Goal: Information Seeking & Learning: Learn about a topic

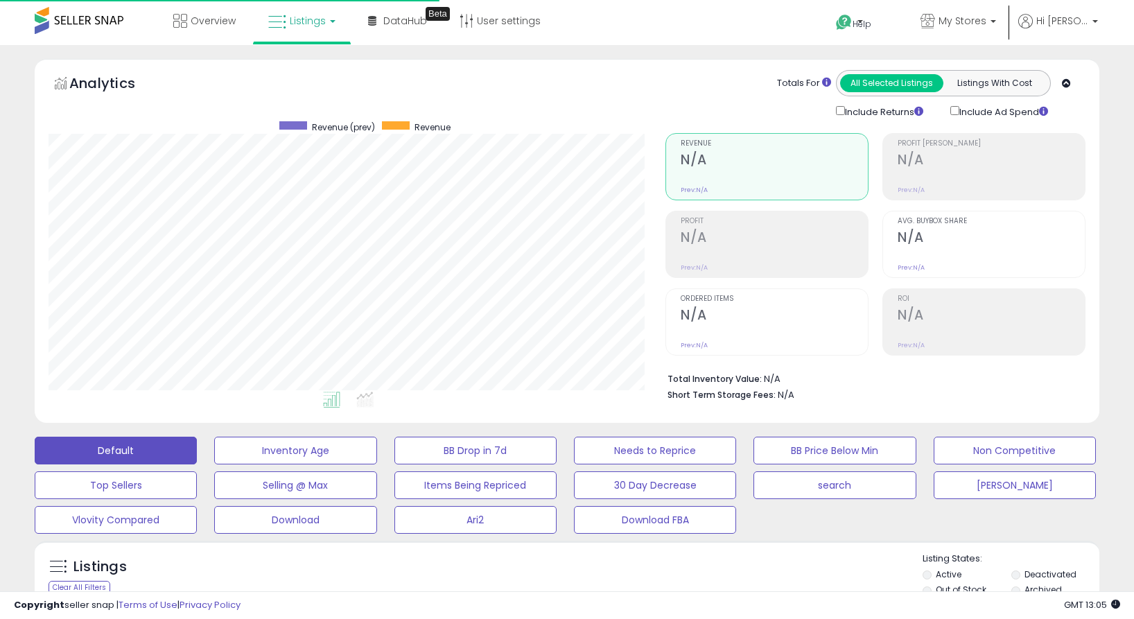
select select "**"
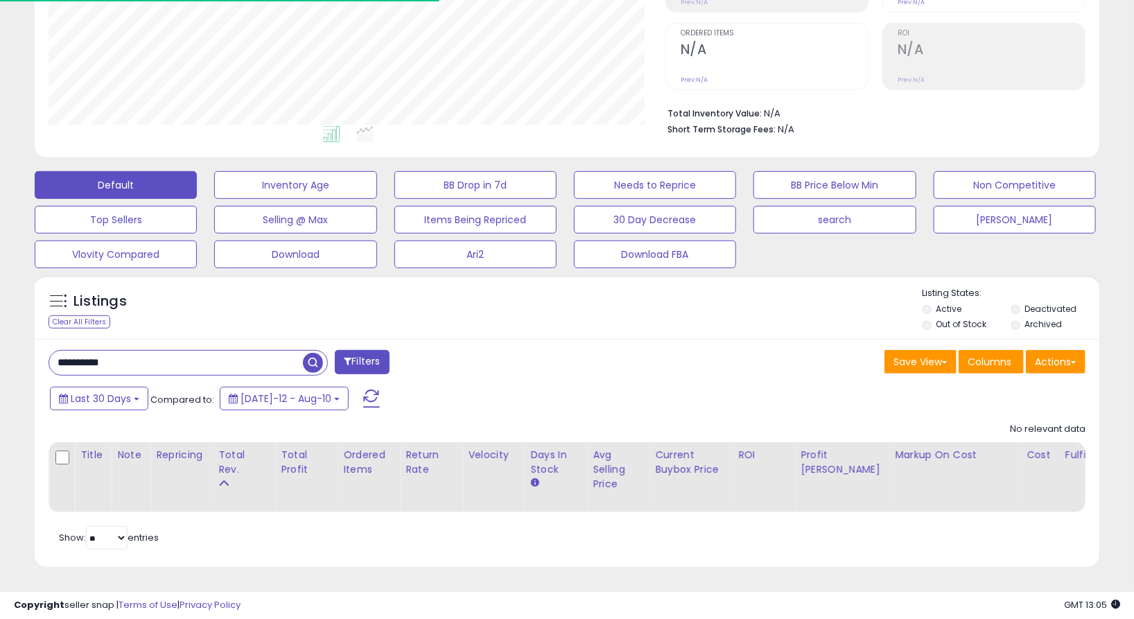
scroll to position [284, 616]
click at [221, 362] on input "**********" at bounding box center [176, 363] width 254 height 24
click at [354, 313] on div "Listings Clear All Filters Listing States:" at bounding box center [567, 310] width 1065 height 47
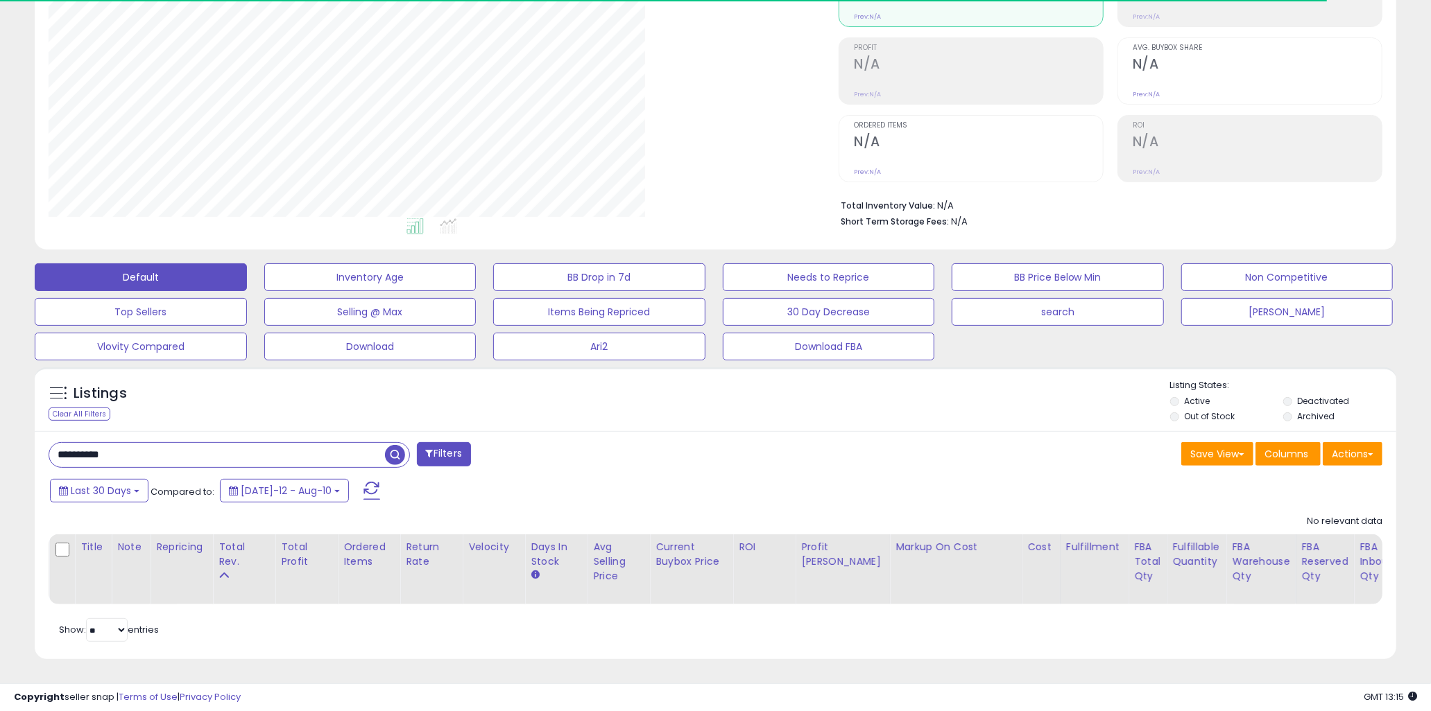
scroll to position [284, 789]
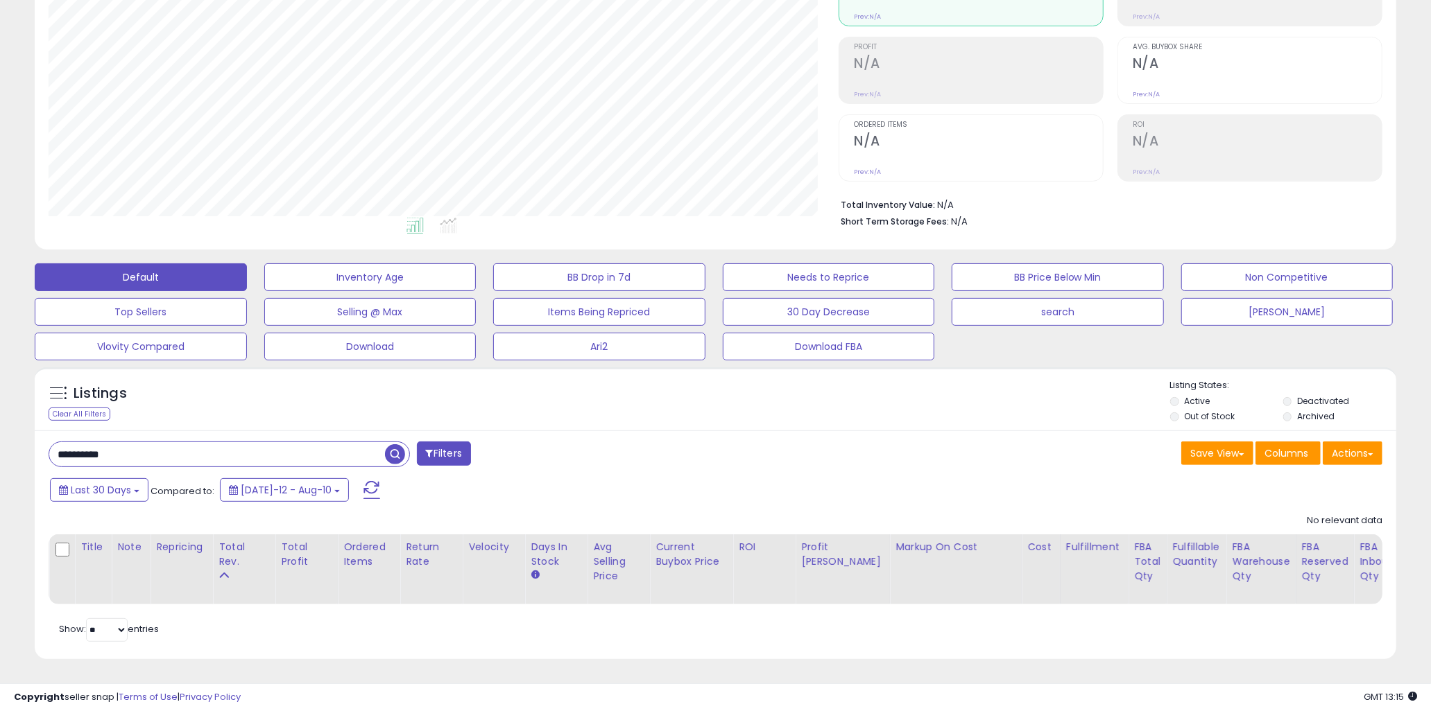
click at [182, 442] on input "**********" at bounding box center [217, 454] width 336 height 24
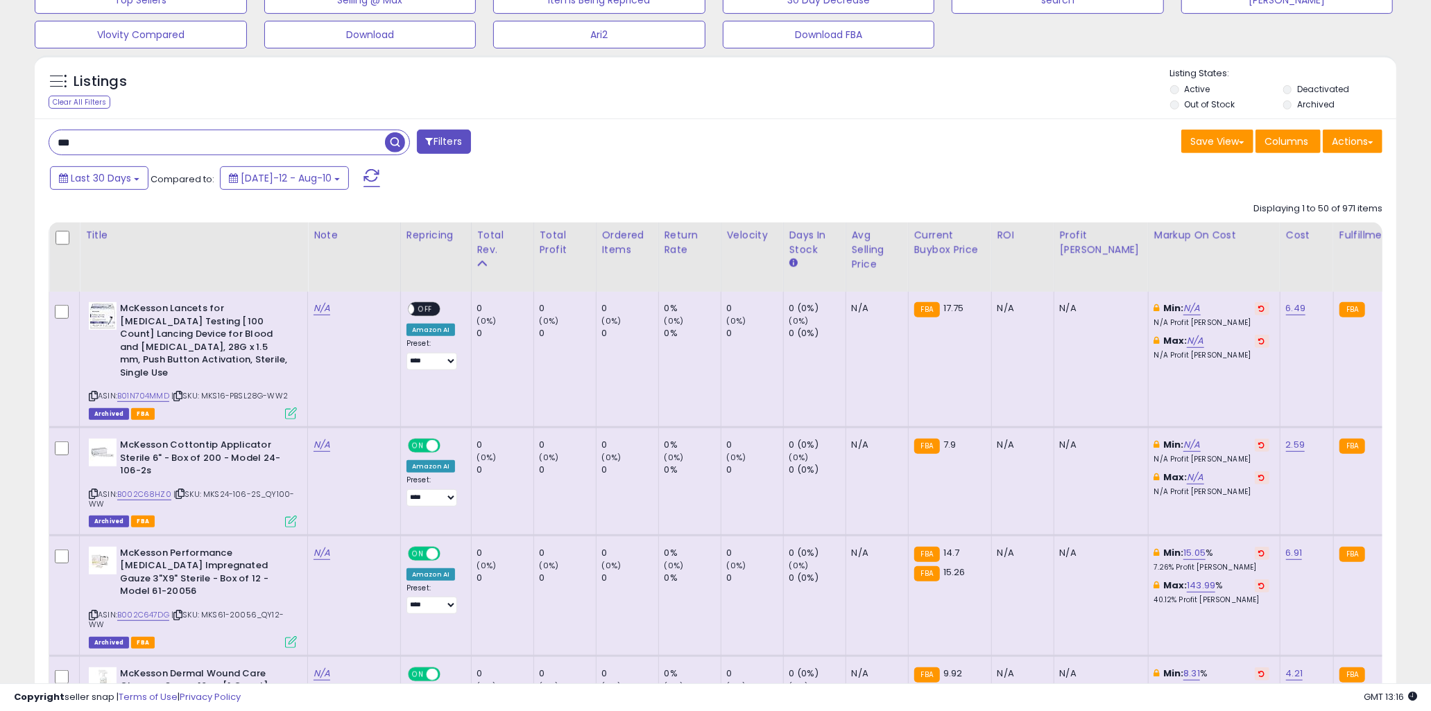
scroll to position [494, 0]
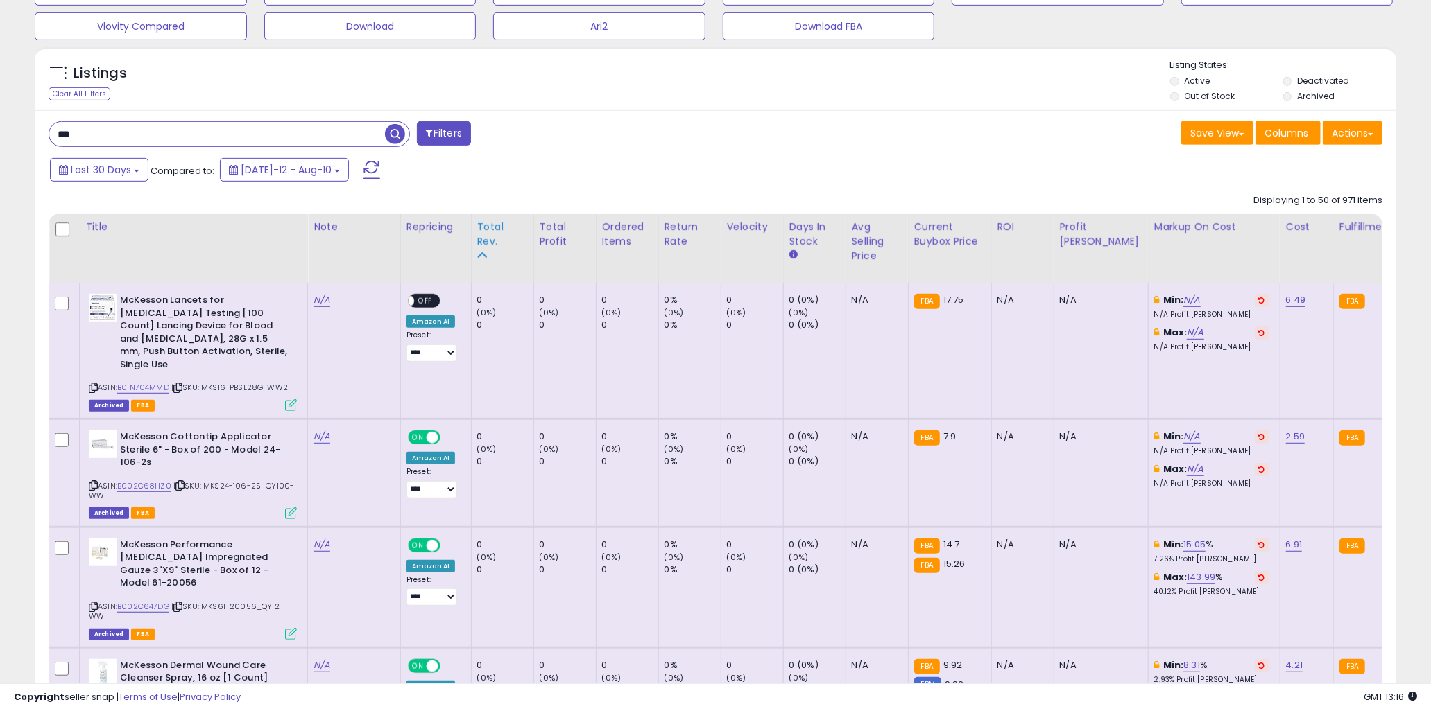
click at [477, 229] on div "Total Rev." at bounding box center [502, 234] width 51 height 29
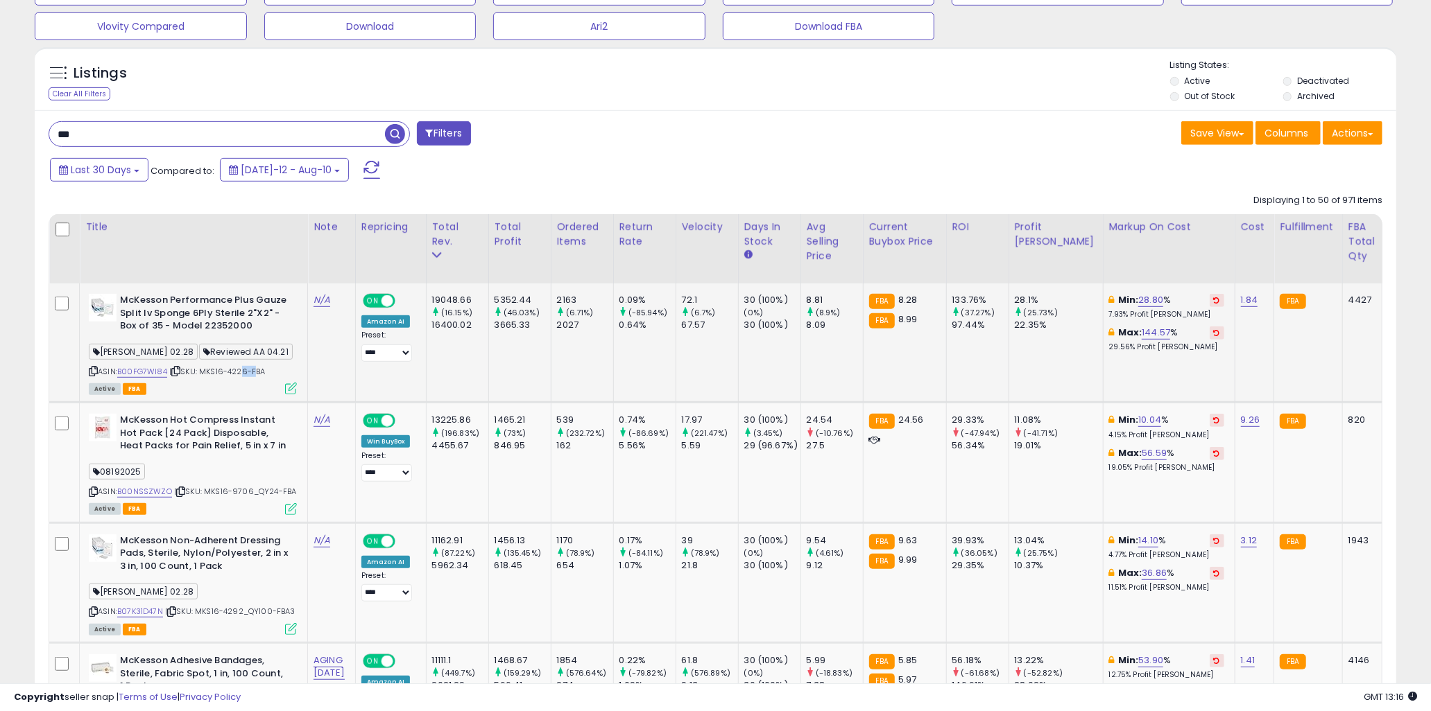
drag, startPoint x: 238, startPoint y: 372, endPoint x: 252, endPoint y: 372, distance: 13.9
click at [252, 372] on span "| SKU: MKS16-4226-FBA" at bounding box center [217, 371] width 96 height 11
click at [488, 370] on td "19048.66 (16.15%) 16400.02" at bounding box center [457, 343] width 62 height 119
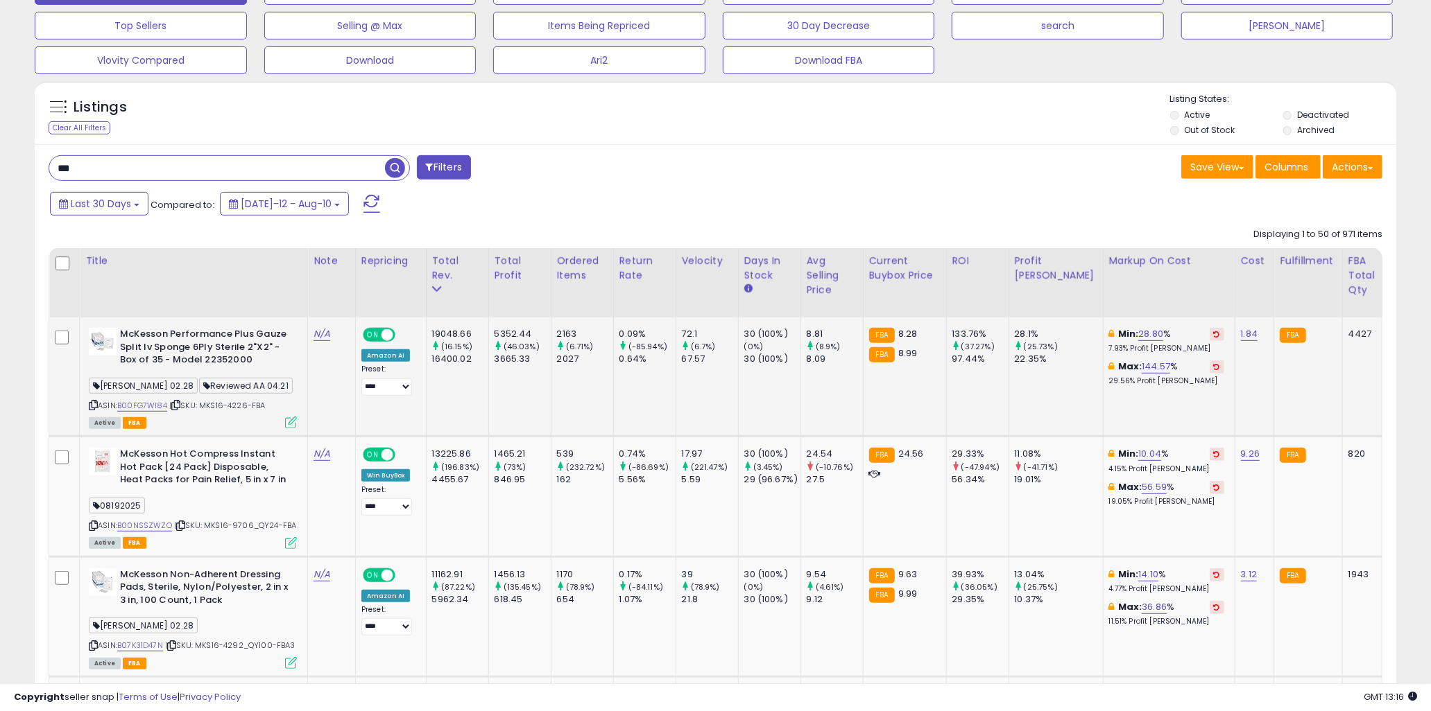
scroll to position [462, 0]
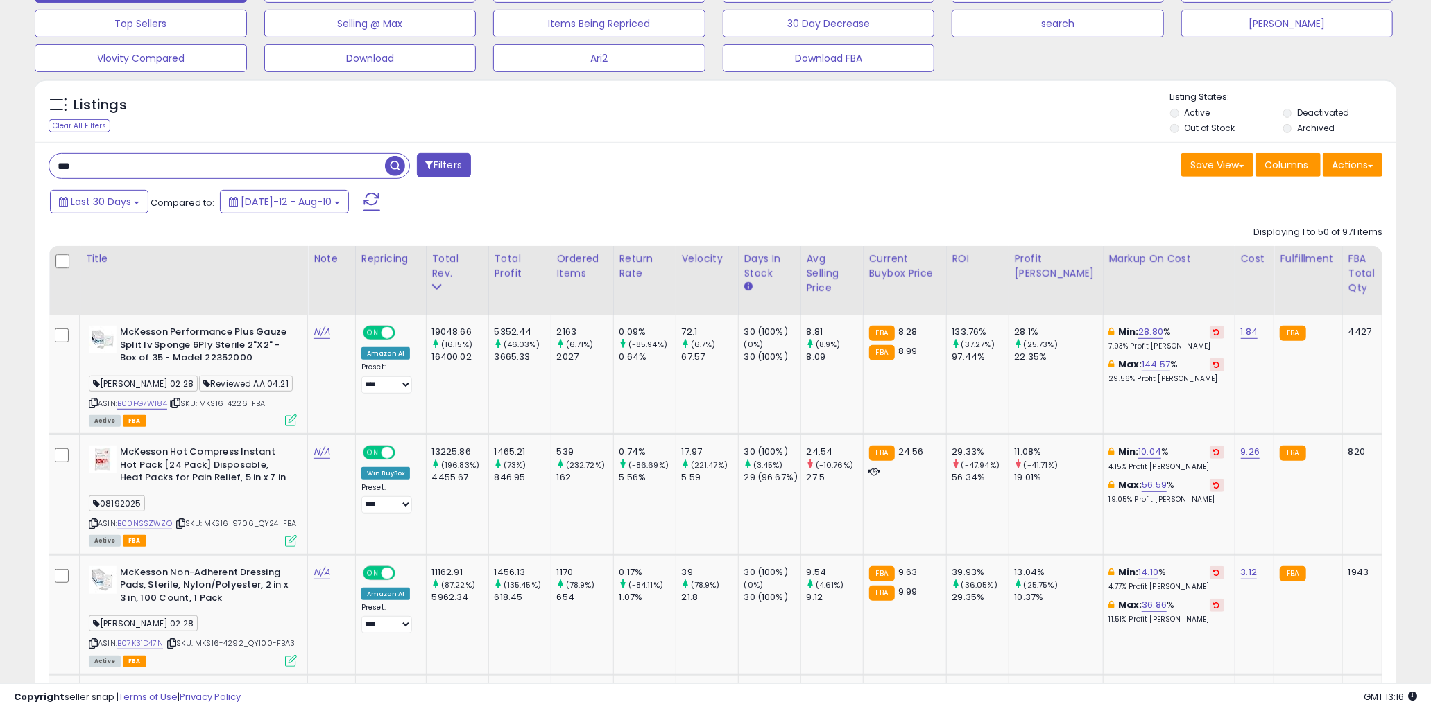
click at [118, 160] on input "***" at bounding box center [217, 166] width 336 height 24
click at [390, 162] on span "button" at bounding box center [395, 166] width 20 height 20
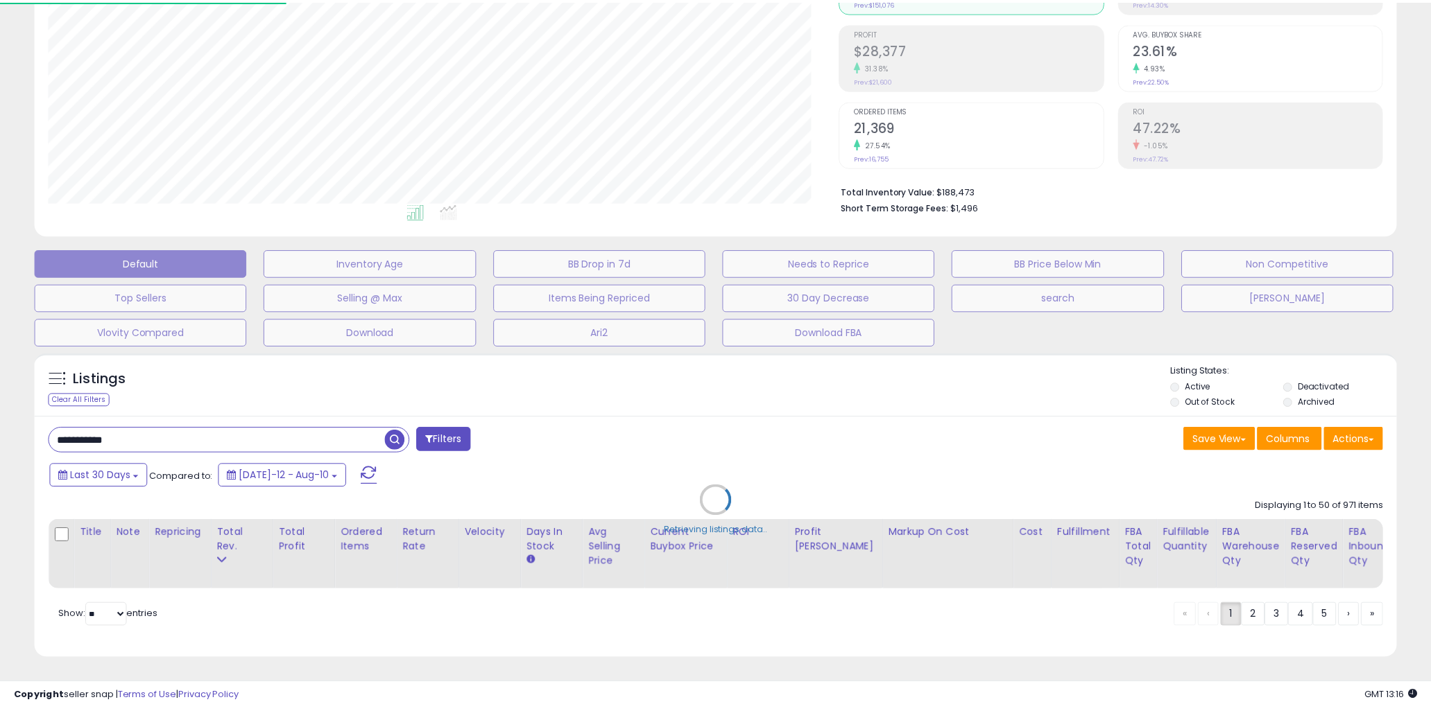
scroll to position [284, 797]
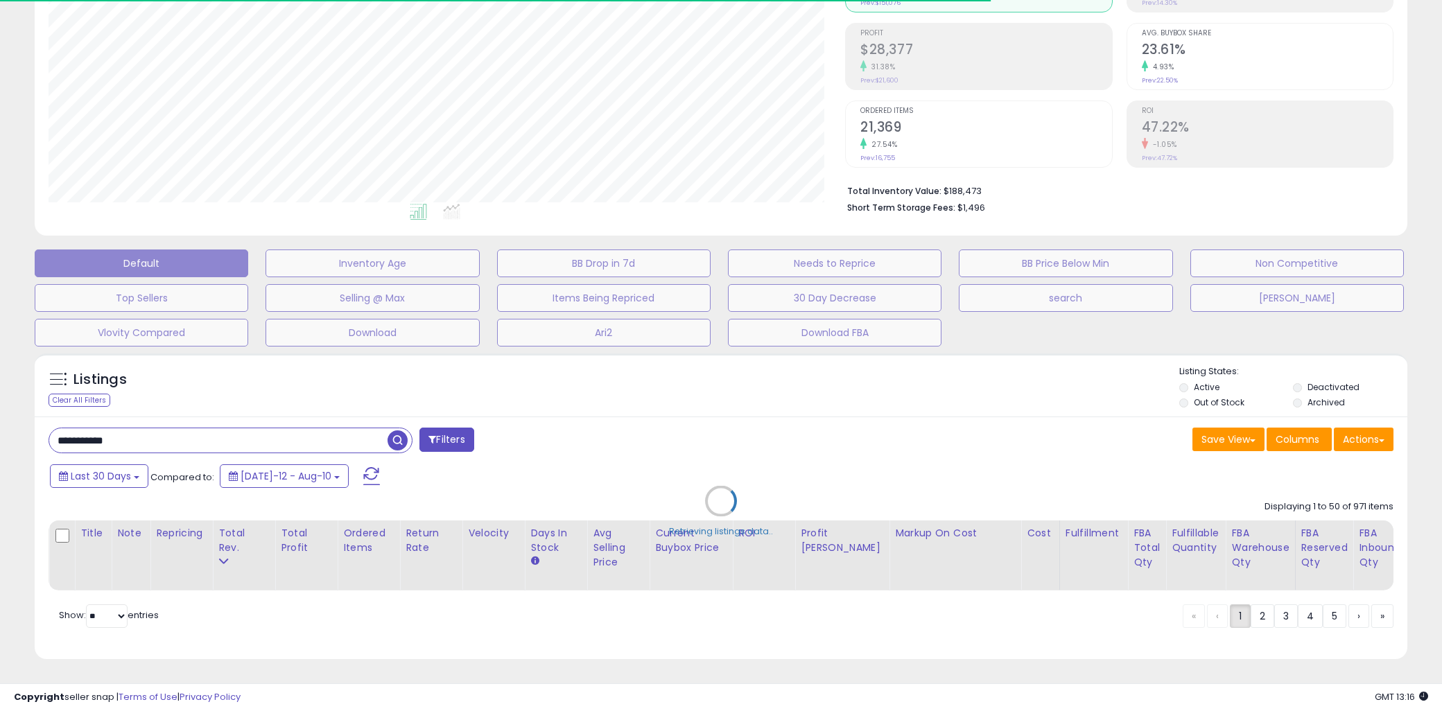
click at [588, 413] on div "Retrieving listings data.." at bounding box center [721, 512] width 1394 height 330
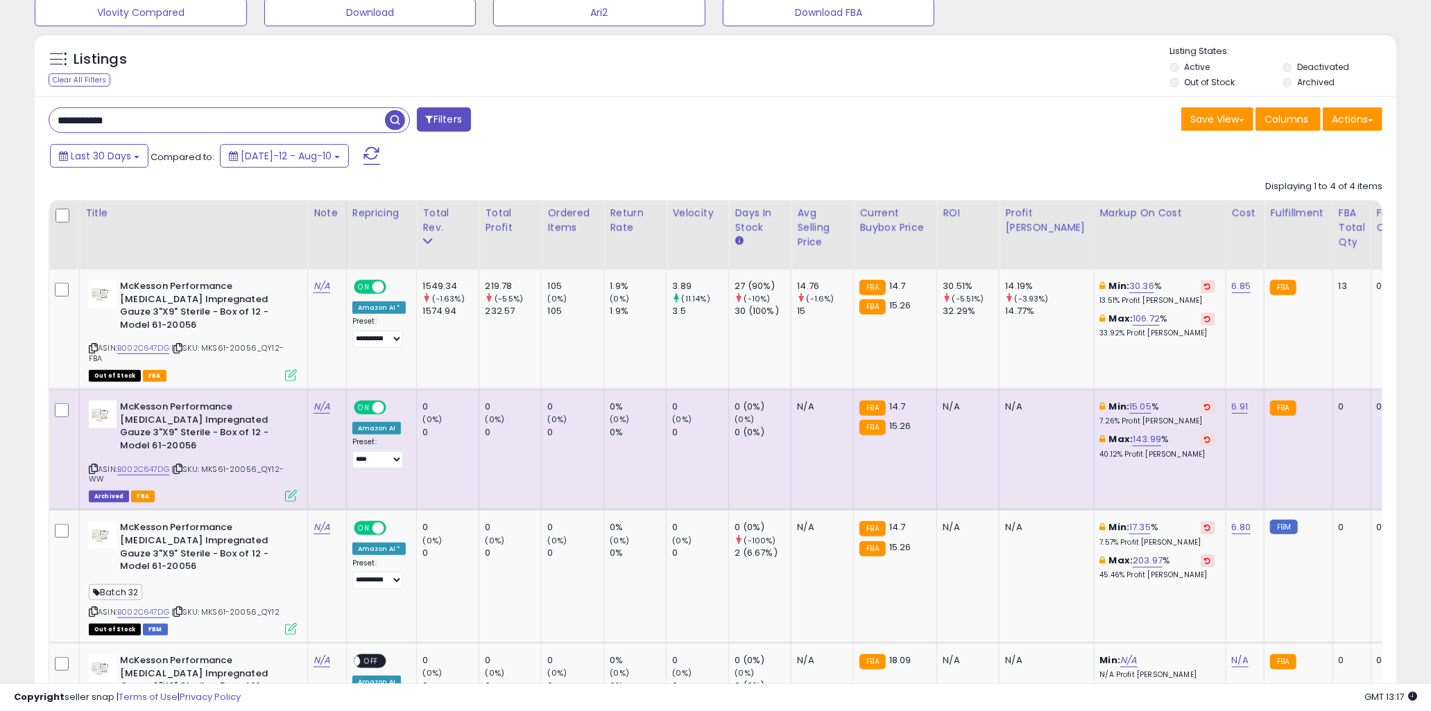
scroll to position [284, 789]
drag, startPoint x: 952, startPoint y: 286, endPoint x: 1027, endPoint y: 313, distance: 79.9
click at [1027, 313] on div "14.77%" at bounding box center [1049, 311] width 88 height 12
drag, startPoint x: 1030, startPoint y: 313, endPoint x: 944, endPoint y: 286, distance: 89.7
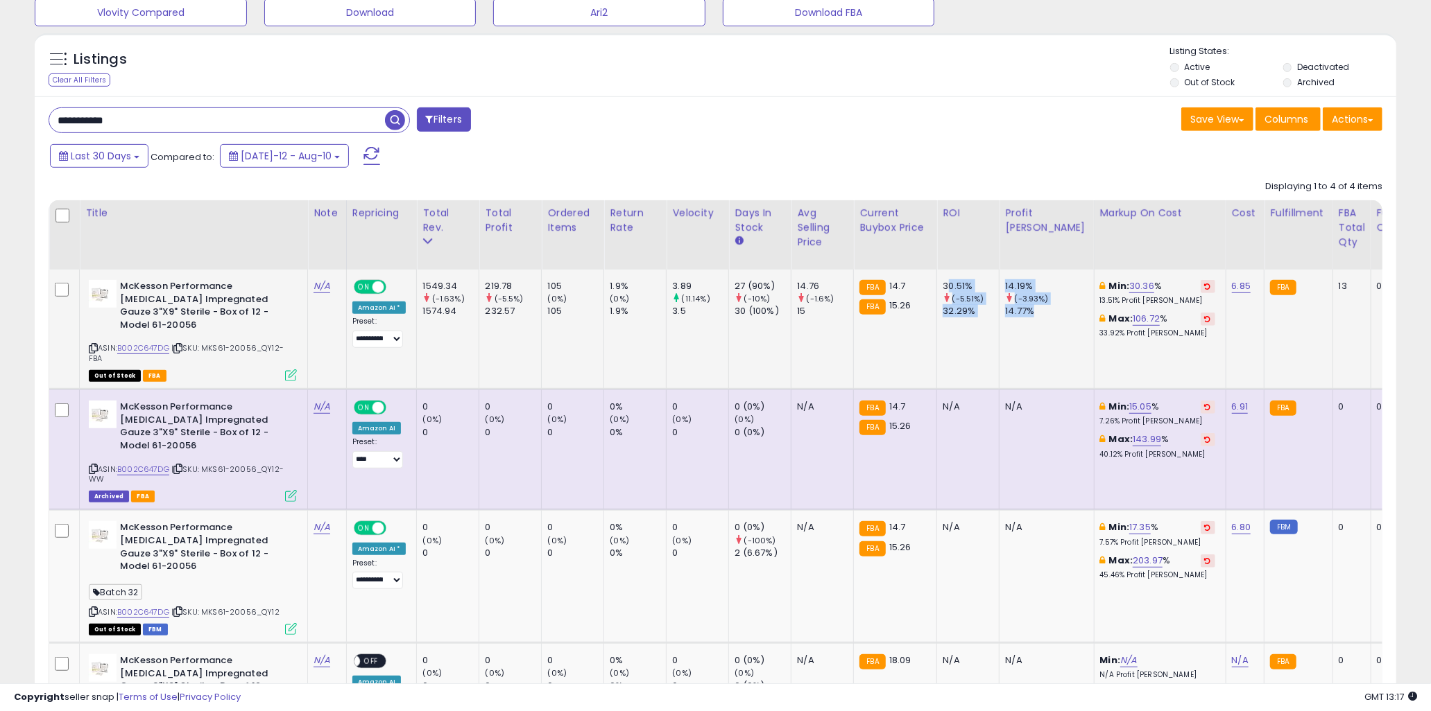
click at [944, 286] on div "30.51%" at bounding box center [970, 286] width 56 height 12
drag, startPoint x: 941, startPoint y: 286, endPoint x: 1026, endPoint y: 313, distance: 89.5
click at [1026, 313] on div "14.77%" at bounding box center [1049, 311] width 88 height 12
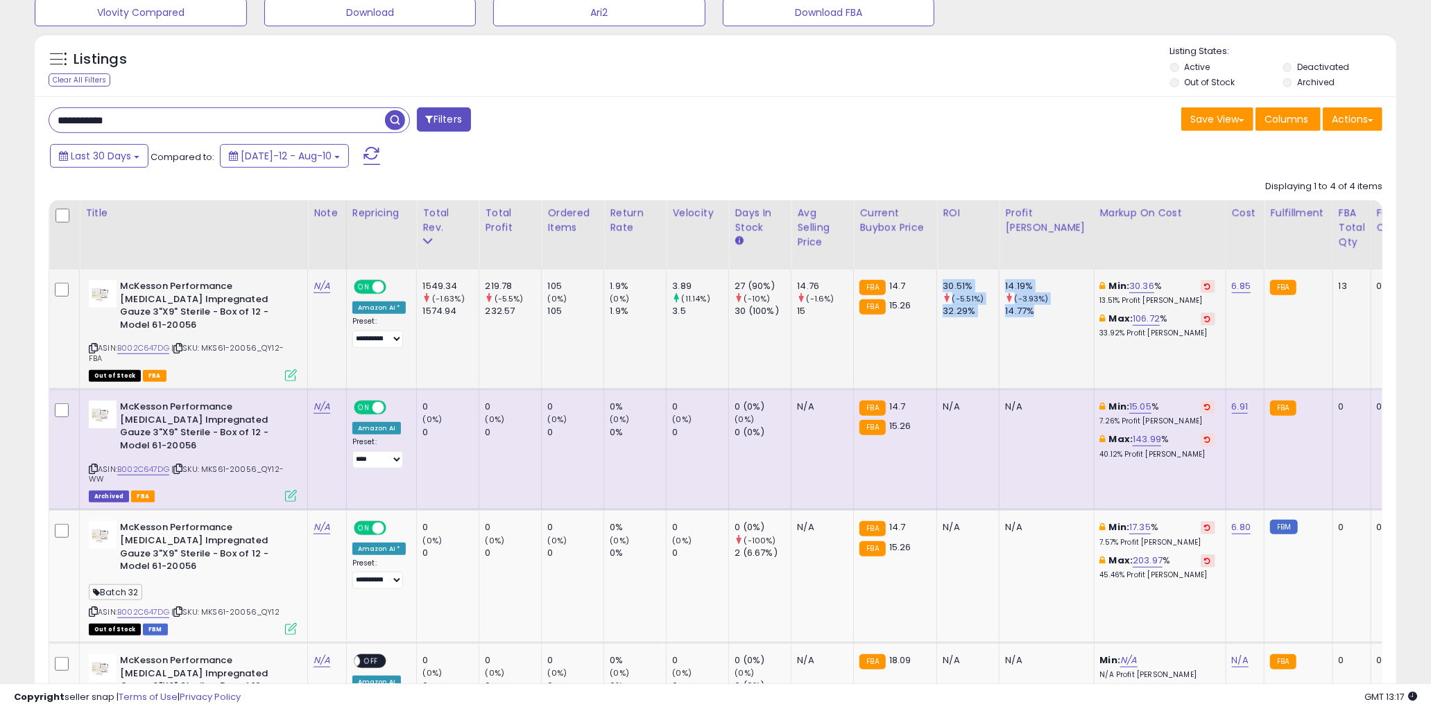
drag, startPoint x: 1030, startPoint y: 313, endPoint x: 940, endPoint y: 285, distance: 94.3
click at [942, 285] on div "30.51%" at bounding box center [970, 286] width 56 height 12
drag, startPoint x: 938, startPoint y: 285, endPoint x: 1030, endPoint y: 314, distance: 96.1
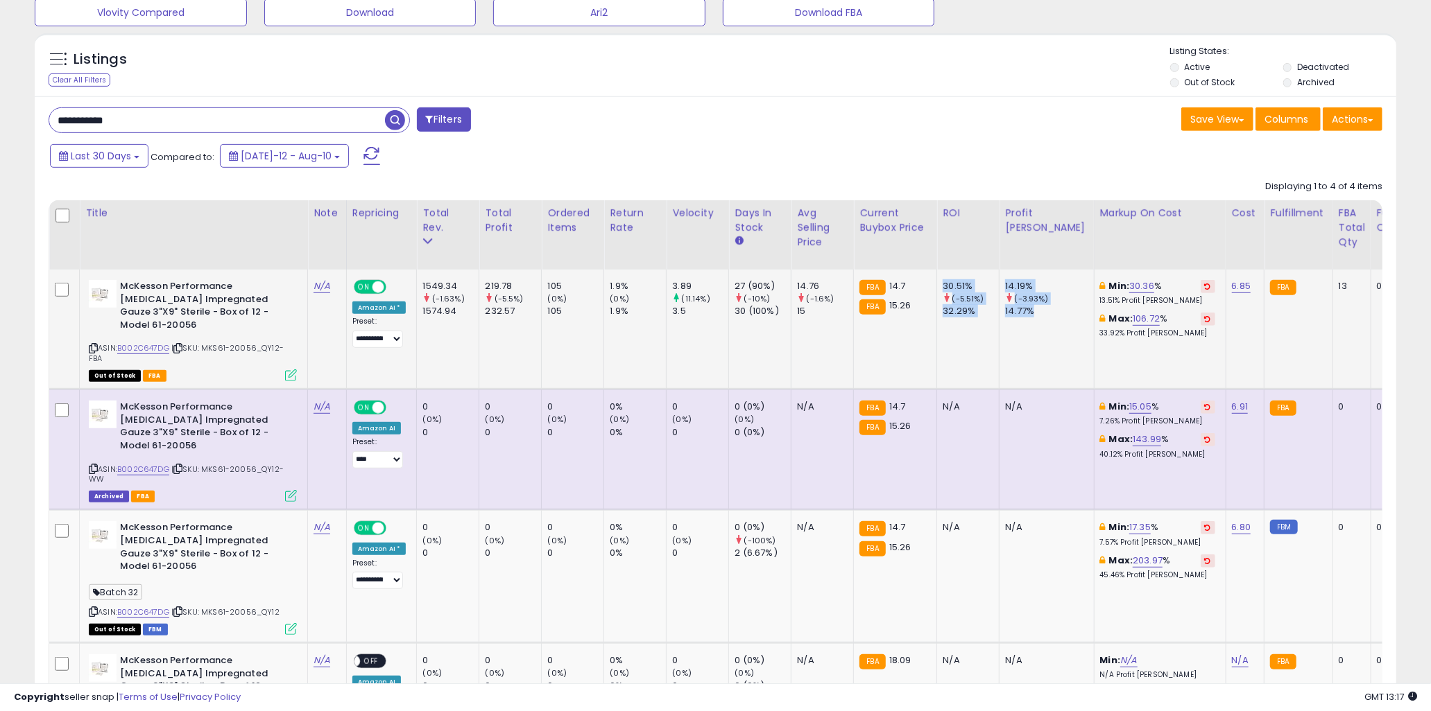
click at [1030, 314] on div "14.77%" at bounding box center [1049, 311] width 88 height 12
drag, startPoint x: 1033, startPoint y: 313, endPoint x: 935, endPoint y: 284, distance: 102.7
click at [937, 284] on td "30.51% (-5.51%) 32.29%" at bounding box center [968, 330] width 62 height 120
drag, startPoint x: 940, startPoint y: 283, endPoint x: 1036, endPoint y: 311, distance: 99.6
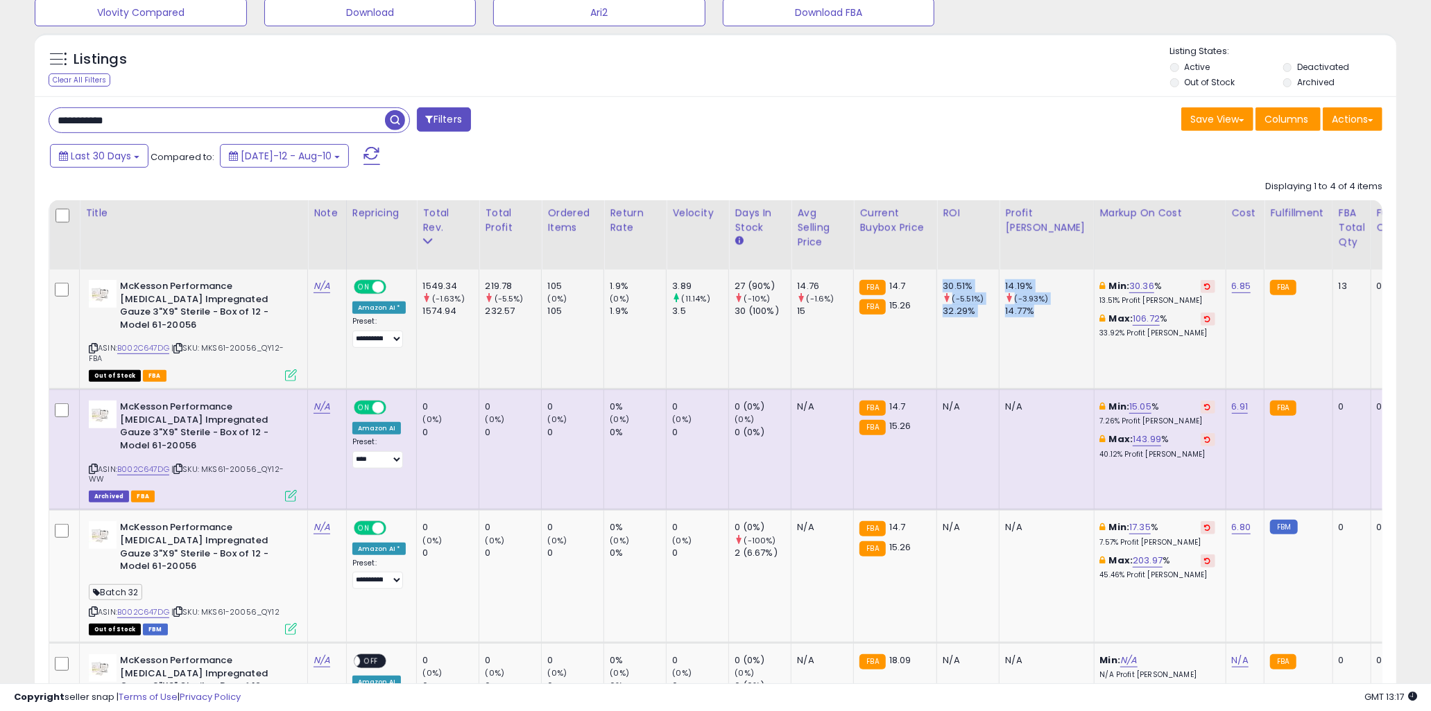
click at [1036, 311] on div "14.77%" at bounding box center [1049, 311] width 88 height 12
drag, startPoint x: 1037, startPoint y: 312, endPoint x: 953, endPoint y: 285, distance: 88.2
click at [953, 285] on div "30.51%" at bounding box center [970, 286] width 56 height 12
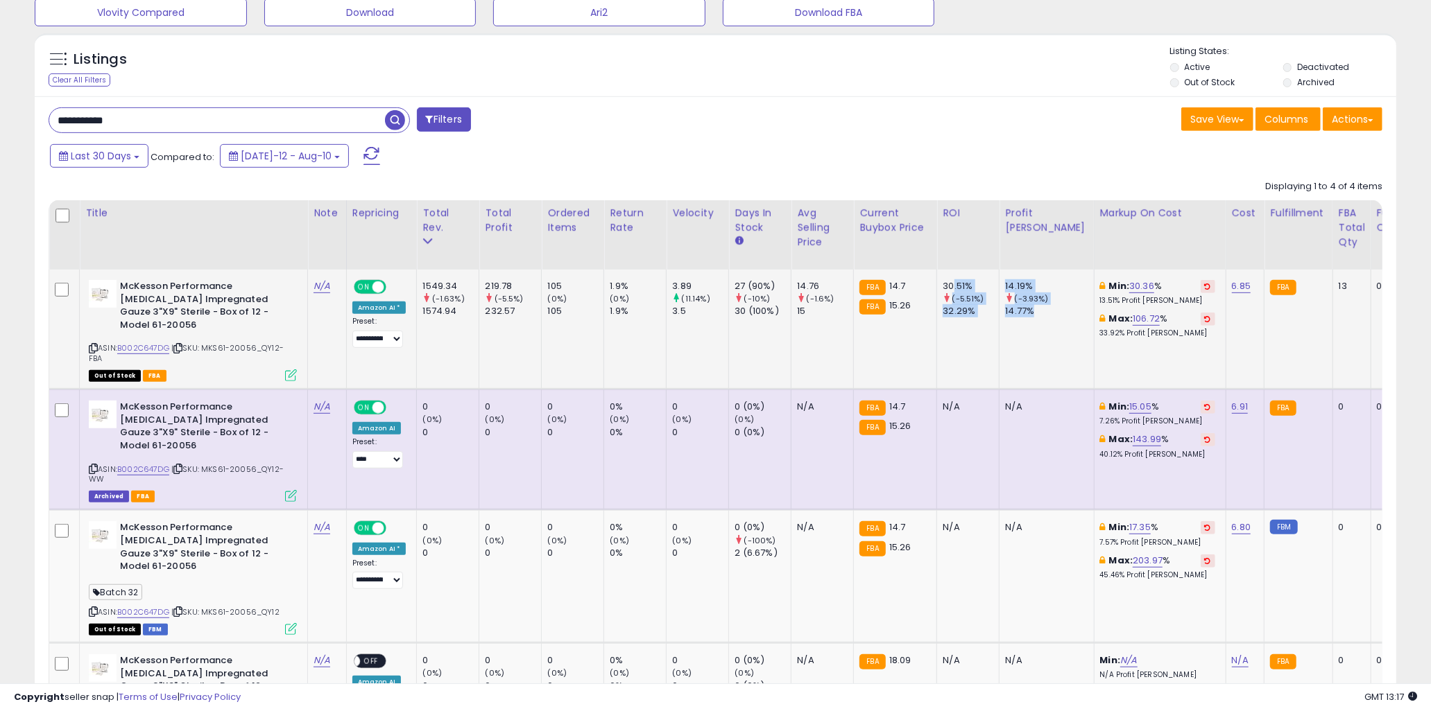
drag, startPoint x: 947, startPoint y: 285, endPoint x: 1037, endPoint y: 320, distance: 95.9
click at [1037, 320] on td "14.19% (-3.93%) 14.77%" at bounding box center [1046, 330] width 94 height 120
drag, startPoint x: 1039, startPoint y: 318, endPoint x: 942, endPoint y: 286, distance: 102.2
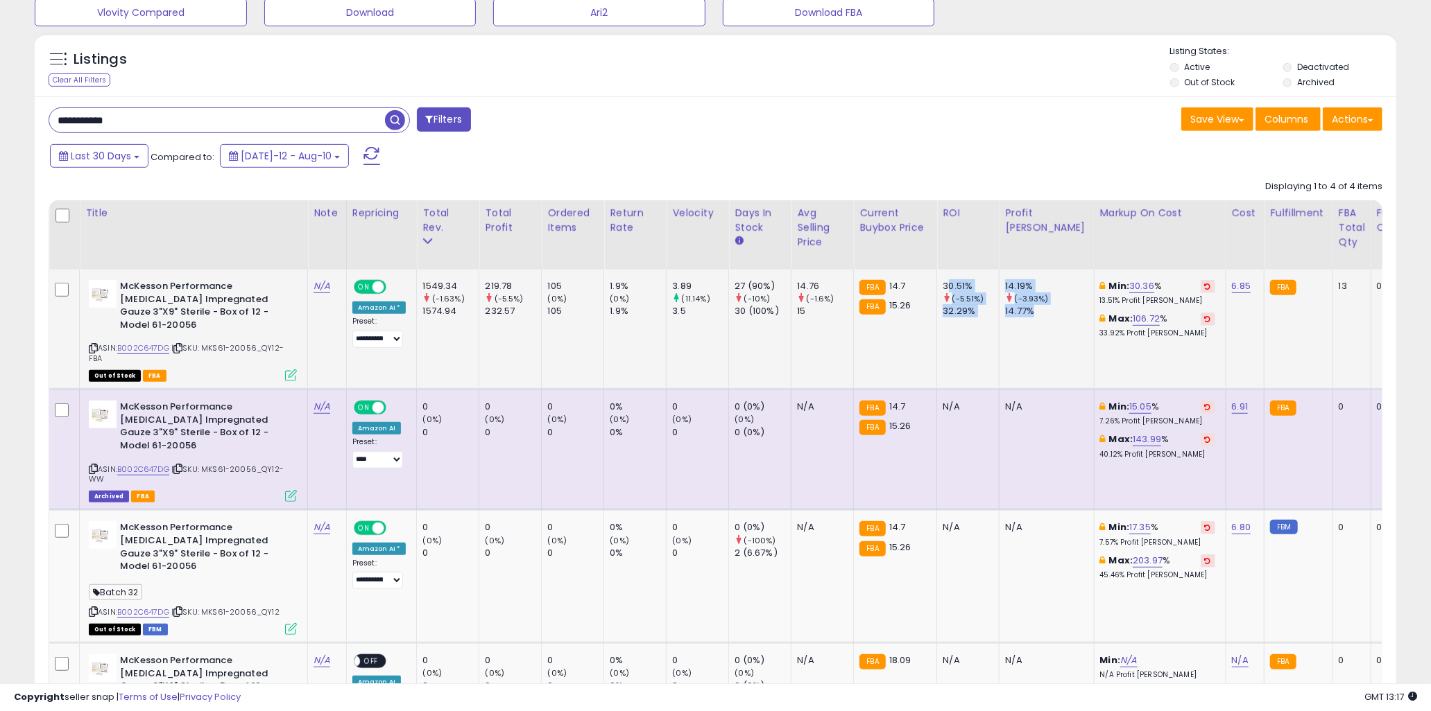
click at [942, 286] on div "30.51%" at bounding box center [970, 286] width 56 height 12
drag, startPoint x: 487, startPoint y: 287, endPoint x: 585, endPoint y: 323, distance: 104.2
click at [585, 323] on td "105 (0%) 105" at bounding box center [573, 330] width 62 height 120
drag, startPoint x: 573, startPoint y: 314, endPoint x: 458, endPoint y: 294, distance: 116.9
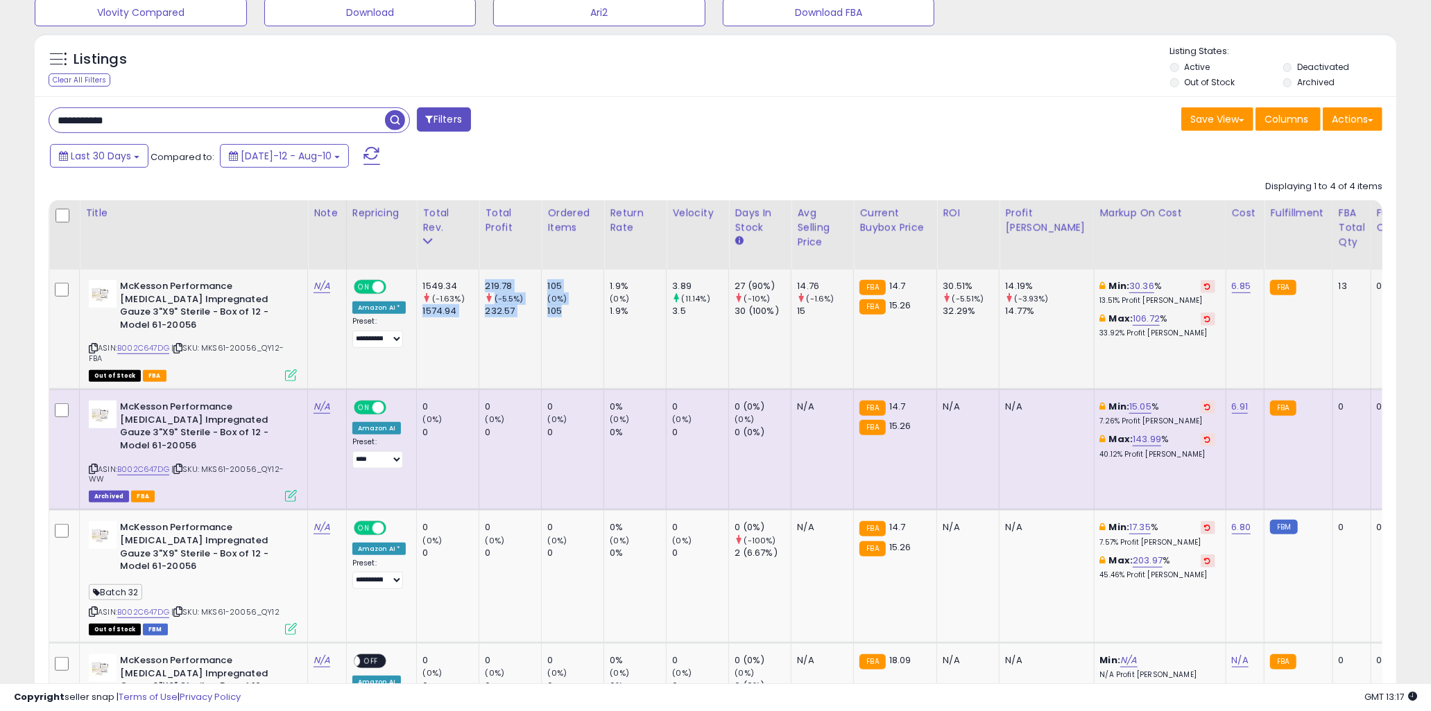
click at [451, 282] on div "1549.34" at bounding box center [450, 286] width 56 height 12
drag, startPoint x: 439, startPoint y: 285, endPoint x: 653, endPoint y: 329, distance: 218.7
click at [653, 329] on td "1.9% (0%) 1.9%" at bounding box center [635, 330] width 62 height 120
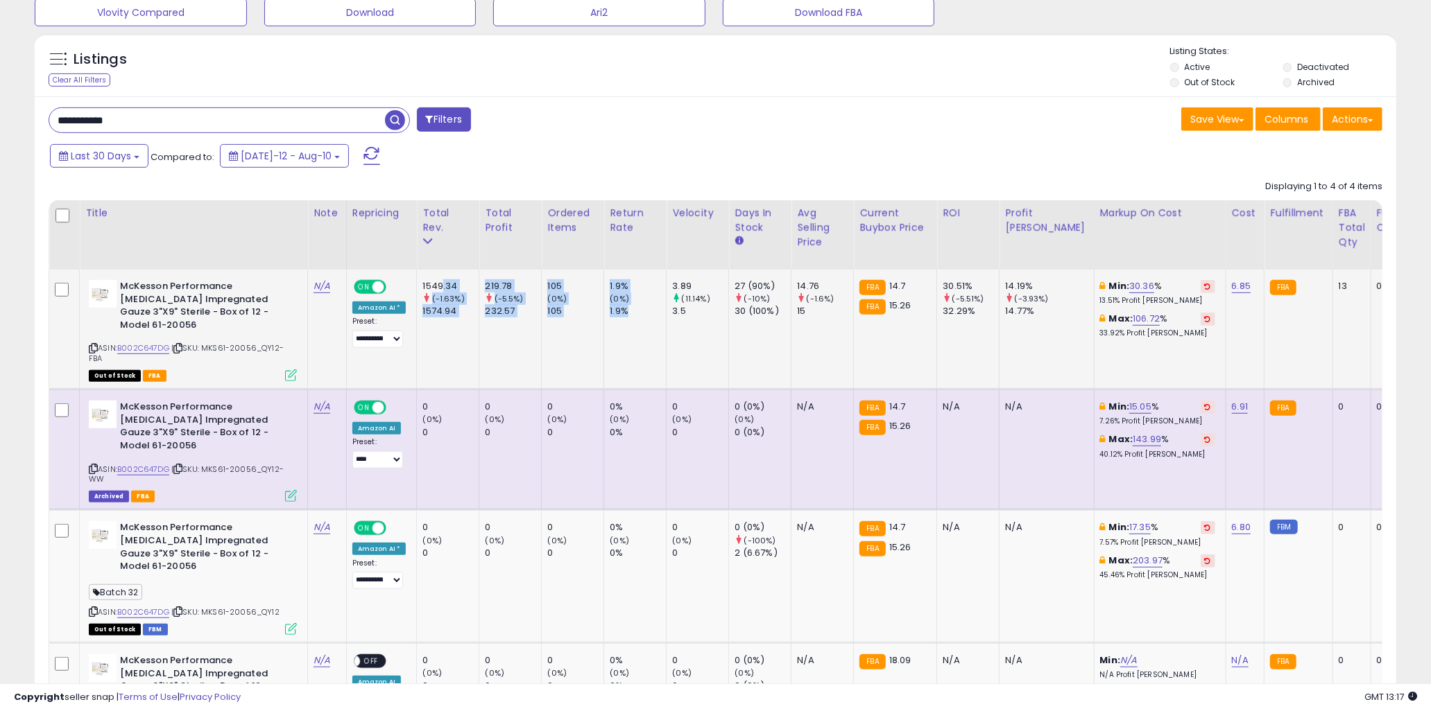
drag, startPoint x: 648, startPoint y: 319, endPoint x: 455, endPoint y: 287, distance: 195.4
click at [455, 287] on div "1549.34" at bounding box center [450, 286] width 56 height 12
drag, startPoint x: 441, startPoint y: 288, endPoint x: 670, endPoint y: 344, distance: 235.6
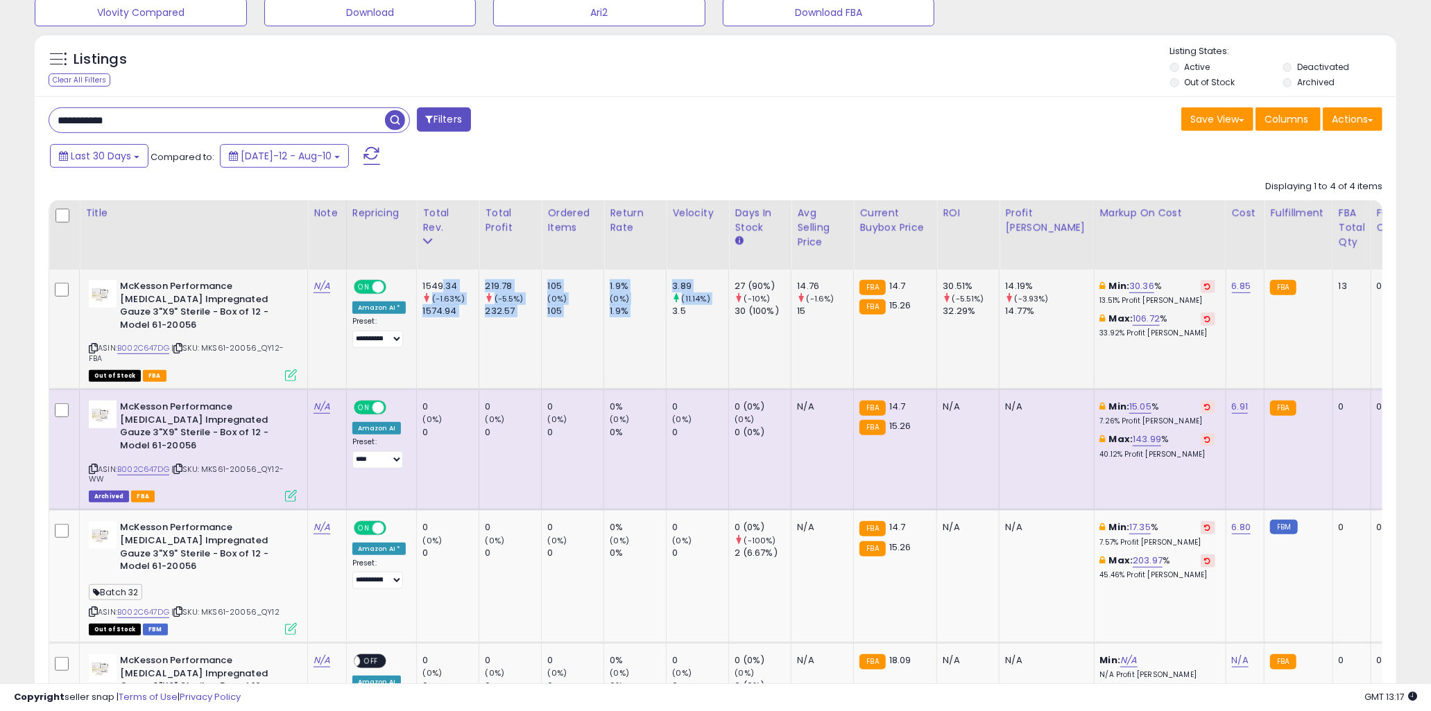
click at [670, 344] on td "3.89 (11.14%) 3.5" at bounding box center [697, 330] width 62 height 120
click at [612, 361] on td "1.9% (0%) 1.9%" at bounding box center [635, 330] width 62 height 120
click at [240, 302] on b "McKesson Performance [MEDICAL_DATA] Impregnated Gauze 3"X9" Sterile - Box of 12…" at bounding box center [204, 307] width 169 height 55
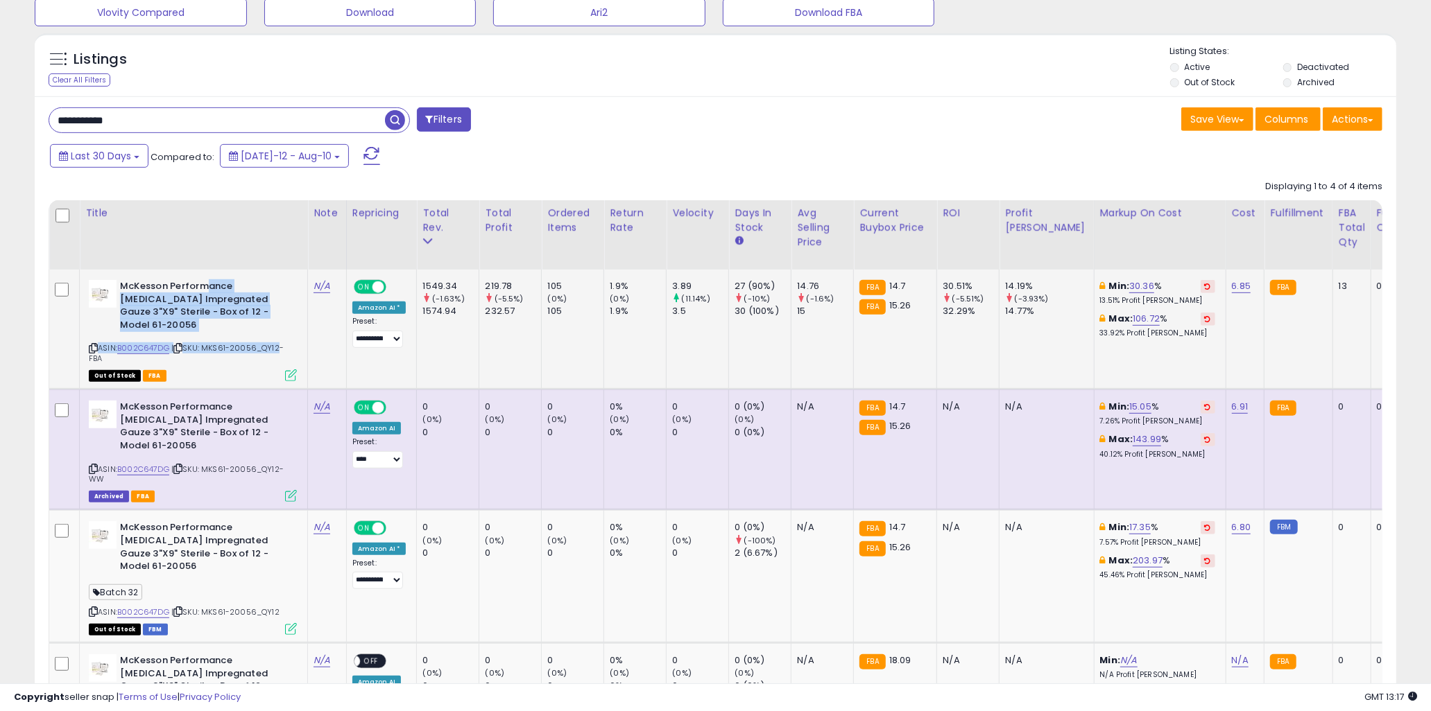
drag, startPoint x: 204, startPoint y: 292, endPoint x: 276, endPoint y: 325, distance: 79.1
click at [276, 325] on div "McKesson Performance [MEDICAL_DATA] Impregnated Gauze 3"X9" Sterile - Box of 12…" at bounding box center [190, 330] width 211 height 100
click at [276, 325] on div "ASIN: B002C647DG | SKU: MKS61-20056_QY12-FBA Out of Stock FBA" at bounding box center [193, 330] width 208 height 100
drag, startPoint x: 252, startPoint y: 321, endPoint x: 176, endPoint y: 289, distance: 82.7
click at [176, 289] on b "McKesson Performance [MEDICAL_DATA] Impregnated Gauze 3"X9" Sterile - Box of 12…" at bounding box center [204, 307] width 169 height 55
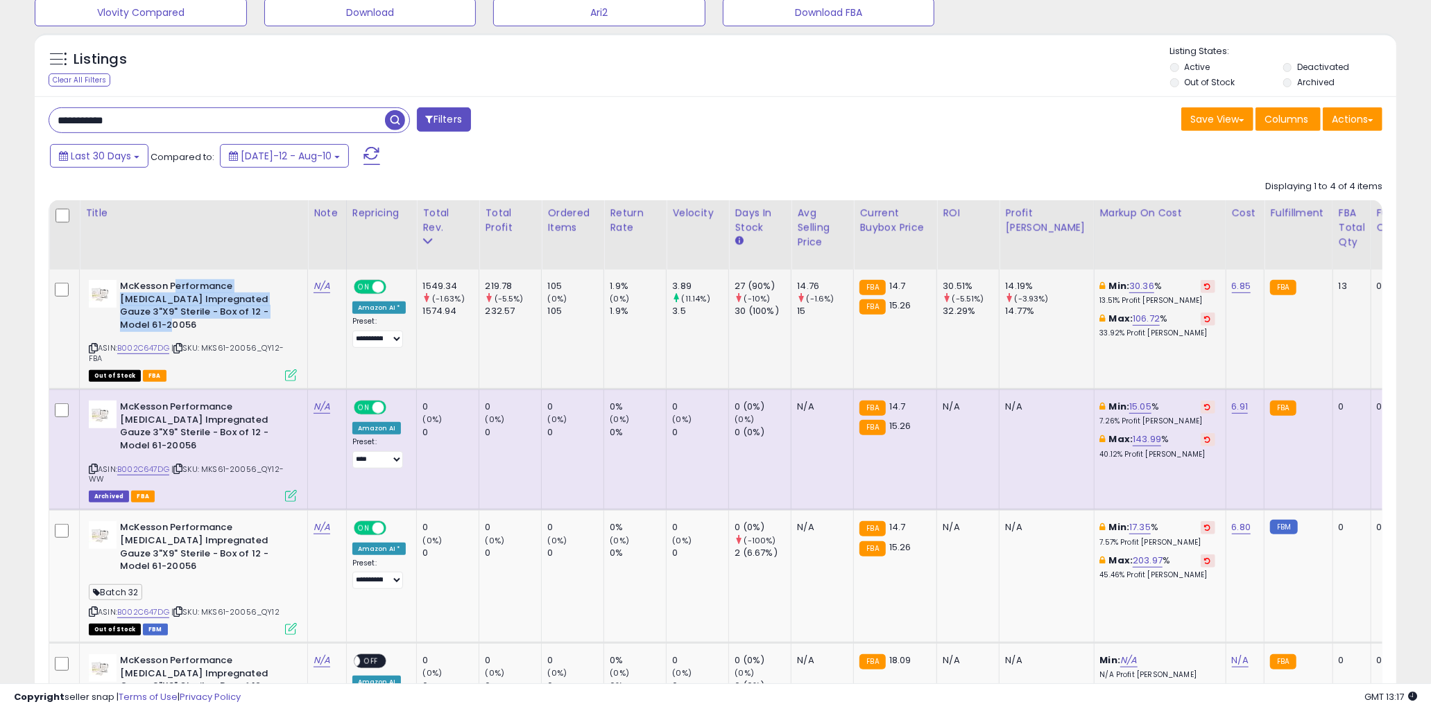
click at [176, 289] on b "McKesson Performance [MEDICAL_DATA] Impregnated Gauze 3"X9" Sterile - Box of 12…" at bounding box center [204, 307] width 169 height 55
drag, startPoint x: 254, startPoint y: 338, endPoint x: 220, endPoint y: 340, distance: 34.7
click at [220, 343] on span "| SKU: MKS61-20056_QY12-FBA" at bounding box center [186, 353] width 195 height 21
click at [226, 343] on div "ASIN: B002C647DG | SKU: MKS61-20056_QY12-FBA Out of Stock FBA" at bounding box center [193, 330] width 208 height 100
click at [254, 343] on span "| SKU: MKS61-20056_QY12-FBA" at bounding box center [186, 353] width 195 height 21
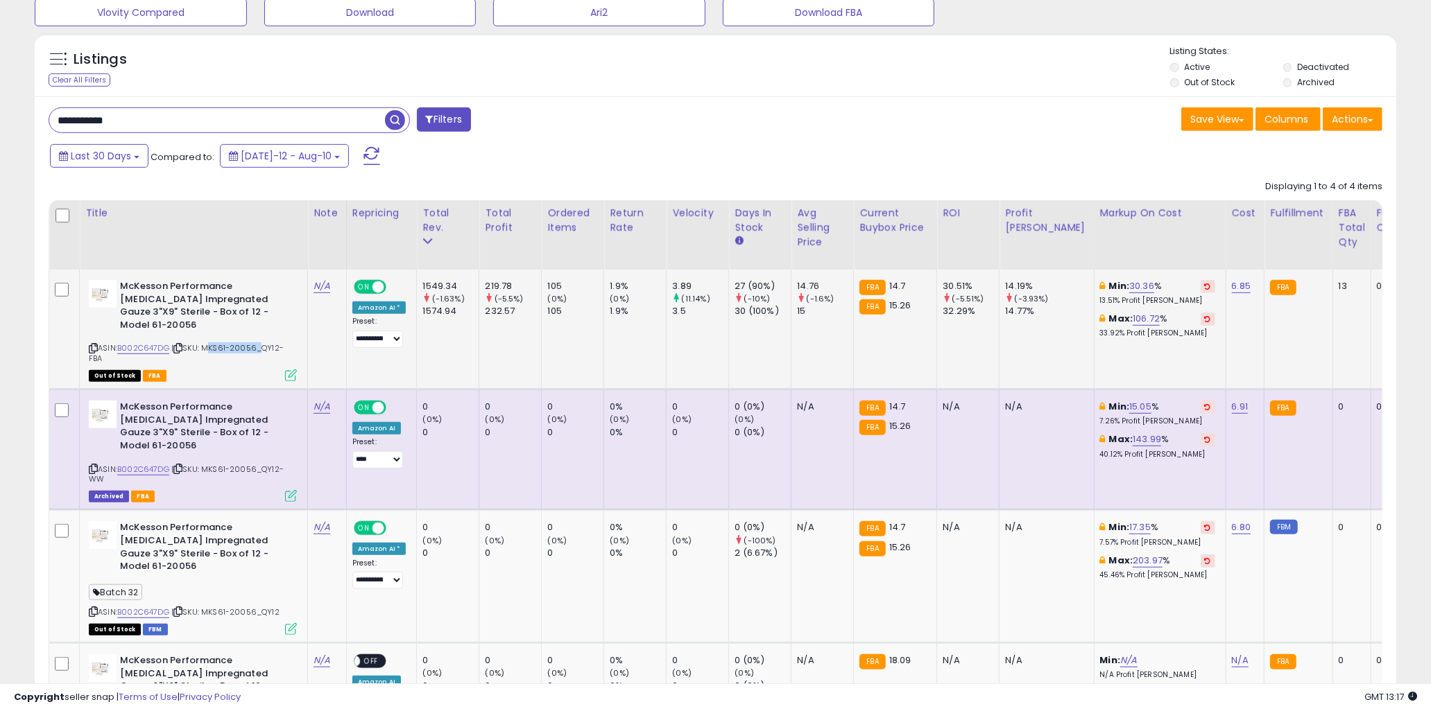
drag, startPoint x: 257, startPoint y: 337, endPoint x: 205, endPoint y: 338, distance: 52.0
click at [205, 343] on span "| SKU: MKS61-20056_QY12-FBA" at bounding box center [186, 353] width 195 height 21
copy span "MKS61-20056"
drag, startPoint x: 164, startPoint y: 123, endPoint x: 47, endPoint y: 128, distance: 116.6
click at [47, 128] on div "**********" at bounding box center [376, 121] width 677 height 28
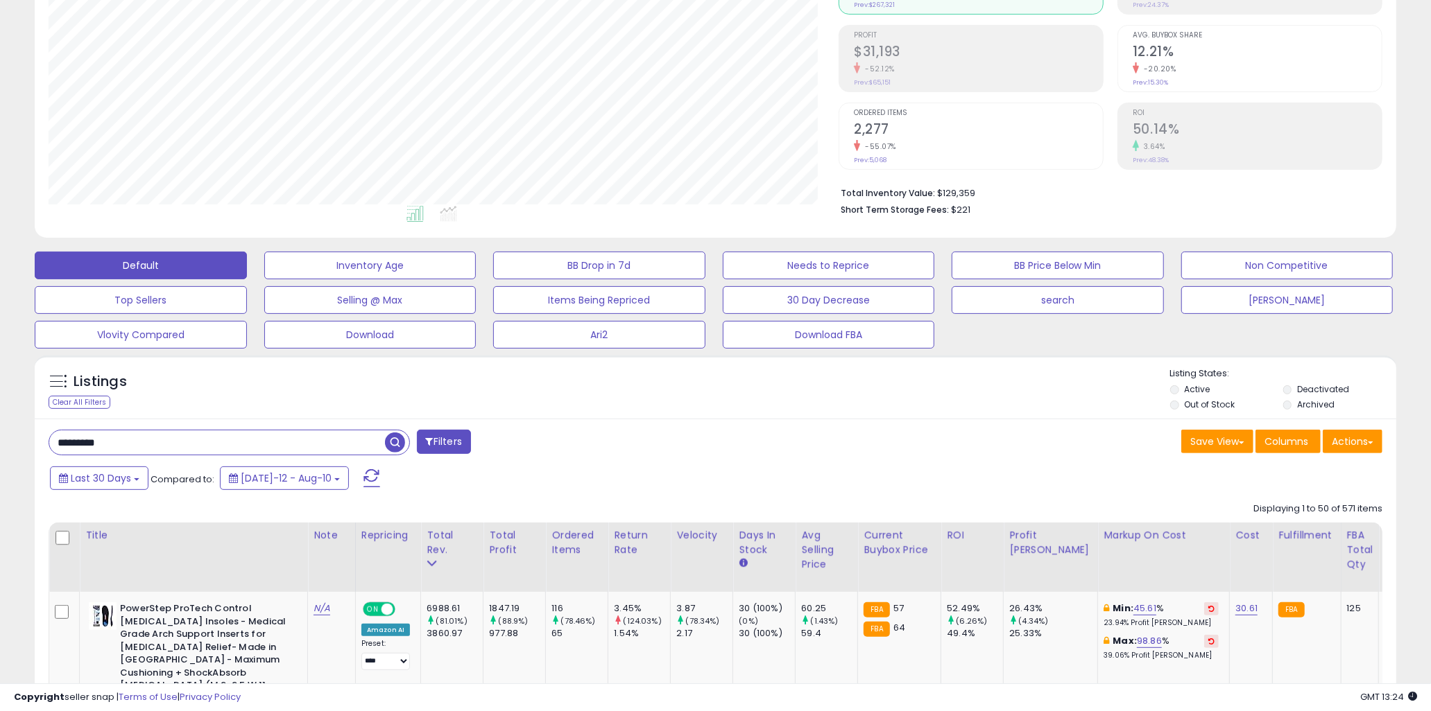
click at [634, 477] on div "Last 30 Days Compared to: [DATE]-12 - Aug-10" at bounding box center [546, 480] width 1000 height 31
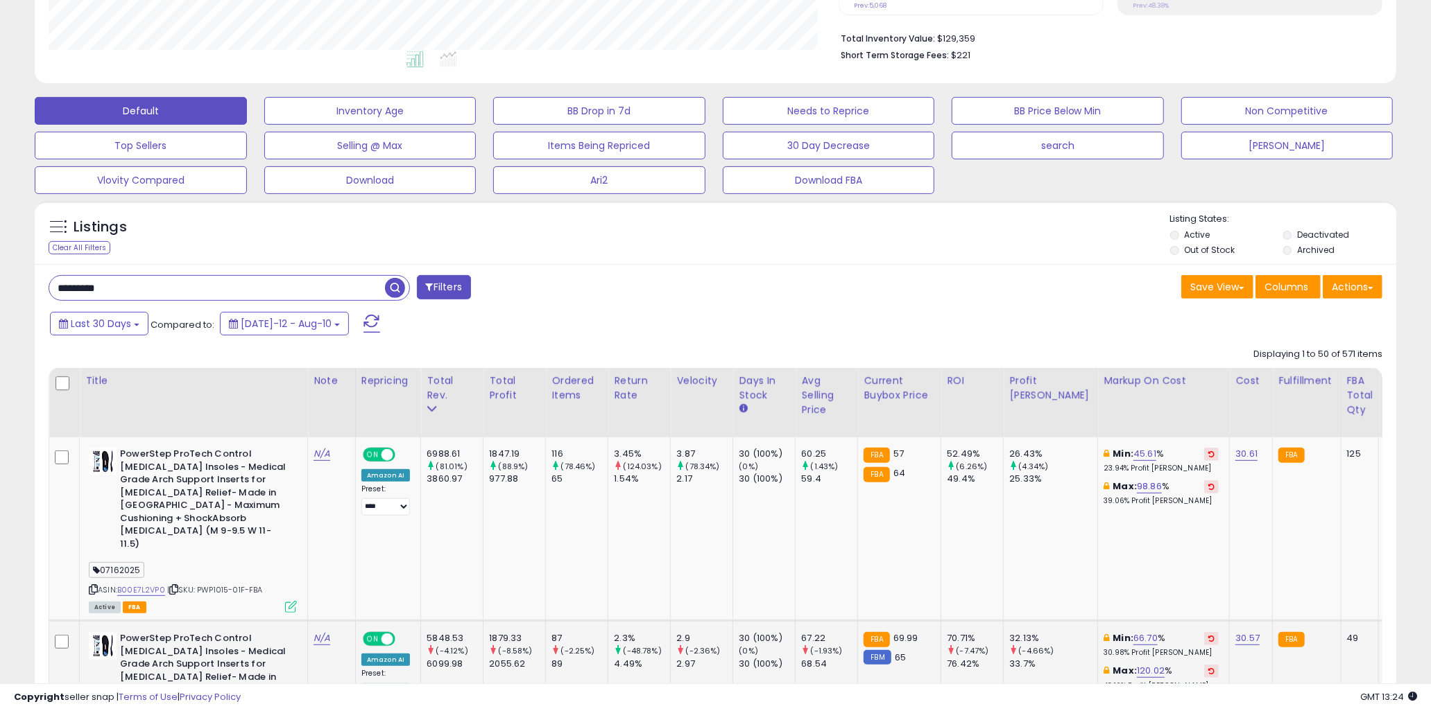
scroll to position [494, 0]
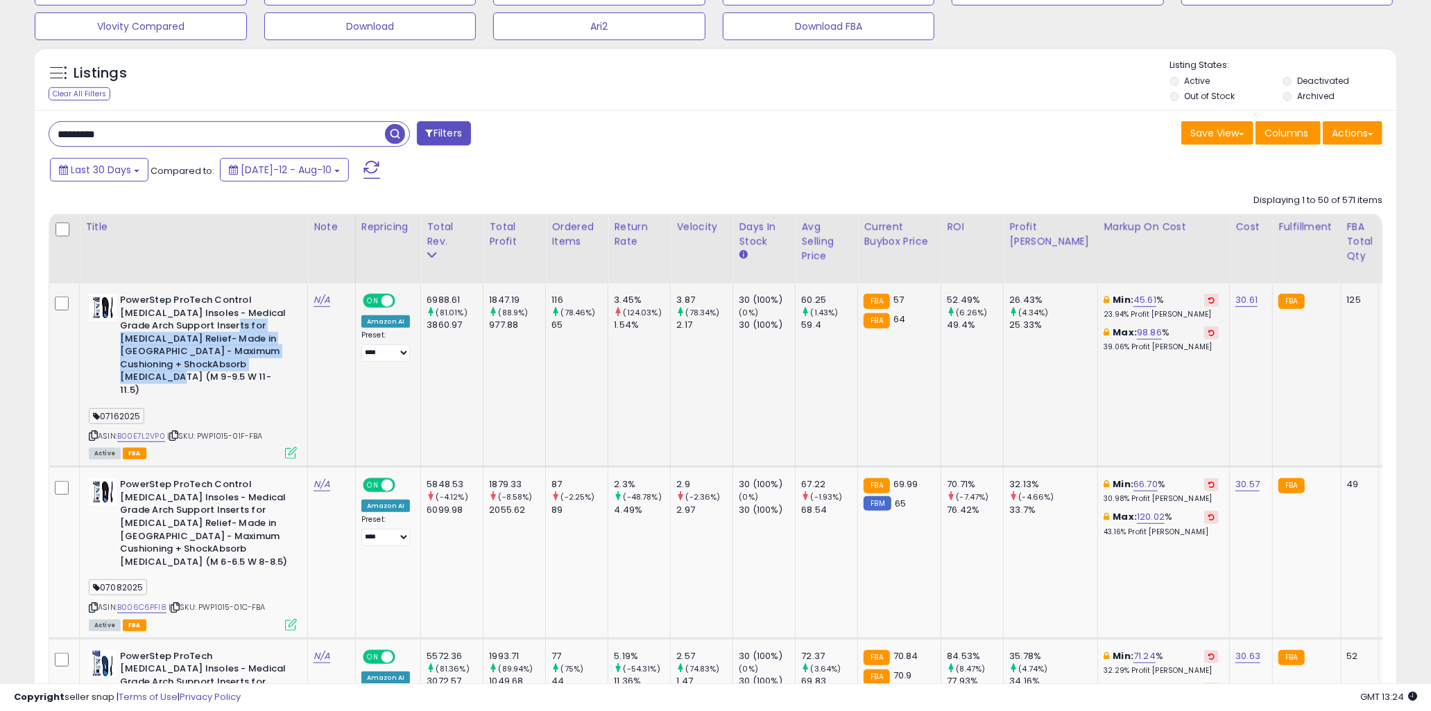
drag, startPoint x: 206, startPoint y: 321, endPoint x: 257, endPoint y: 363, distance: 65.5
click at [257, 363] on b "PowerStep ProTech Control [MEDICAL_DATA] Insoles - Medical Grade Arch Support I…" at bounding box center [204, 347] width 169 height 107
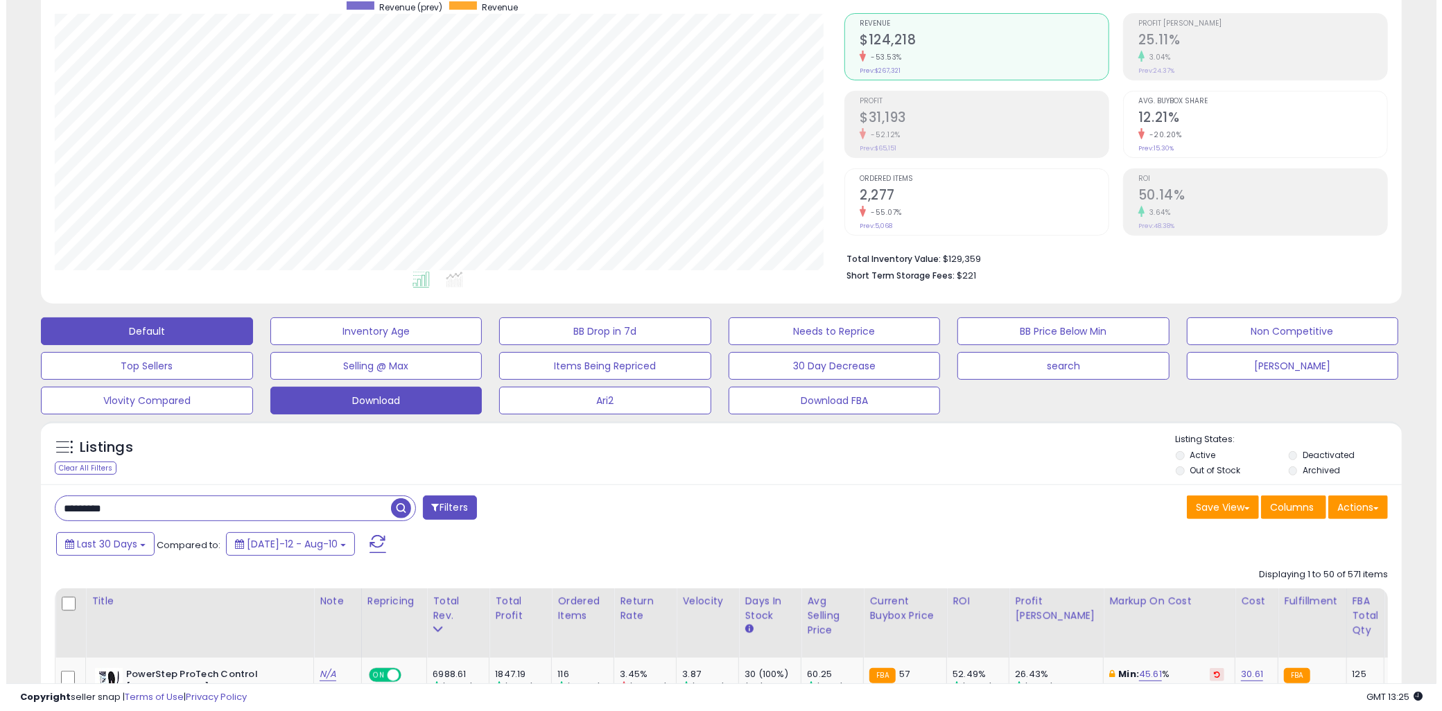
scroll to position [154, 0]
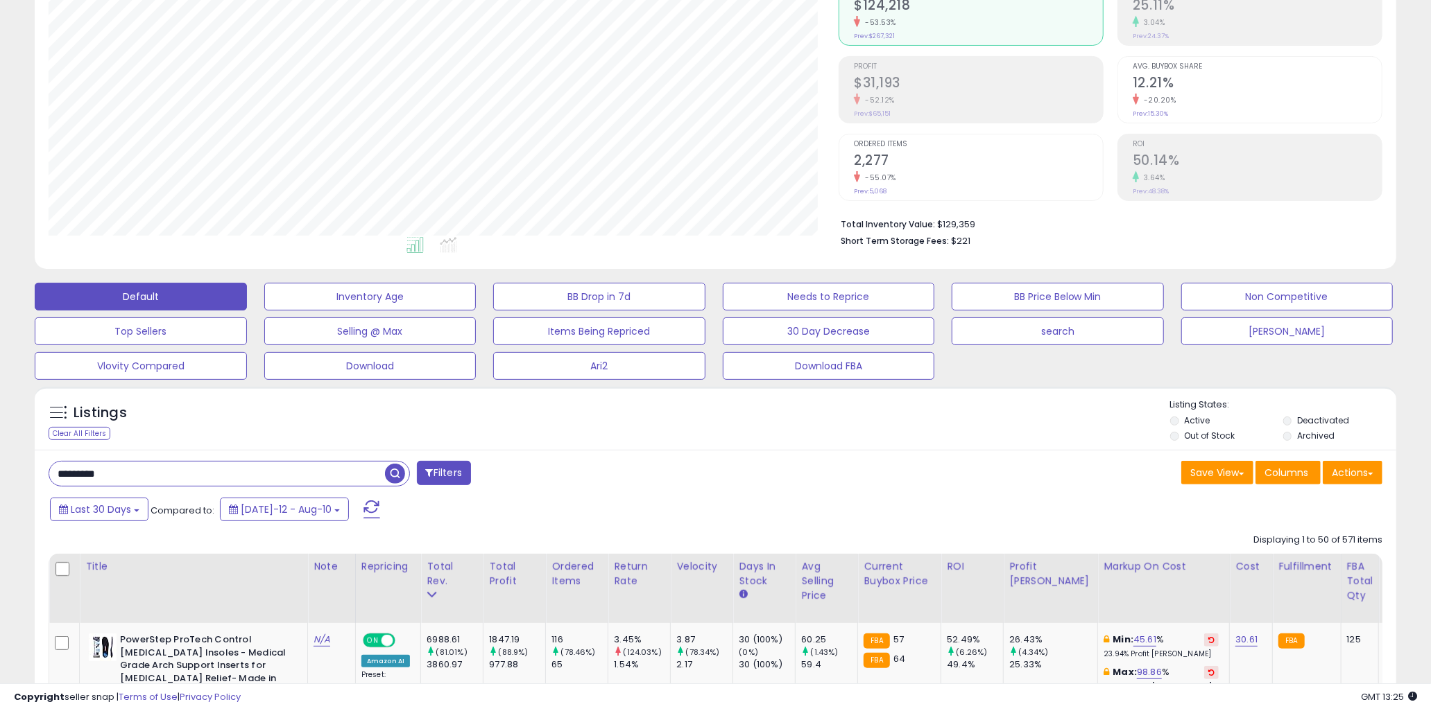
click at [189, 472] on input "*********" at bounding box center [217, 474] width 336 height 24
paste input "text"
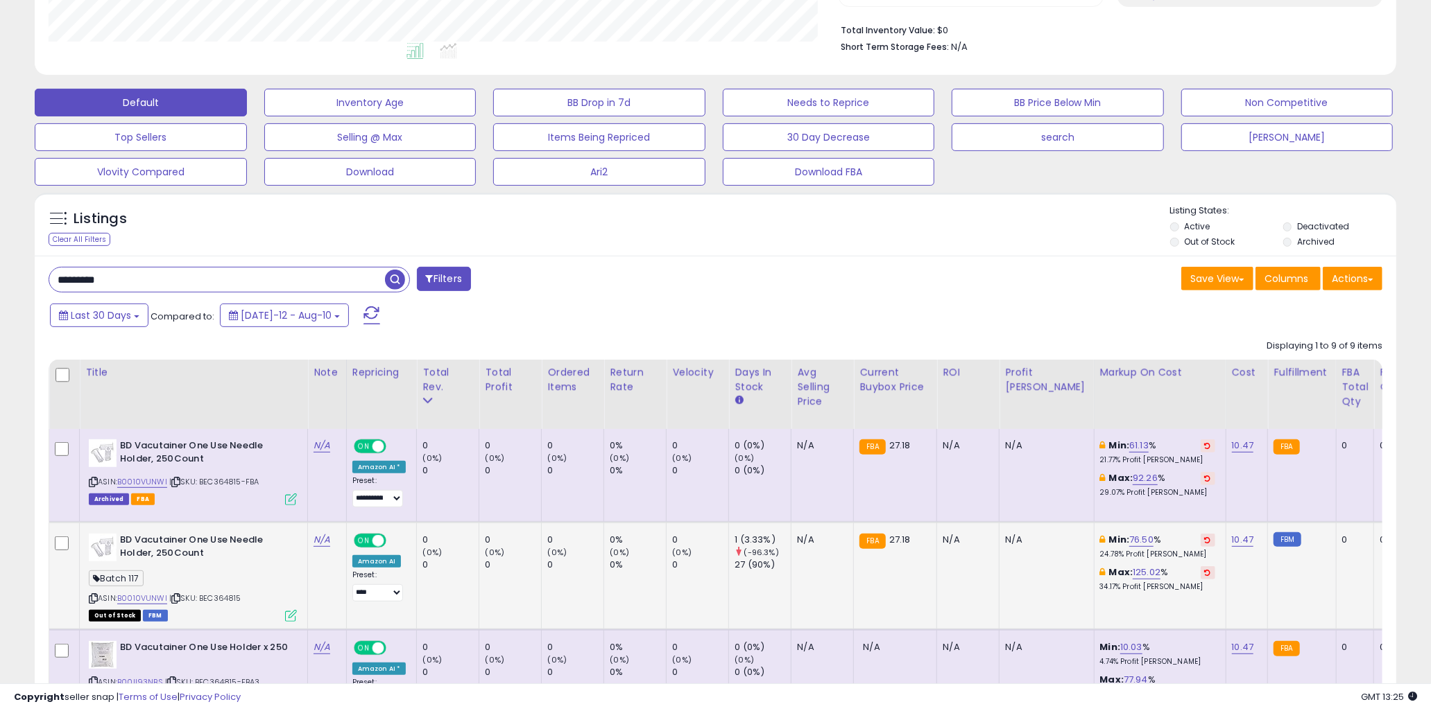
scroll to position [462, 0]
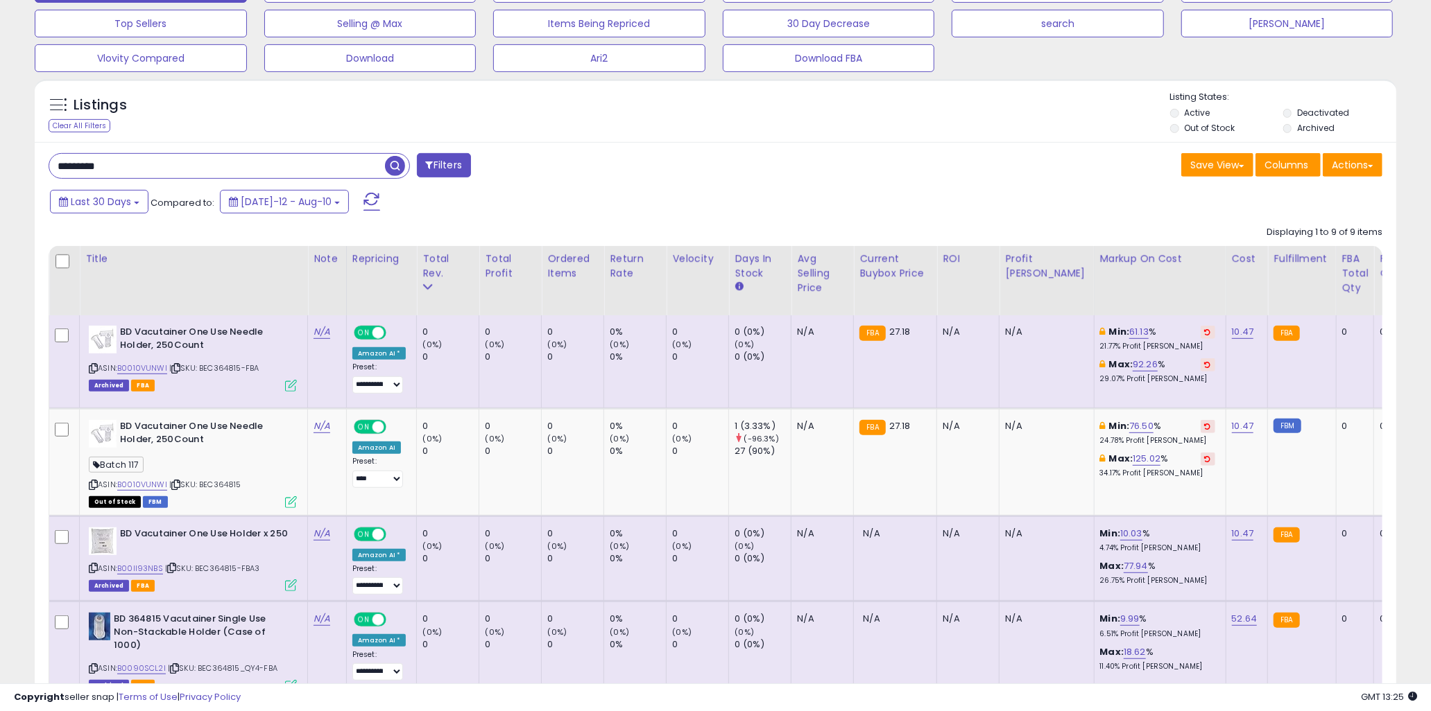
click at [215, 162] on input "*********" at bounding box center [217, 166] width 336 height 24
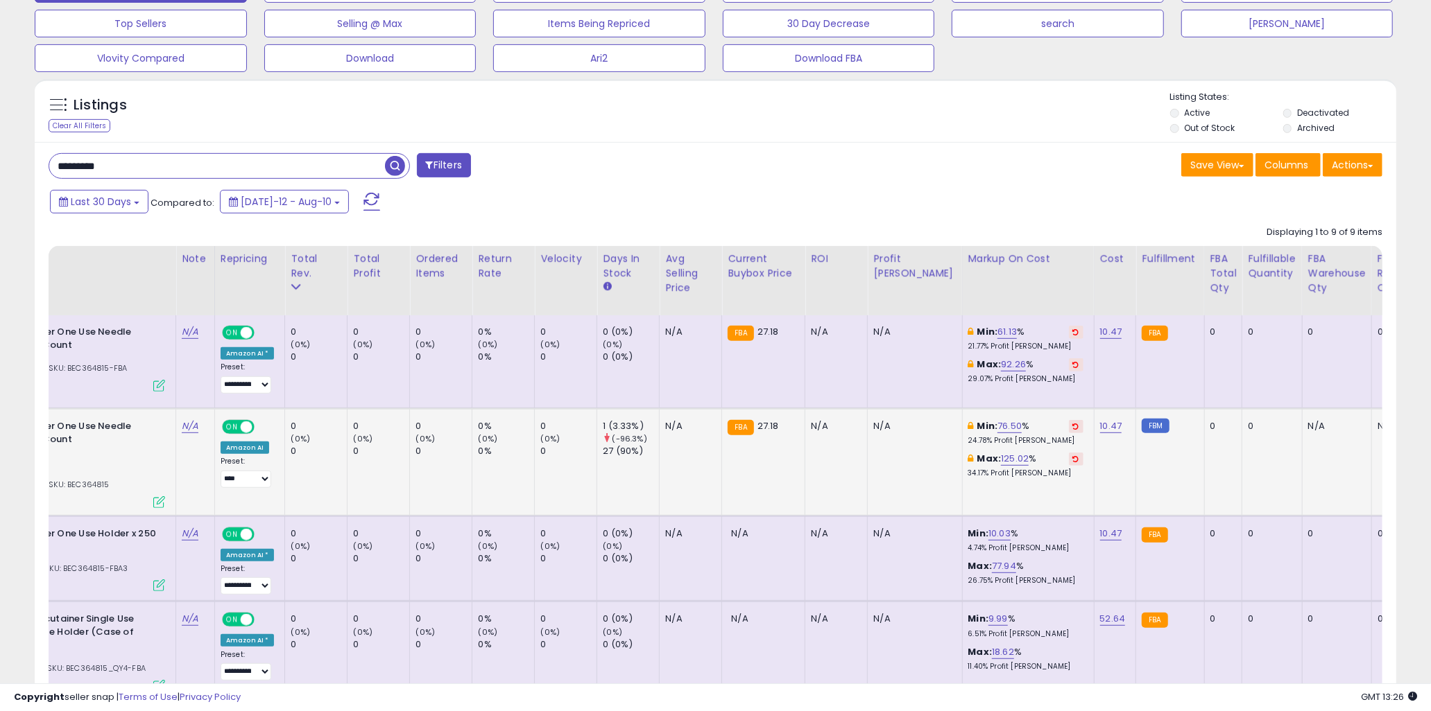
scroll to position [0, 194]
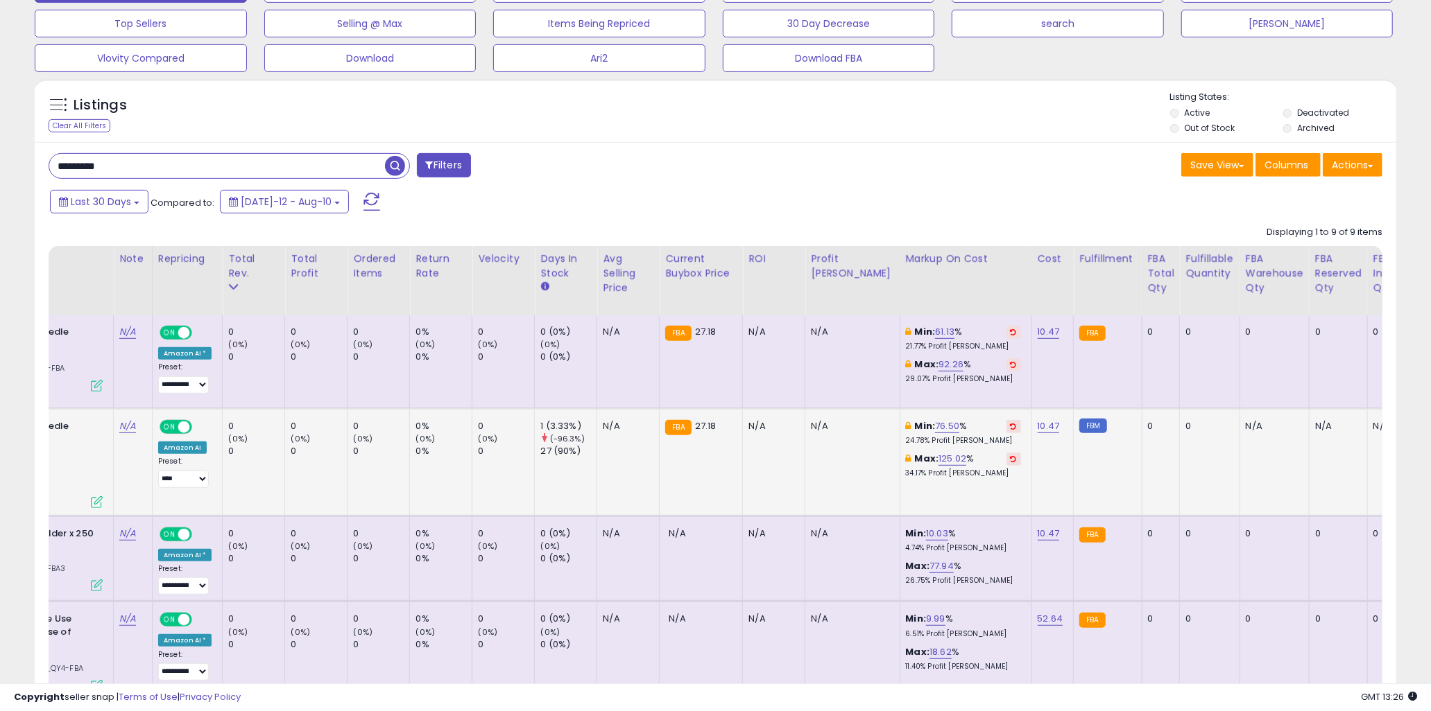
click at [1134, 466] on td "0" at bounding box center [1210, 461] width 60 height 107
click at [1134, 442] on td "0" at bounding box center [1210, 461] width 60 height 107
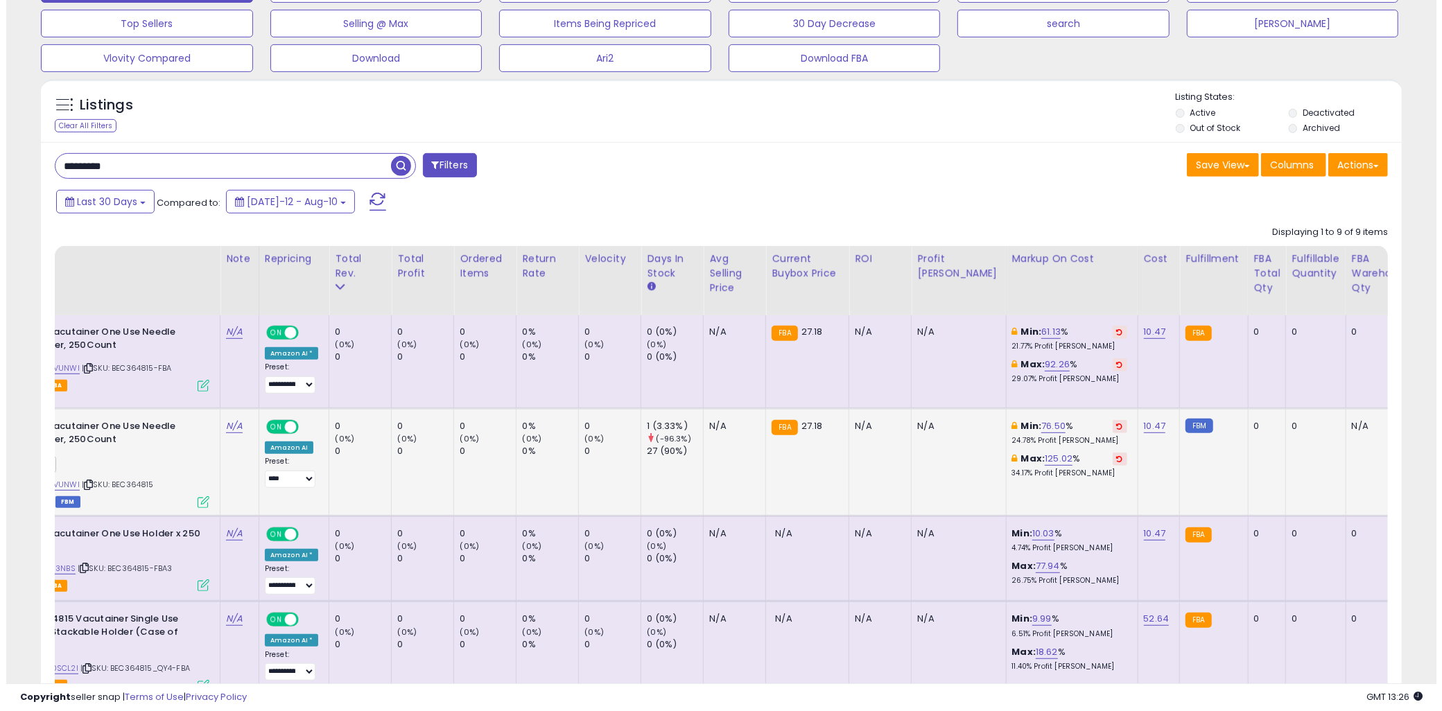
scroll to position [0, 0]
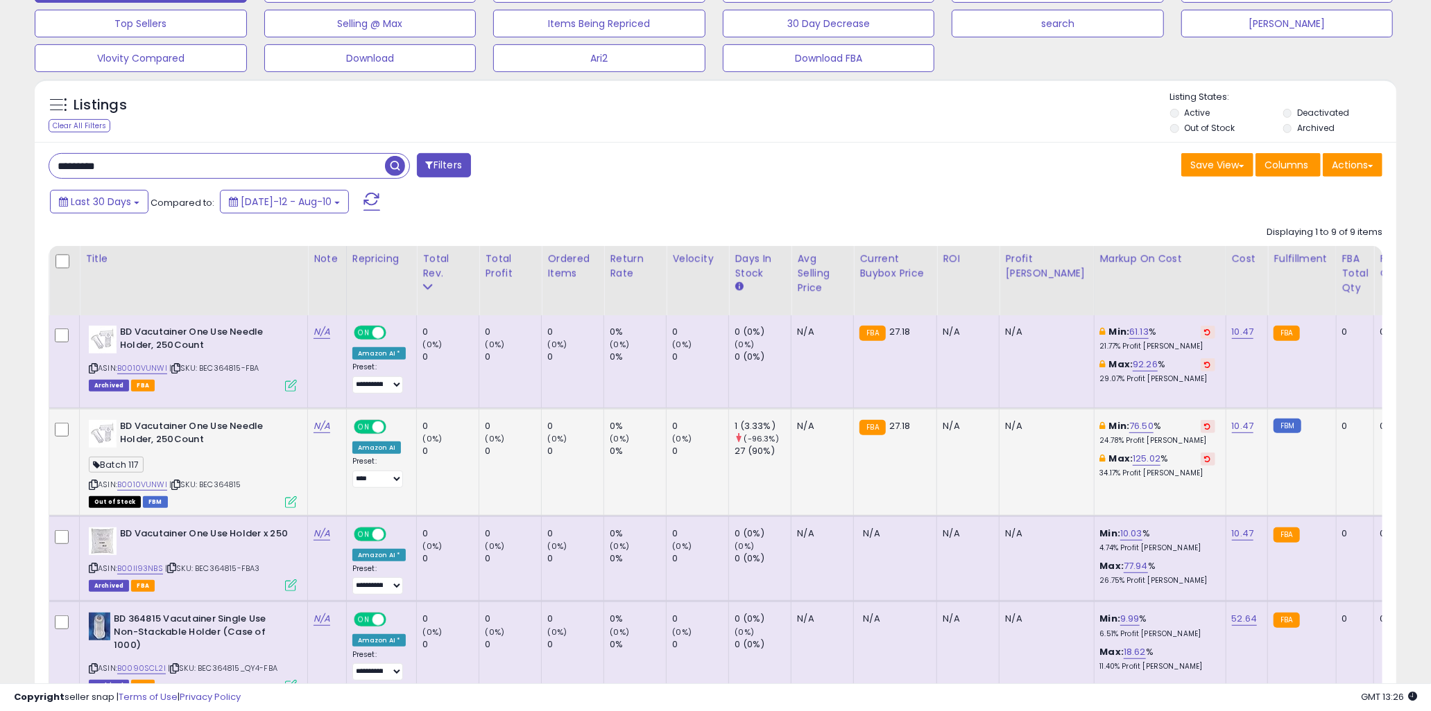
click at [288, 500] on icon at bounding box center [291, 502] width 12 height 12
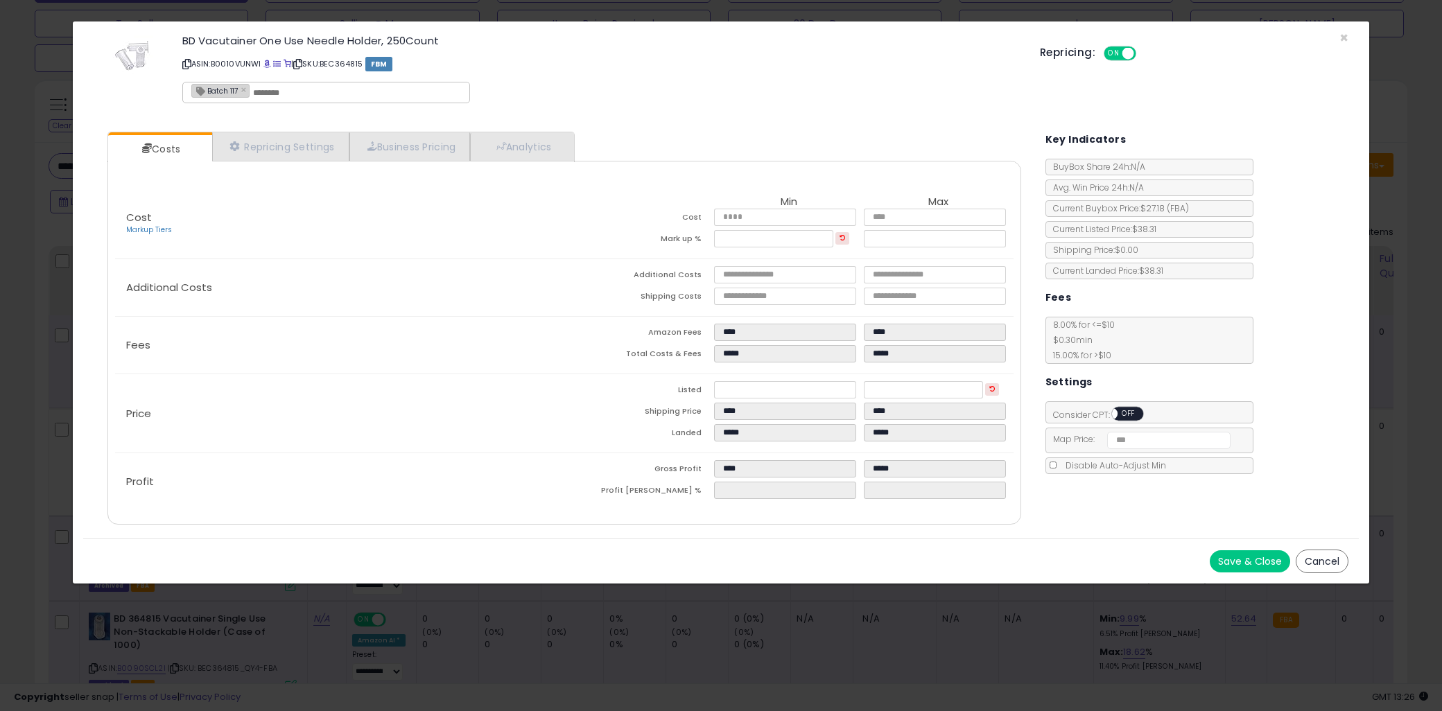
click at [1134, 43] on div "Repricing: ON OFF" at bounding box center [1194, 52] width 309 height 20
click at [1134, 40] on span "×" at bounding box center [1344, 38] width 9 height 20
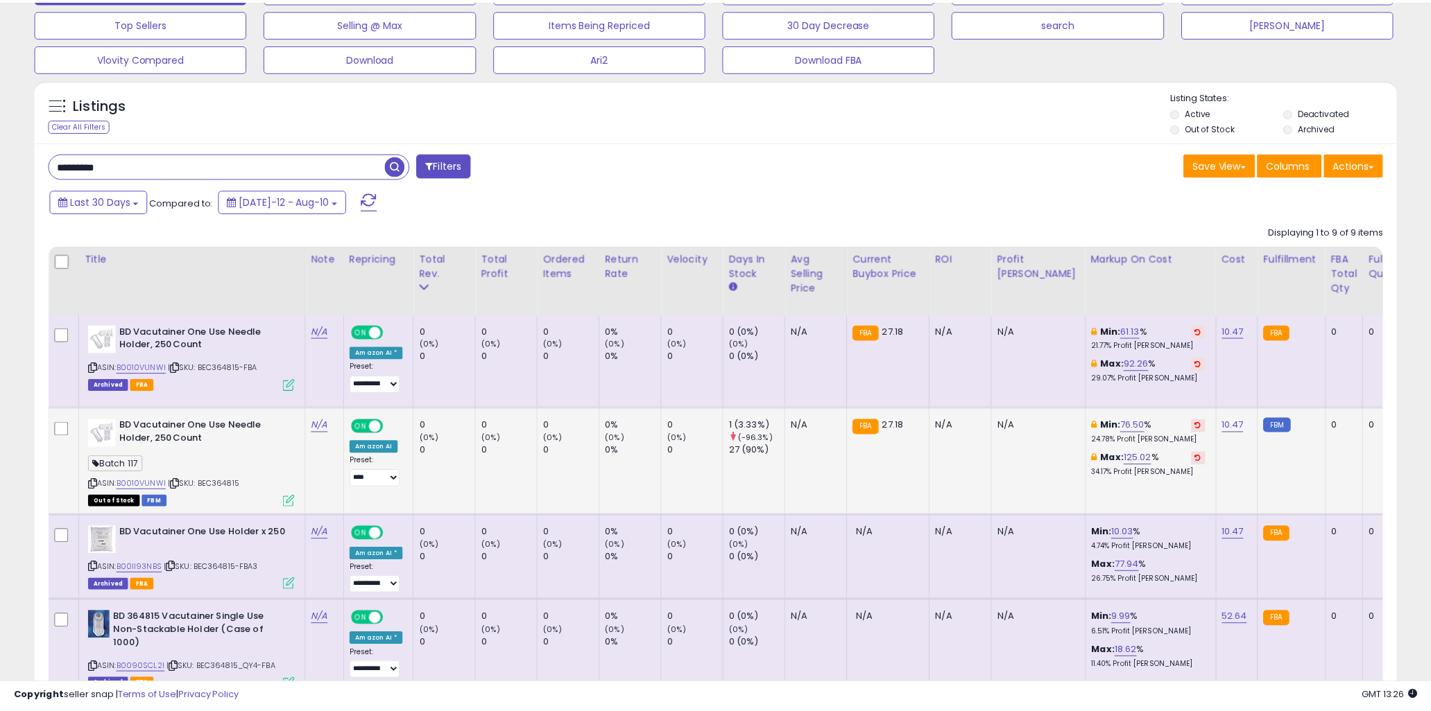
scroll to position [693143, 692636]
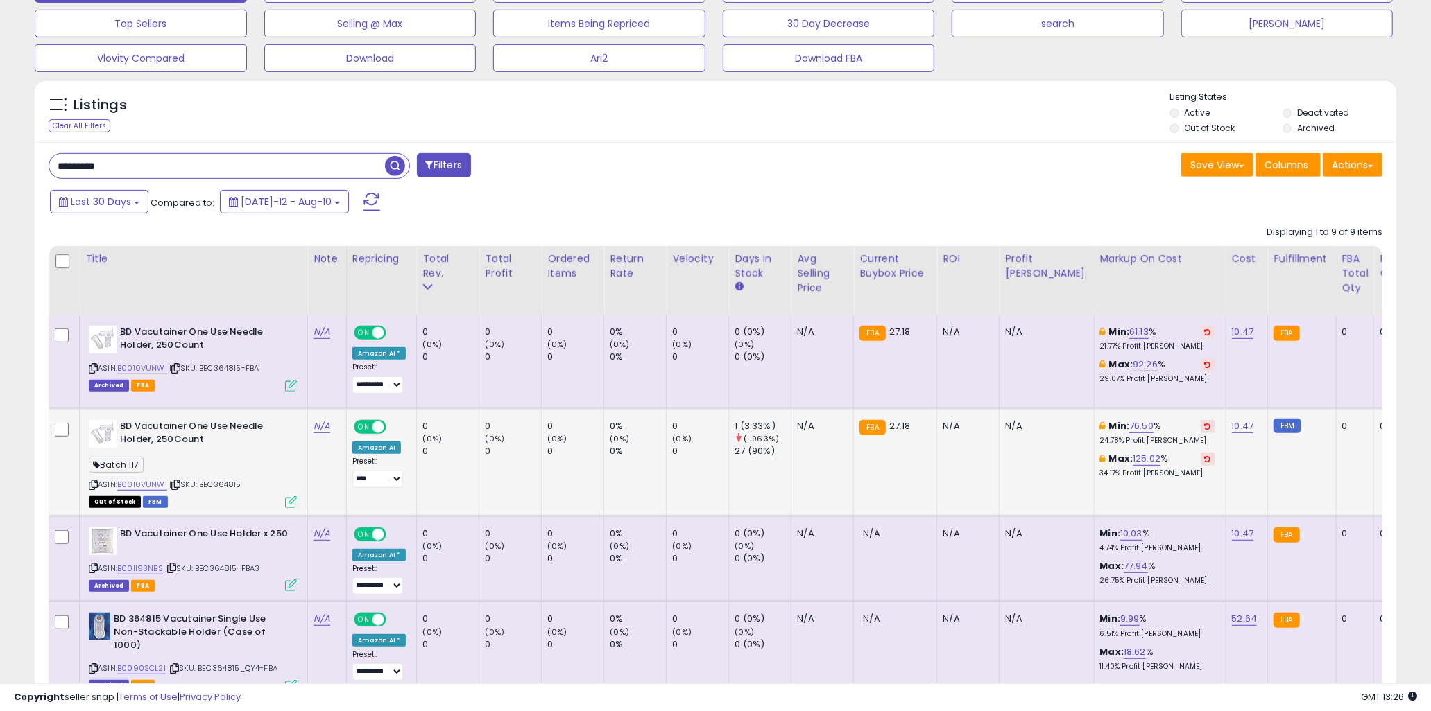
click at [225, 458] on div "Batch 117" at bounding box center [193, 467] width 208 height 19
drag, startPoint x: 170, startPoint y: 430, endPoint x: 219, endPoint y: 442, distance: 50.8
click at [219, 442] on b "BD Vacutainer One Use Needle Holder, 250Count" at bounding box center [204, 434] width 169 height 29
drag, startPoint x: 230, startPoint y: 484, endPoint x: 241, endPoint y: 485, distance: 11.2
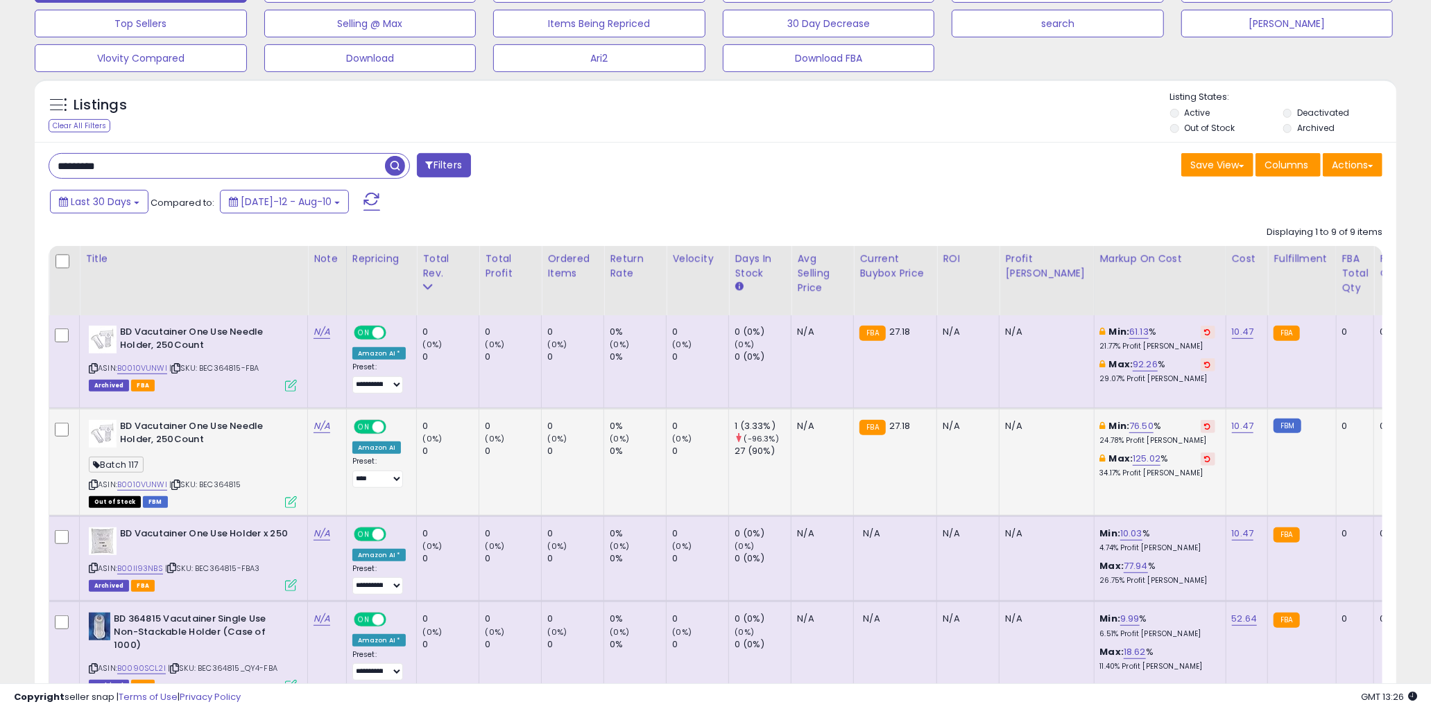
click at [241, 485] on span "| SKU: BEC364815" at bounding box center [205, 484] width 72 height 11
drag, startPoint x: 234, startPoint y: 485, endPoint x: 202, endPoint y: 485, distance: 31.2
click at [202, 485] on div "ASIN: B0010VUNWI | SKU: BEC364815 Out of Stock FBM" at bounding box center [193, 463] width 208 height 87
copy span "BEC364815"
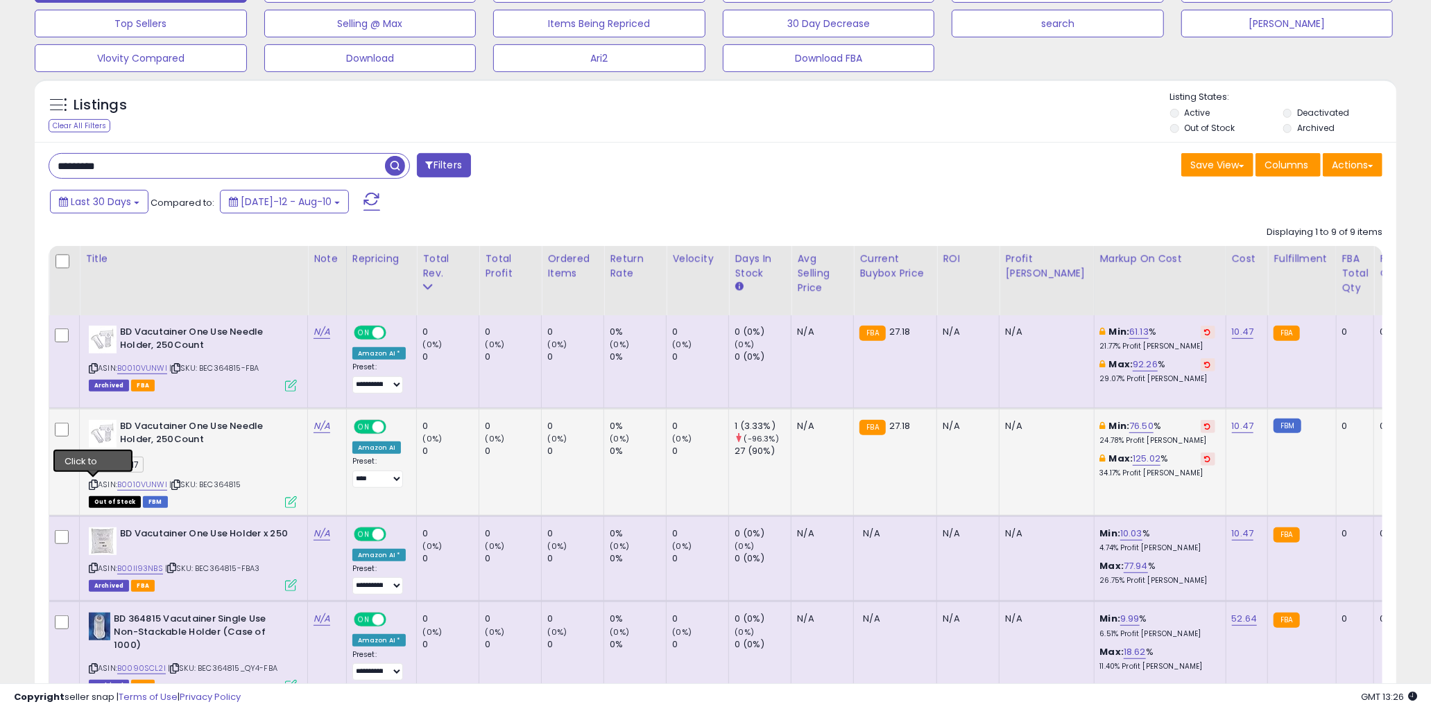
click at [92, 484] on icon at bounding box center [93, 485] width 9 height 8
click at [160, 481] on link "B0010VUNWI" at bounding box center [142, 485] width 50 height 12
drag, startPoint x: 246, startPoint y: 486, endPoint x: 203, endPoint y: 483, distance: 43.1
click at [203, 483] on div "ASIN: B0010VUNWI | SKU: BEC364815 Out of Stock FBM" at bounding box center [193, 463] width 208 height 87
copy span "BEC364815"
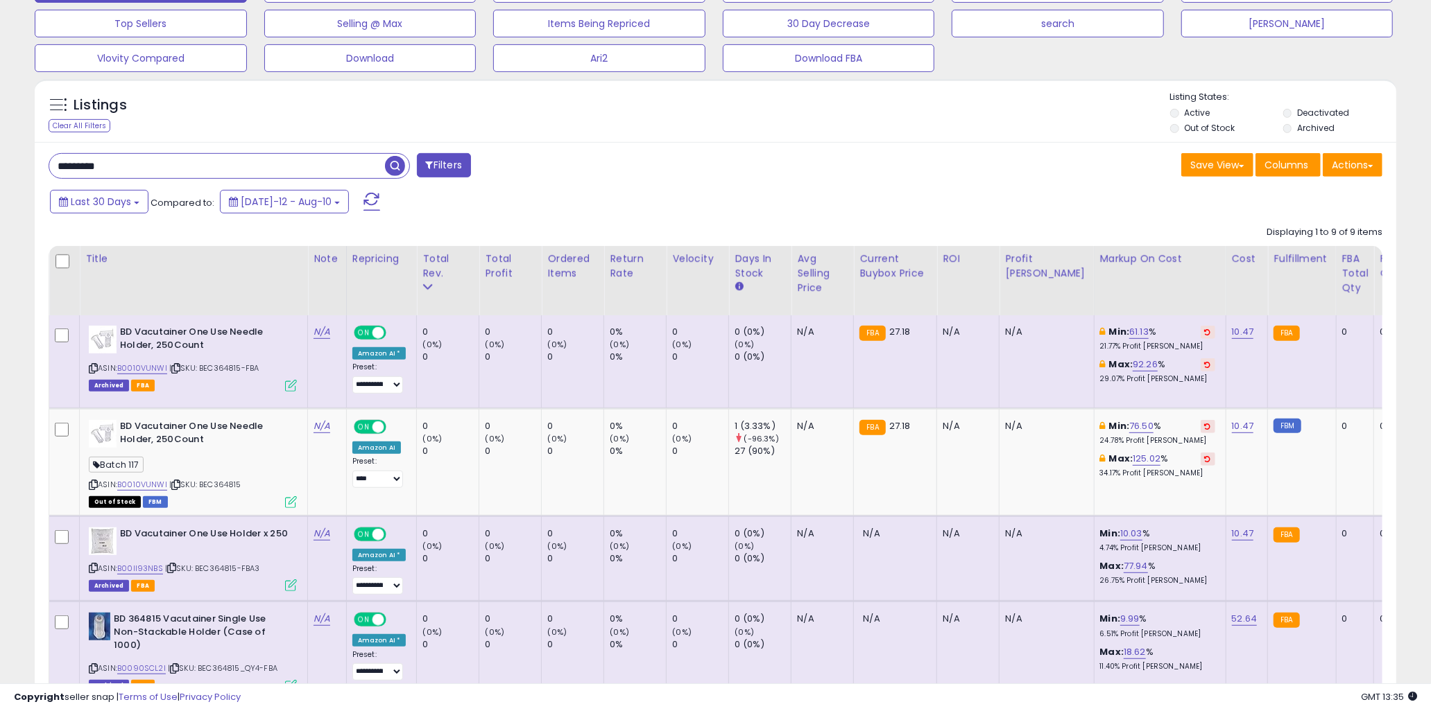
click at [252, 375] on div "ASIN: B0010VUNWI | SKU: BEC364815-FBA Archived FBA" at bounding box center [193, 358] width 208 height 64
drag, startPoint x: 214, startPoint y: 369, endPoint x: 265, endPoint y: 369, distance: 51.3
click at [265, 369] on div "ASIN: B0010VUNWI | SKU: BEC364815-FBA Archived FBA" at bounding box center [193, 358] width 208 height 64
click at [267, 441] on b "BD Vacutainer One Use Needle Holder, 250Count" at bounding box center [204, 434] width 169 height 29
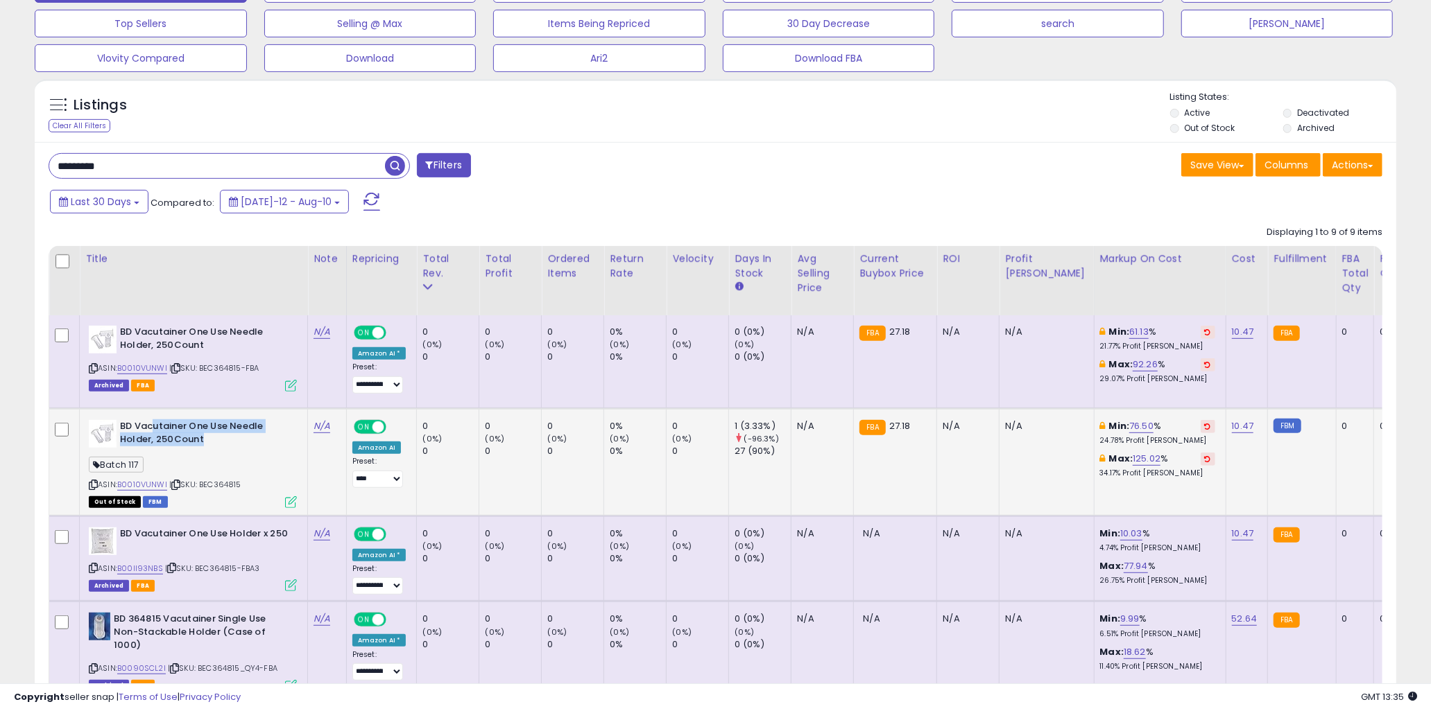
drag, startPoint x: 155, startPoint y: 426, endPoint x: 243, endPoint y: 444, distance: 89.8
click at [243, 444] on b "BD Vacutainer One Use Needle Holder, 250Count" at bounding box center [204, 434] width 169 height 29
drag, startPoint x: 191, startPoint y: 449, endPoint x: 147, endPoint y: 433, distance: 47.2
click at [147, 433] on div "BD Vacutainer One Use Needle Holder, 250Count Batch 117 ASIN: B0010VUNWI | SKU:…" at bounding box center [190, 463] width 211 height 87
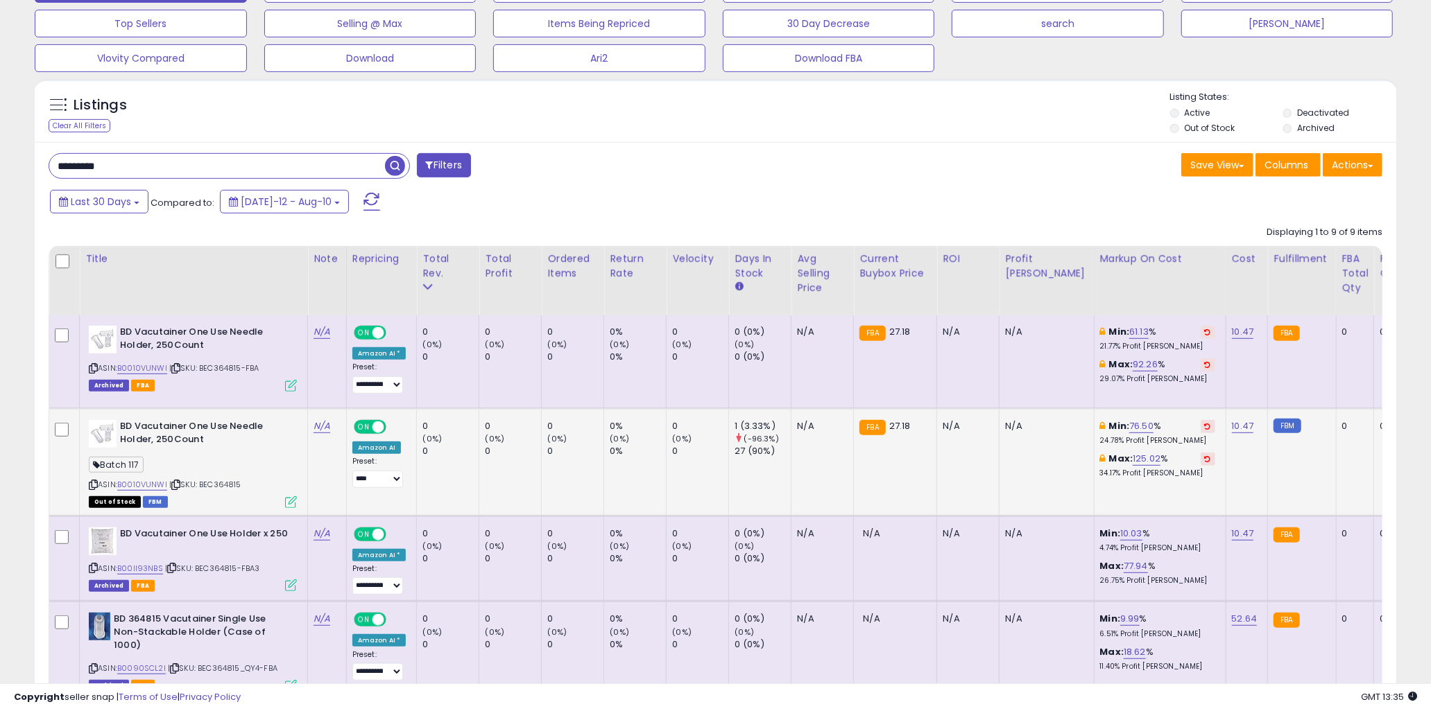
click at [147, 433] on b "BD Vacutainer One Use Needle Holder, 250Count" at bounding box center [204, 434] width 169 height 29
drag, startPoint x: 141, startPoint y: 427, endPoint x: 300, endPoint y: 474, distance: 165.6
click at [300, 474] on td "BD Vacutainer One Use Needle Holder, 250Count Batch 117 ASIN: B0010VUNWI | SKU:…" at bounding box center [194, 461] width 228 height 107
click at [285, 468] on div "Batch 117" at bounding box center [193, 467] width 208 height 19
drag, startPoint x: 240, startPoint y: 459, endPoint x: 209, endPoint y: 446, distance: 33.9
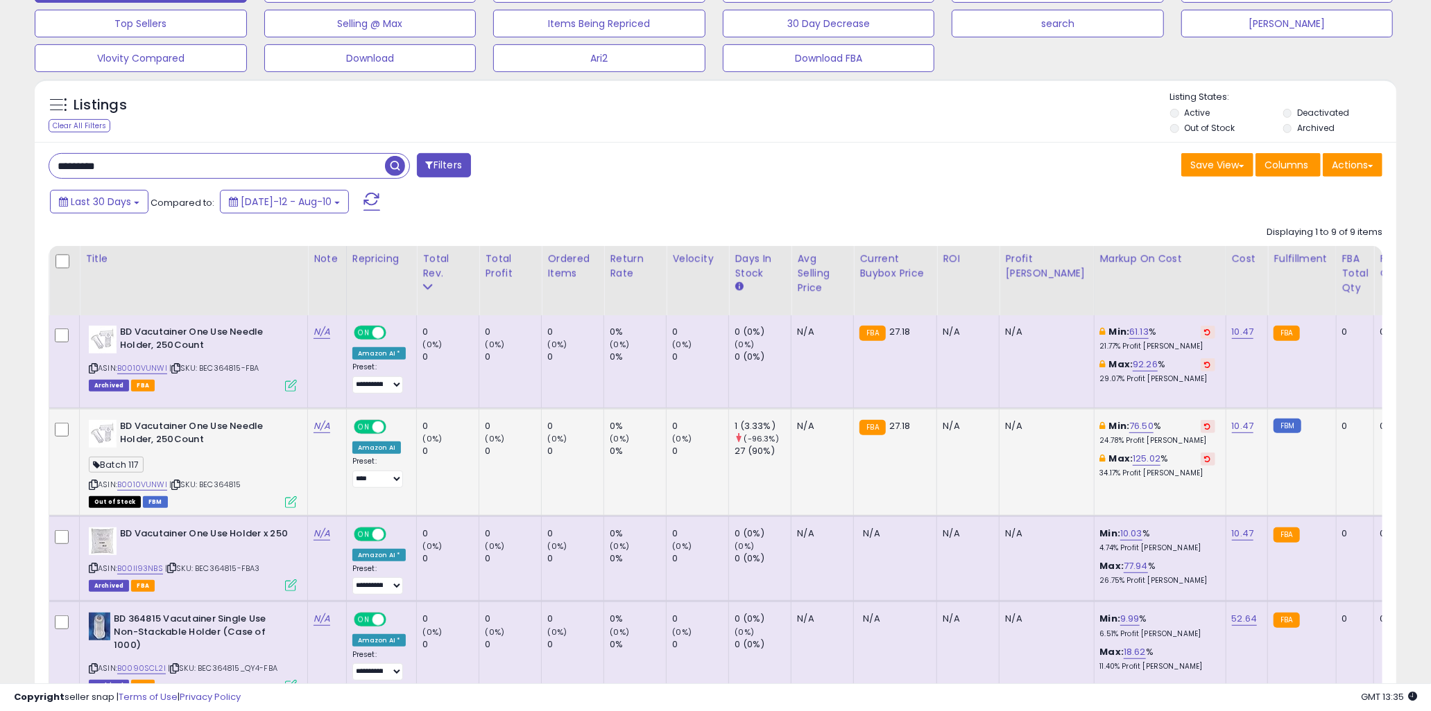
click at [239, 459] on div "Batch 117" at bounding box center [193, 467] width 208 height 19
click at [161, 428] on b "BD Vacutainer One Use Needle Holder, 250Count" at bounding box center [204, 434] width 169 height 29
drag, startPoint x: 147, startPoint y: 426, endPoint x: 268, endPoint y: 444, distance: 122.1
click at [268, 444] on b "BD Vacutainer One Use Needle Holder, 250Count" at bounding box center [204, 434] width 169 height 29
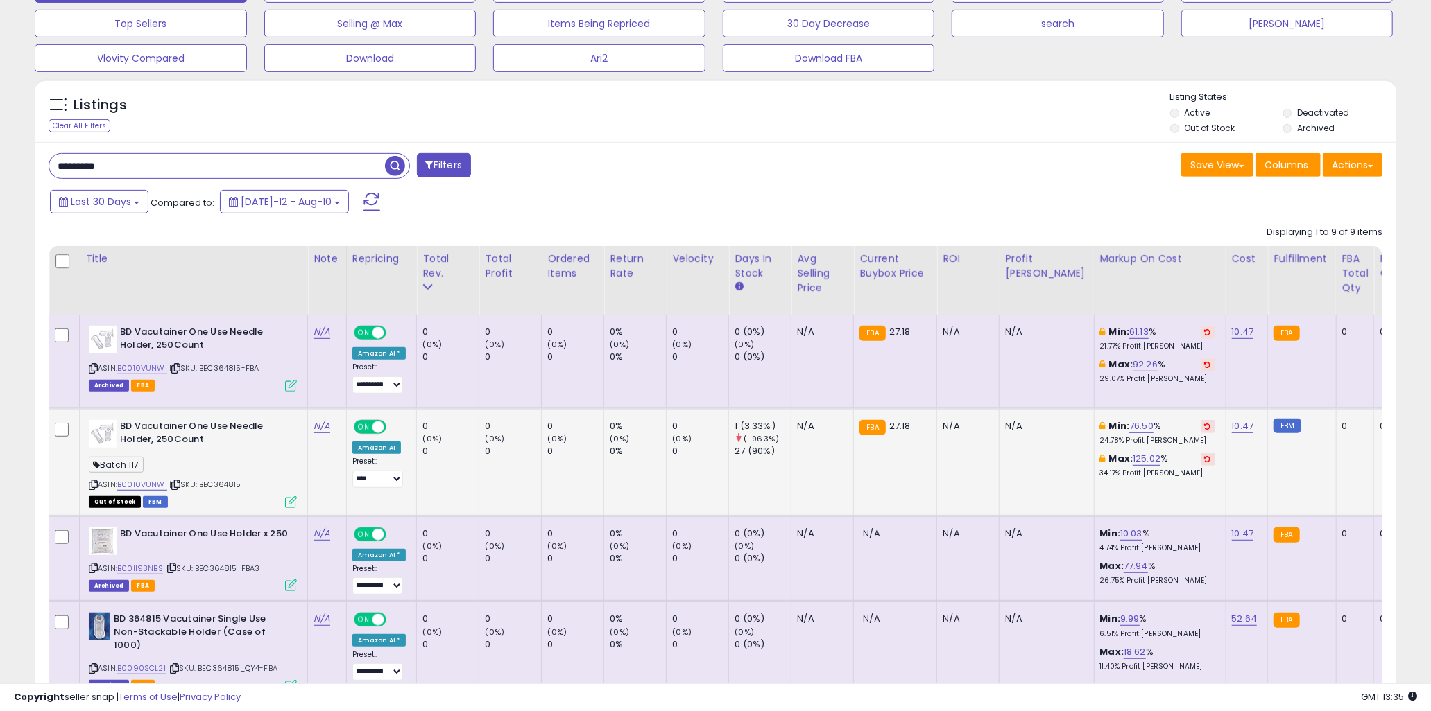
click at [890, 469] on td "27.18 FBA" at bounding box center [895, 461] width 83 height 107
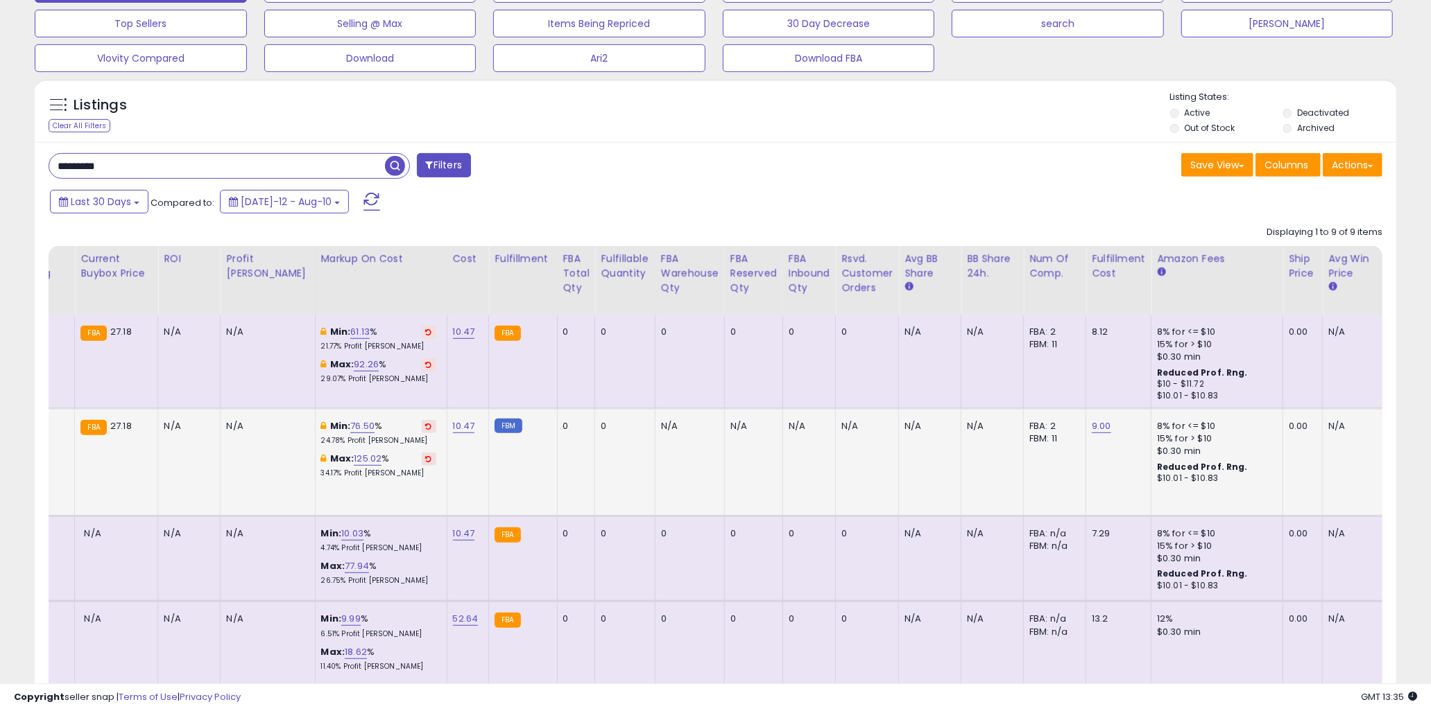
scroll to position [0, 0]
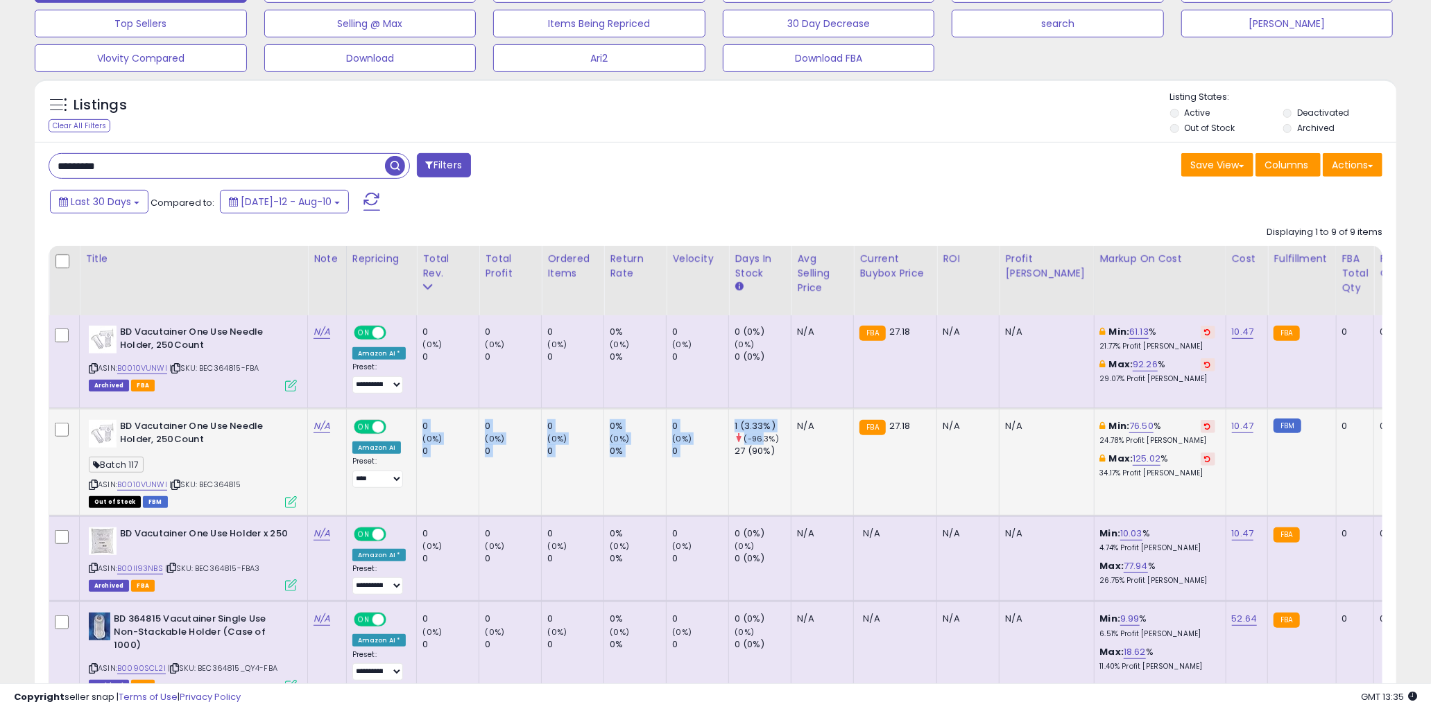
drag, startPoint x: 417, startPoint y: 425, endPoint x: 759, endPoint y: 437, distance: 342.1
click at [759, 437] on small "(-96.3%)" at bounding box center [761, 438] width 35 height 11
drag, startPoint x: 770, startPoint y: 448, endPoint x: 404, endPoint y: 430, distance: 367.3
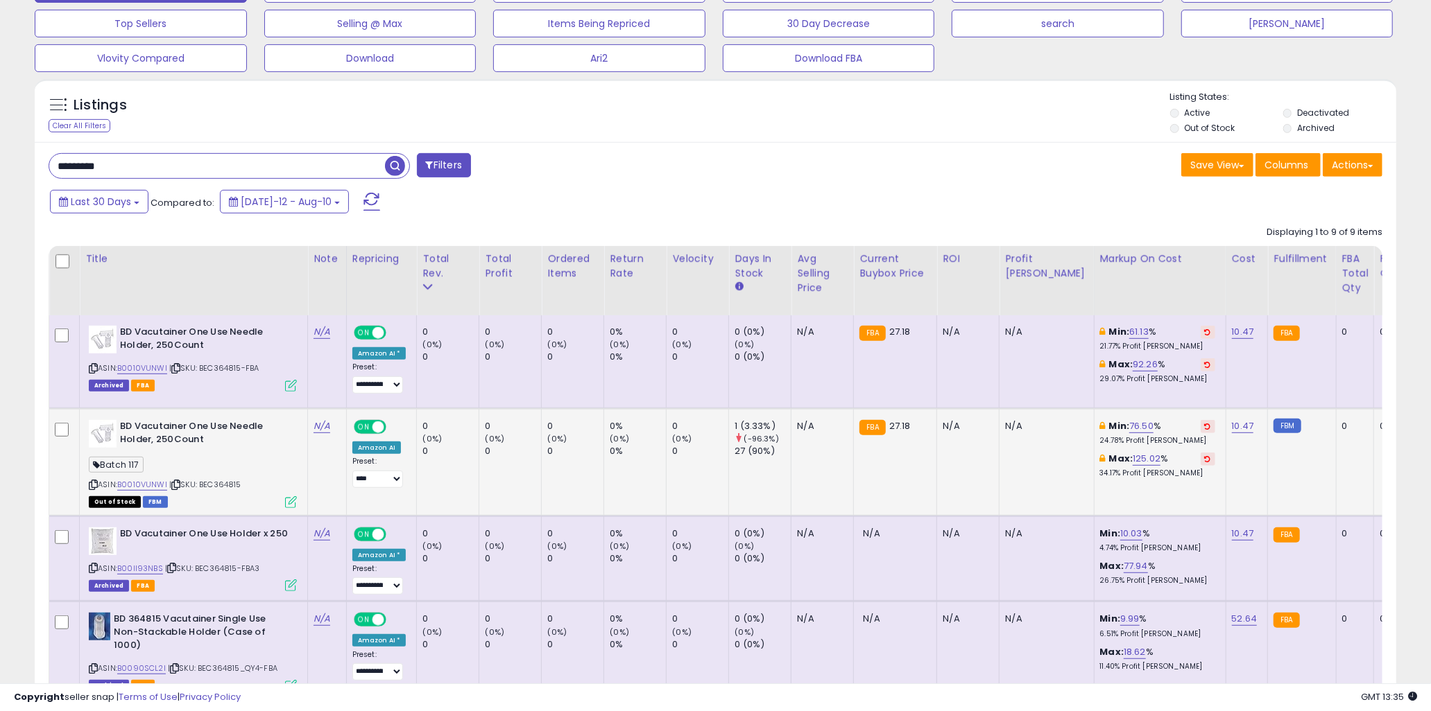
click at [408, 426] on td "**********" at bounding box center [381, 461] width 71 height 107
drag, startPoint x: 416, startPoint y: 425, endPoint x: 819, endPoint y: 438, distance: 403.1
click at [821, 442] on td "N/A" at bounding box center [822, 461] width 62 height 107
drag, startPoint x: 818, startPoint y: 455, endPoint x: 426, endPoint y: 423, distance: 393.8
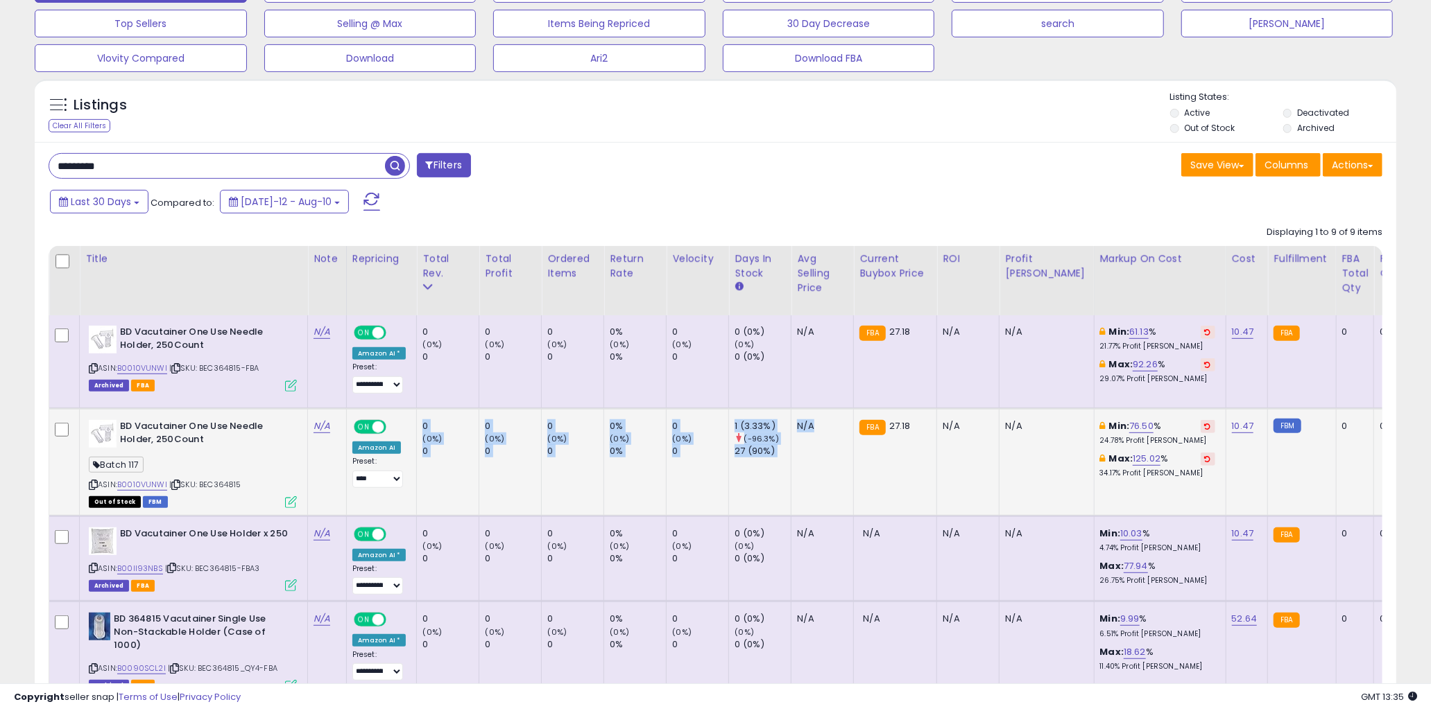
click at [426, 423] on div "0" at bounding box center [450, 426] width 56 height 12
drag, startPoint x: 420, startPoint y: 423, endPoint x: 808, endPoint y: 455, distance: 388.9
click at [808, 455] on td "N/A" at bounding box center [822, 461] width 62 height 107
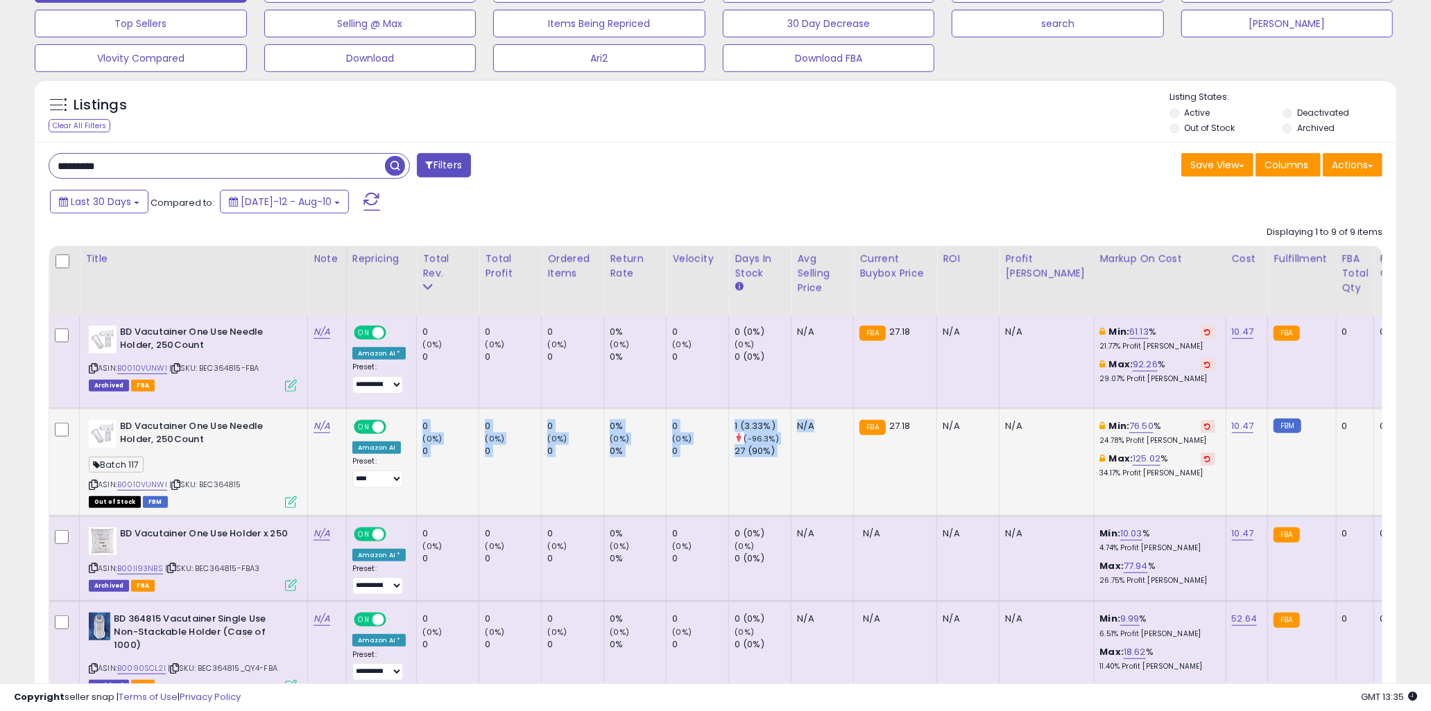
drag, startPoint x: 798, startPoint y: 455, endPoint x: 417, endPoint y: 420, distance: 383.0
click at [417, 420] on td "0 (0%) 0" at bounding box center [448, 461] width 62 height 107
drag, startPoint x: 418, startPoint y: 424, endPoint x: 851, endPoint y: 454, distance: 433.7
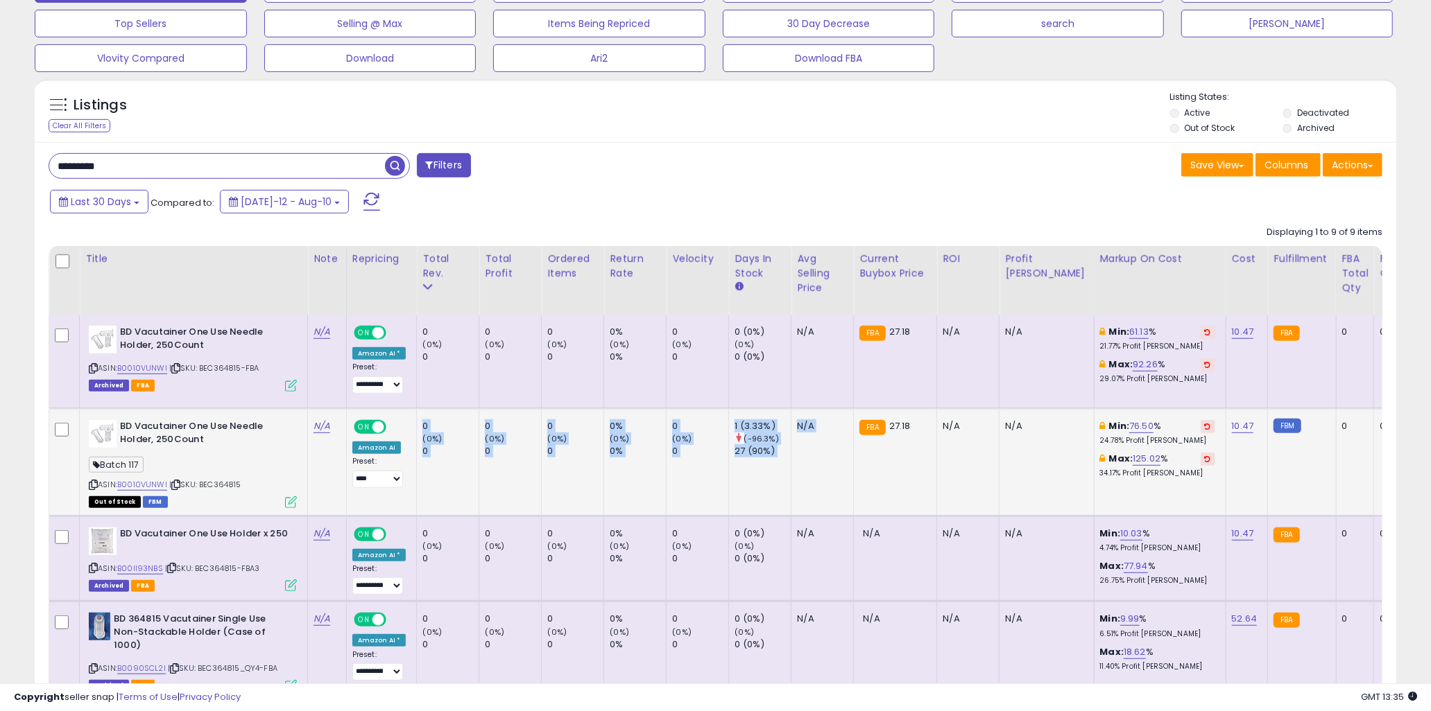
click at [854, 454] on td "27.18 FBA" at bounding box center [895, 461] width 83 height 107
click at [273, 449] on b "BD Vacutainer One Use Needle Holder, 250Count" at bounding box center [204, 434] width 169 height 29
click at [714, 121] on div "Listings Clear All Filters Listing States:" at bounding box center [715, 114] width 1361 height 47
click at [229, 166] on input "*********" at bounding box center [217, 166] width 336 height 24
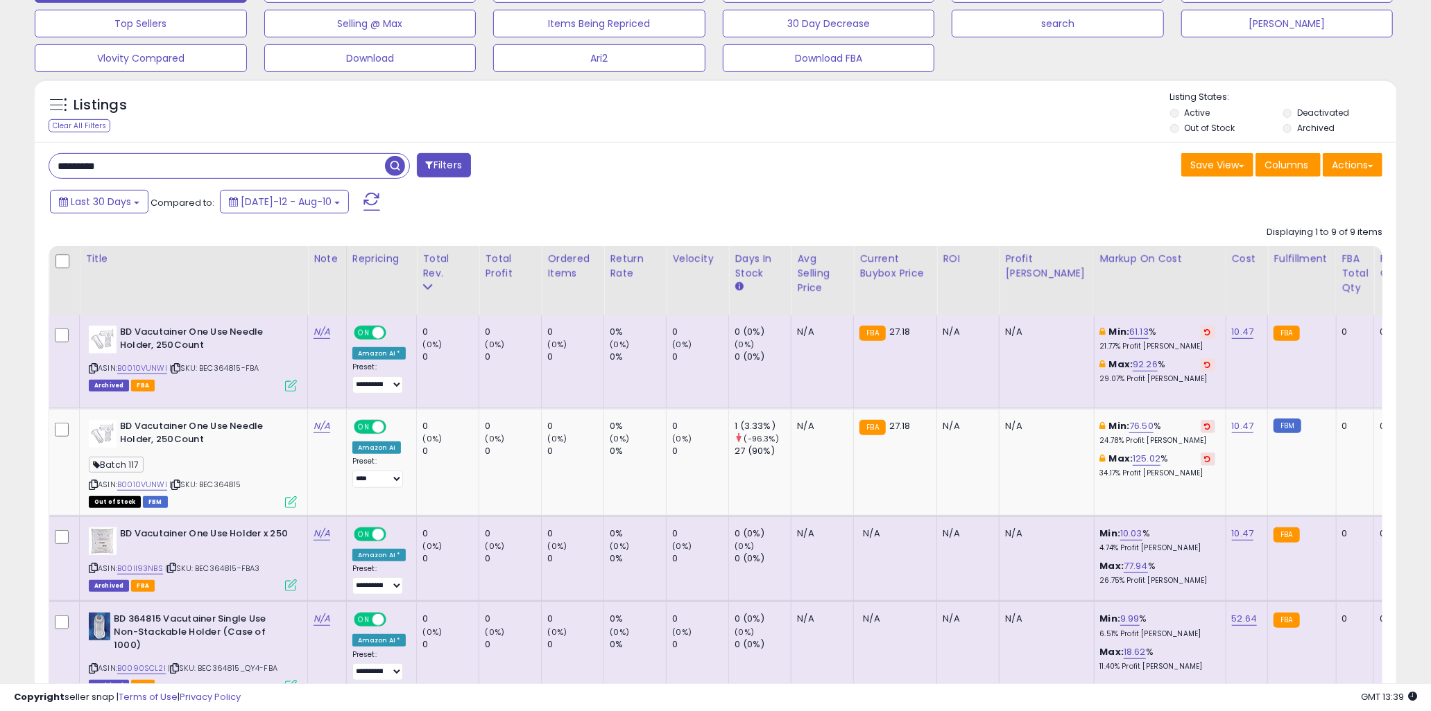
click at [229, 166] on input "*********" at bounding box center [217, 166] width 336 height 24
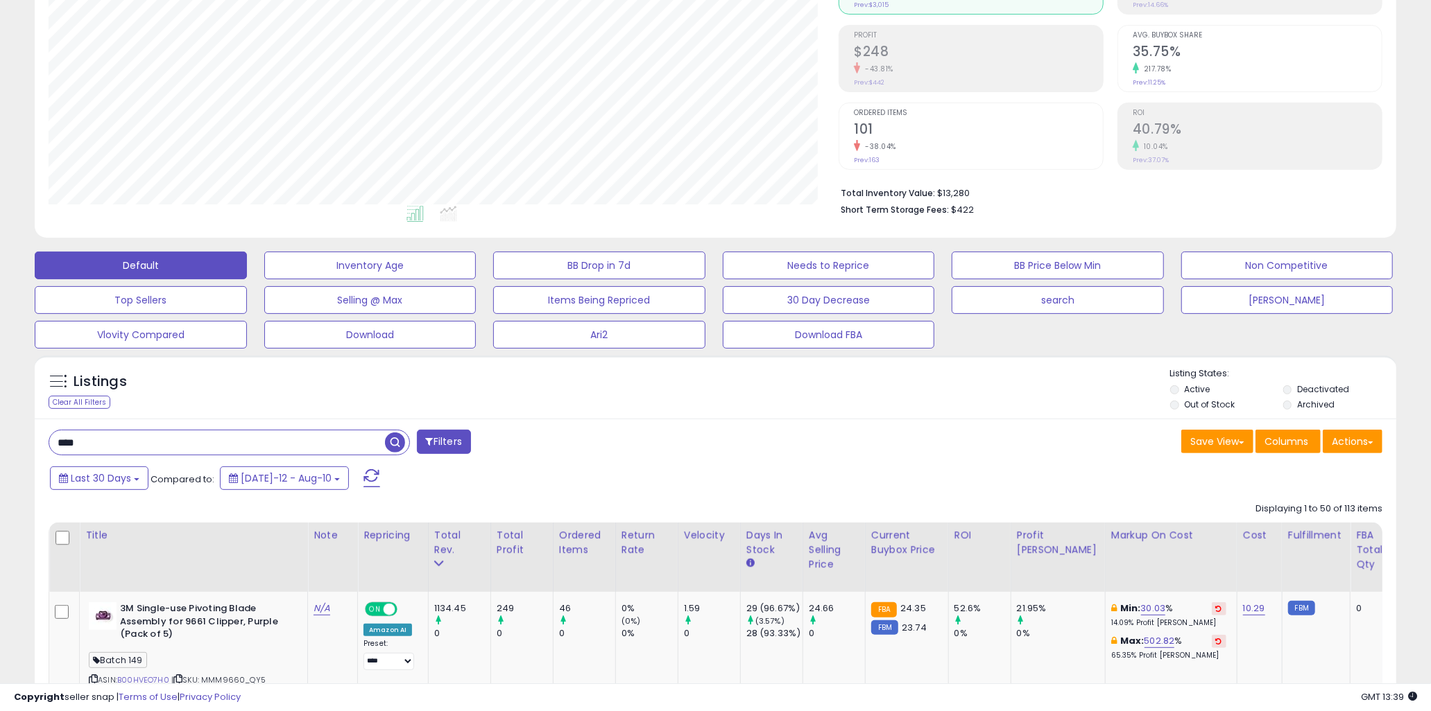
scroll to position [284, 789]
click at [622, 392] on div "Listings Clear All Filters Listing States:" at bounding box center [715, 391] width 1361 height 47
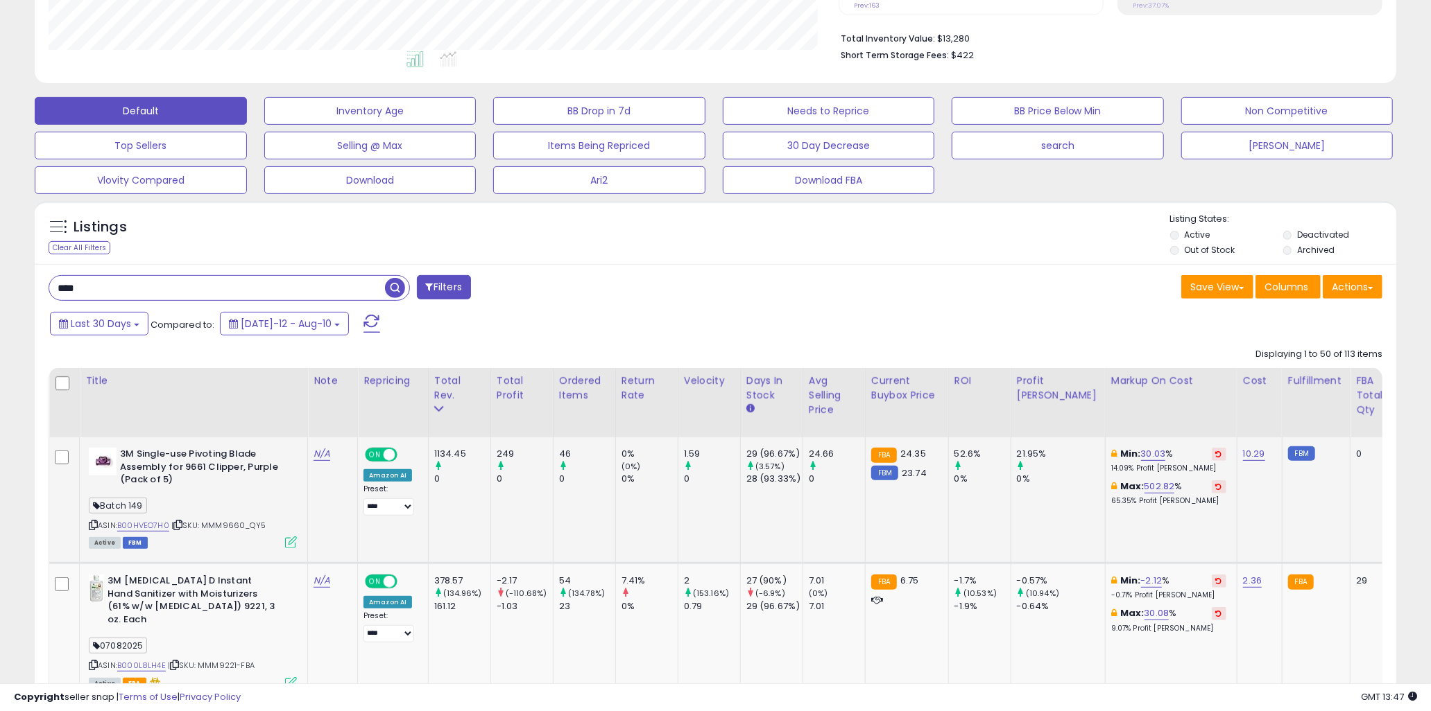
click at [531, 508] on td "249 0" at bounding box center [521, 501] width 62 height 126
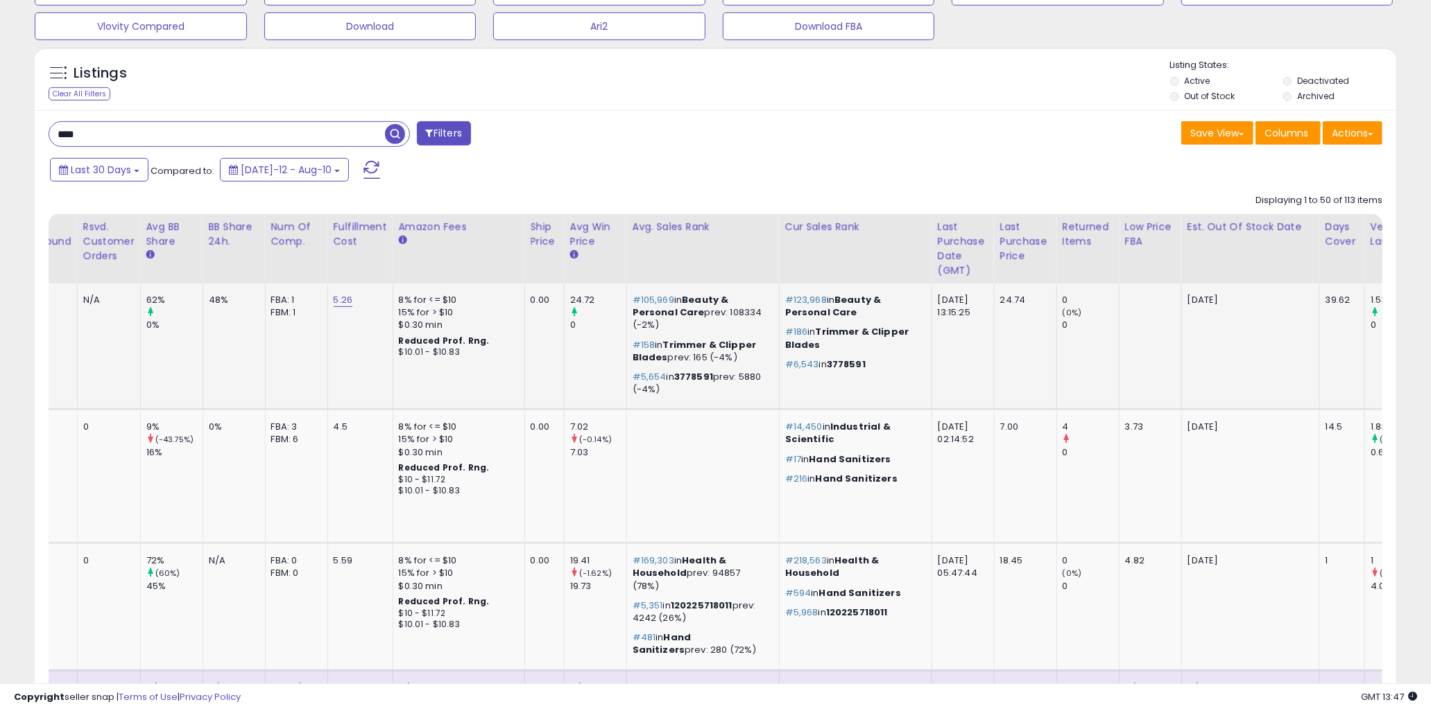
scroll to position [0, 1552]
click at [993, 356] on td "24.74" at bounding box center [1024, 347] width 62 height 126
drag, startPoint x: 787, startPoint y: 299, endPoint x: 806, endPoint y: 315, distance: 24.6
click at [806, 315] on td "#123,968 in Beauty & Personal Care #186 in Trimmer & Clipper Blades #6,543 in 3…" at bounding box center [854, 347] width 153 height 126
click at [807, 315] on p "#123,968 in Beauty & Personal Care" at bounding box center [852, 306] width 136 height 25
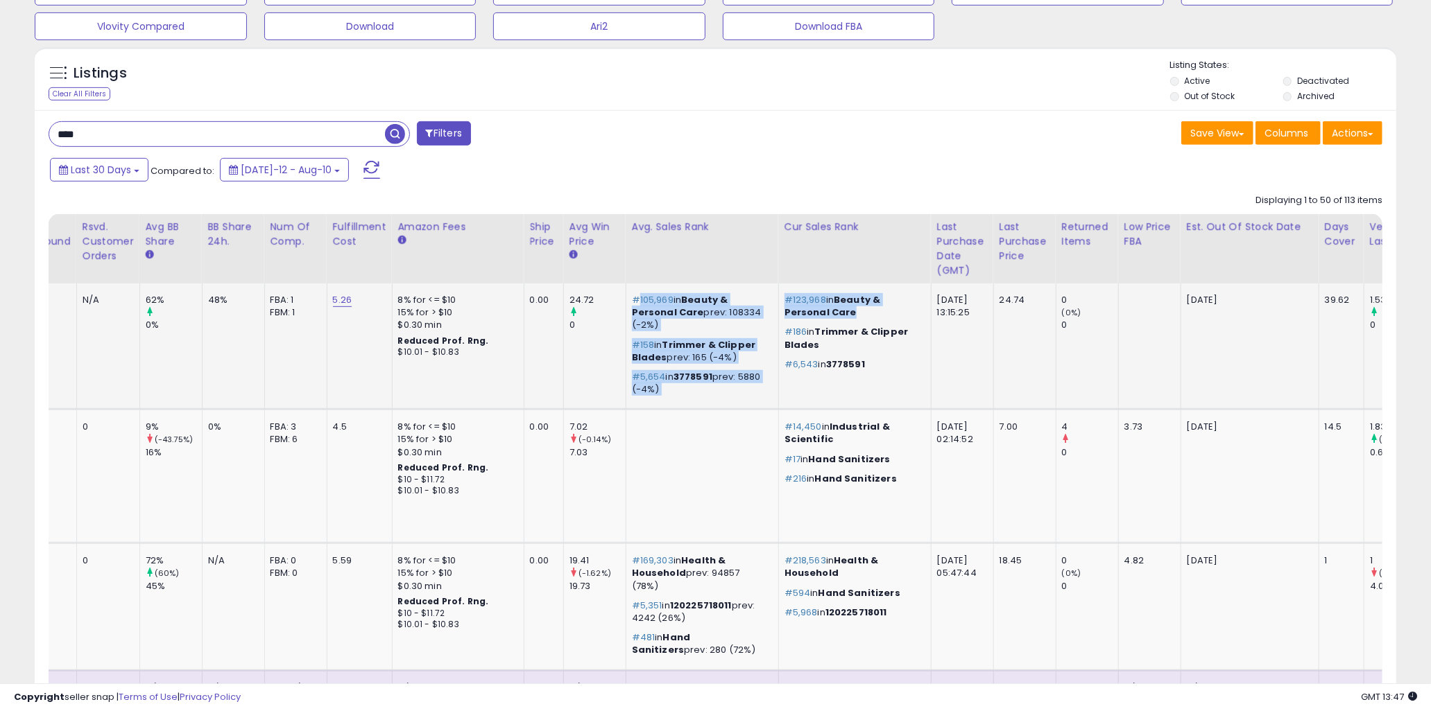
drag, startPoint x: 809, startPoint y: 315, endPoint x: 582, endPoint y: 290, distance: 227.4
click at [625, 290] on td "#105,969 in Beauty & Personal Care prev: 108334 (-2%) #158 in Trimmer & Clipper…" at bounding box center [701, 347] width 153 height 126
drag, startPoint x: 581, startPoint y: 291, endPoint x: 856, endPoint y: 350, distance: 281.5
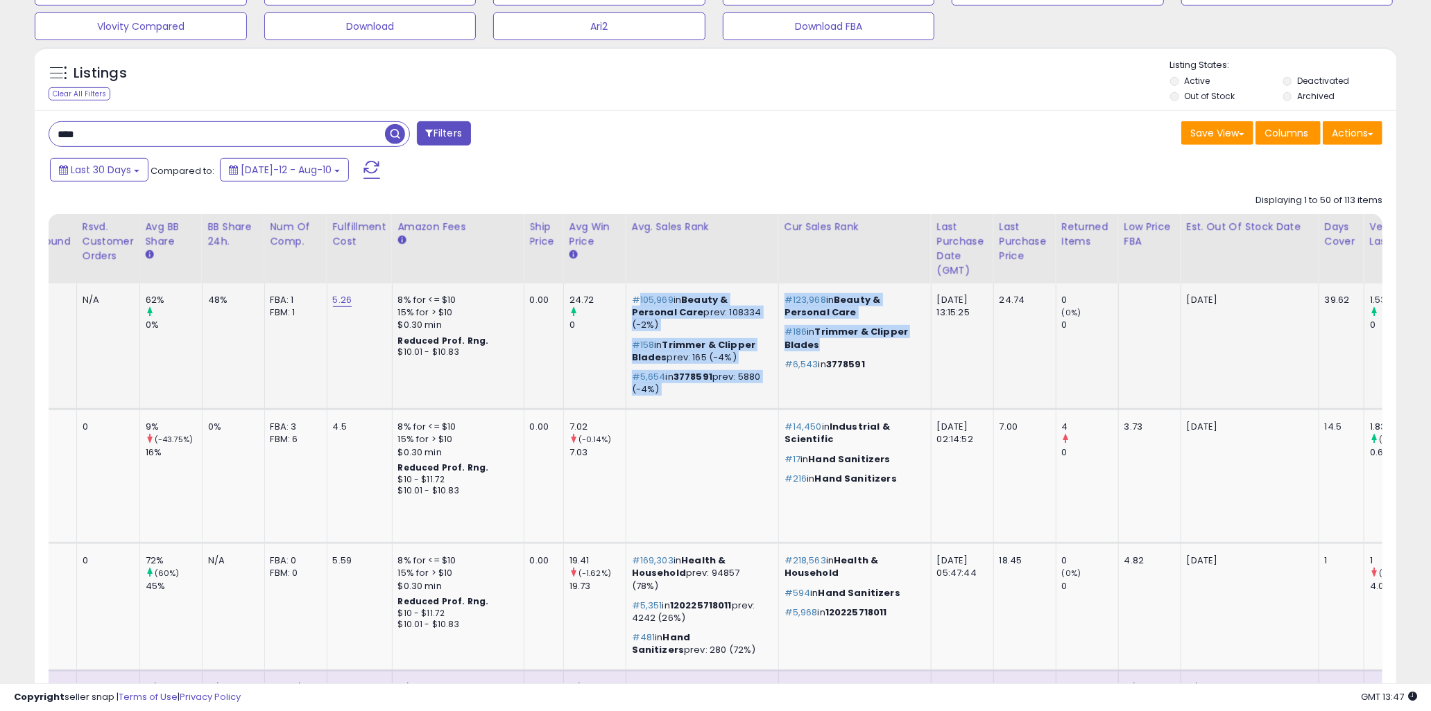
click at [856, 350] on p "#186 in Trimmer & Clipper Blades" at bounding box center [852, 338] width 136 height 25
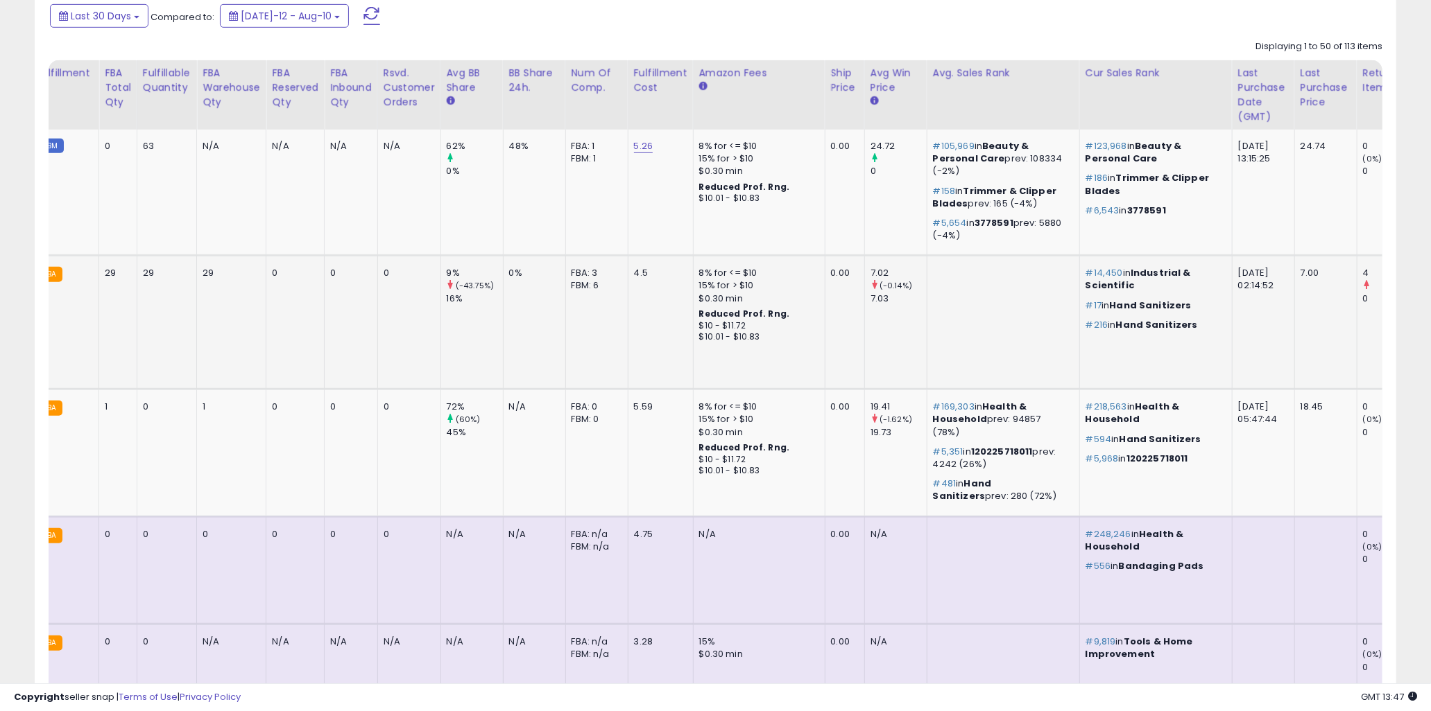
scroll to position [0, 1551]
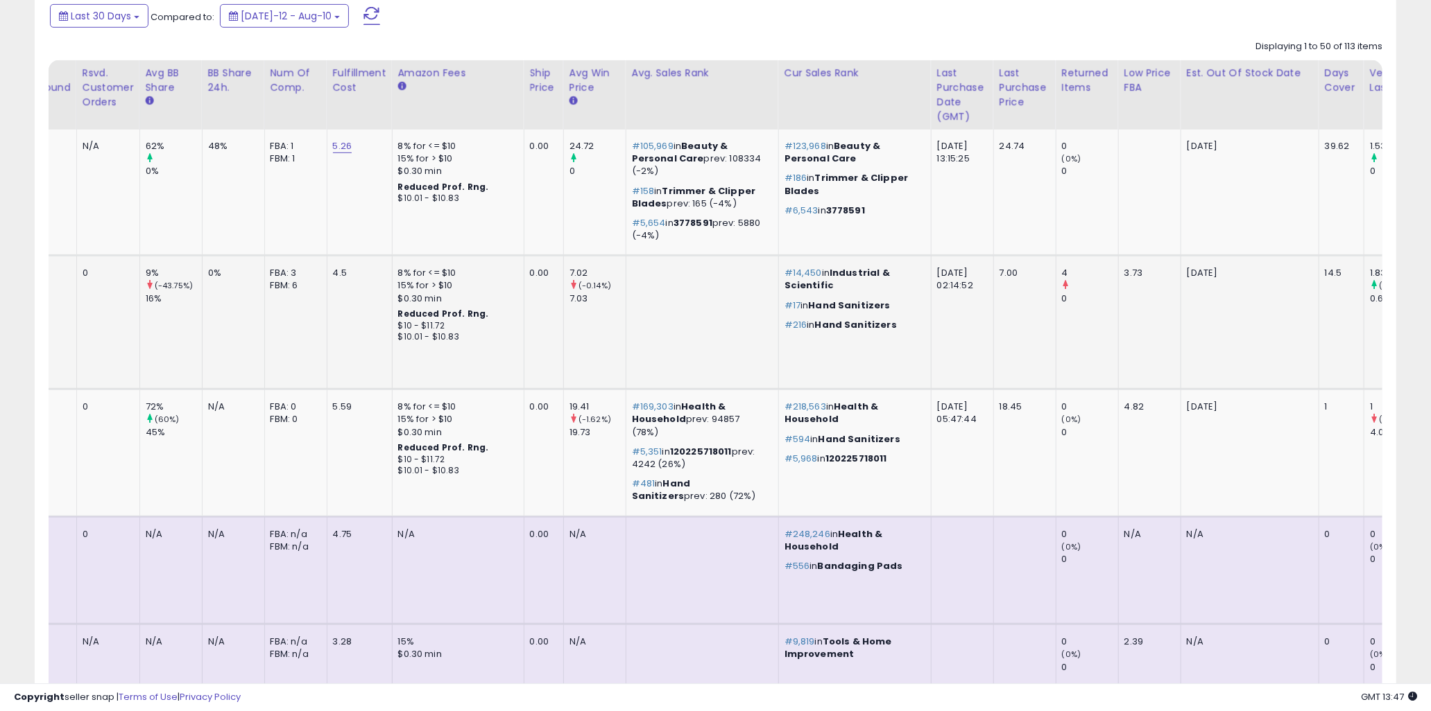
drag, startPoint x: 1186, startPoint y: 355, endPoint x: 992, endPoint y: 354, distance: 194.9
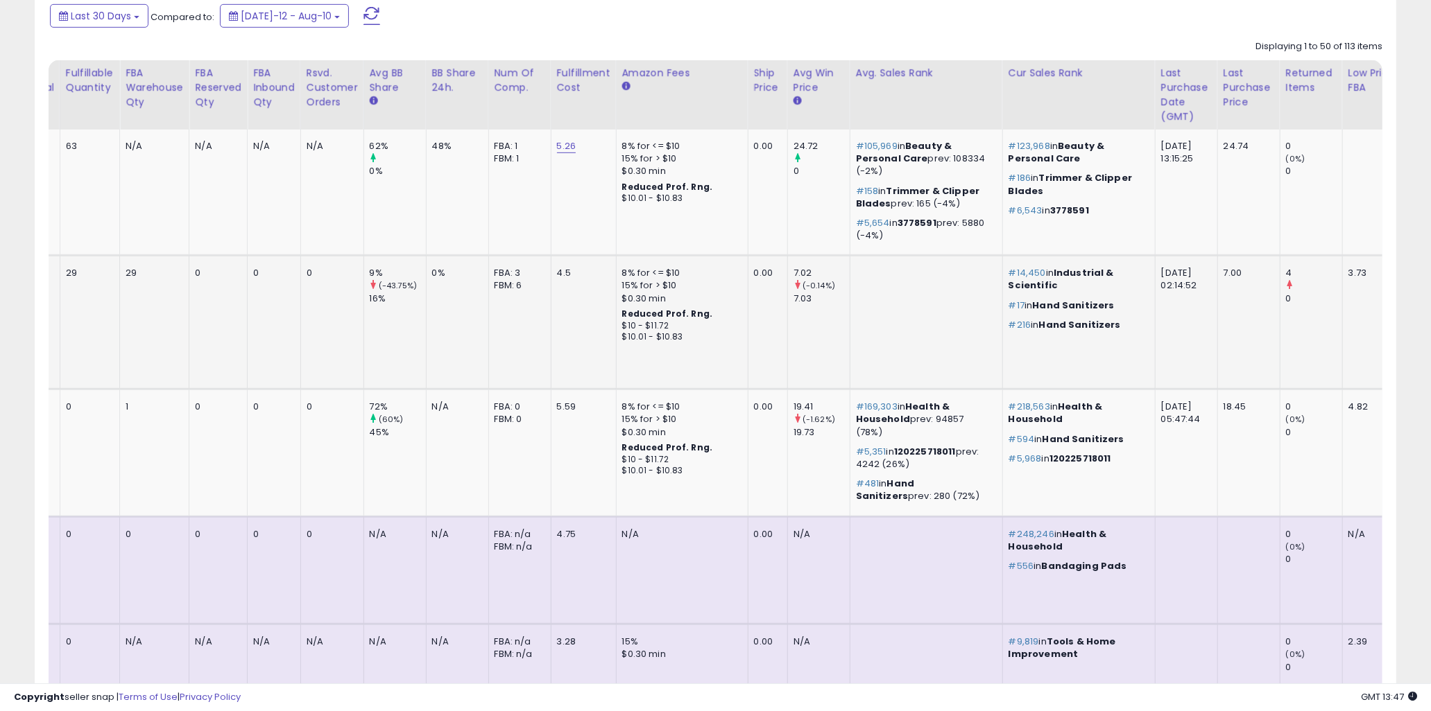
scroll to position [0, 0]
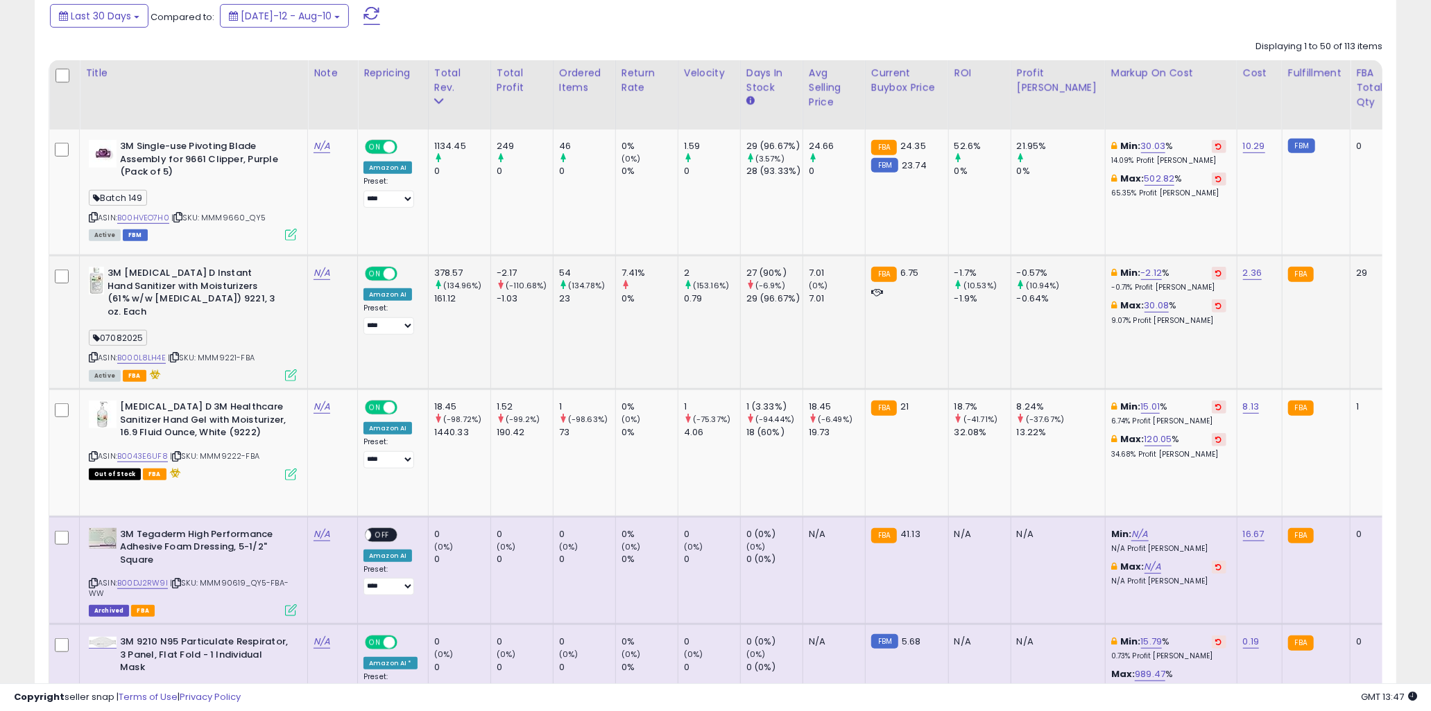
click at [234, 352] on span "| SKU: MMM9221-FBA" at bounding box center [211, 357] width 87 height 11
click at [157, 352] on link "B000L8LH4E" at bounding box center [141, 358] width 49 height 12
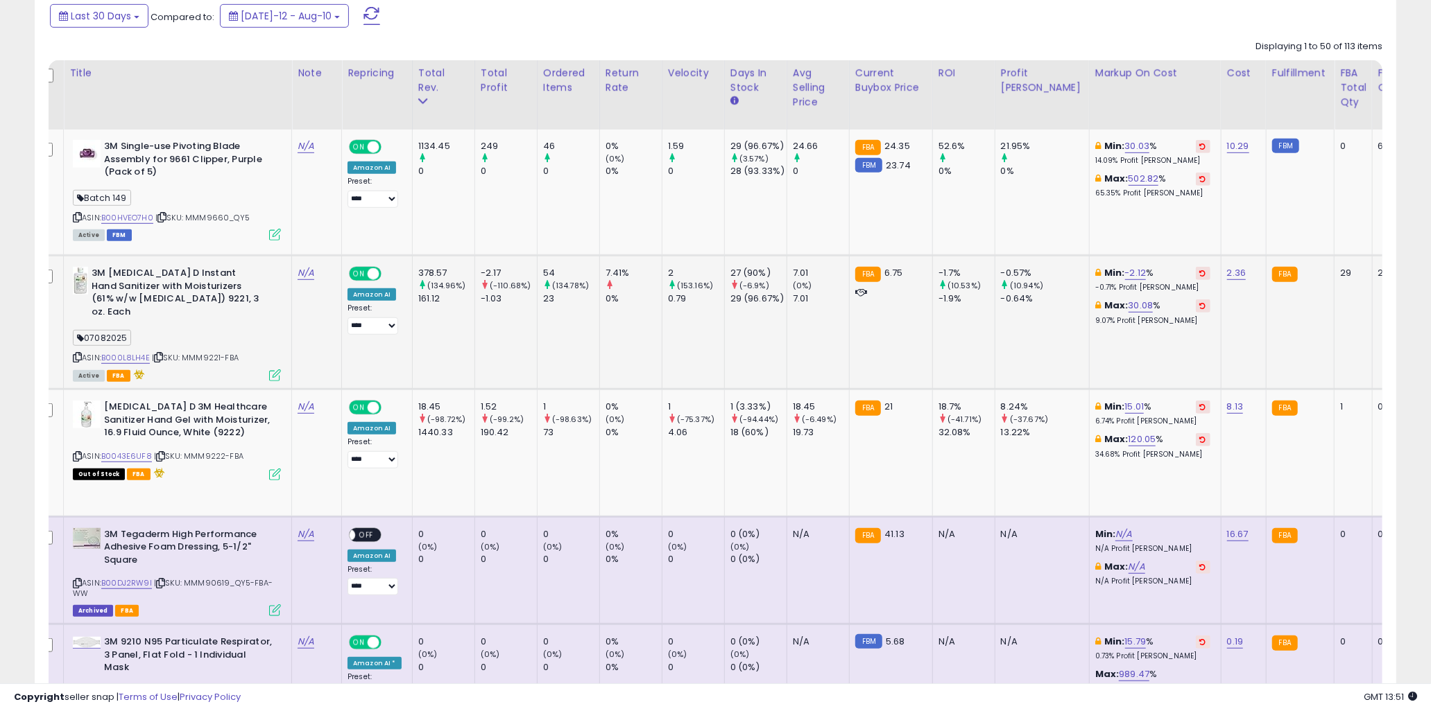
scroll to position [0, 28]
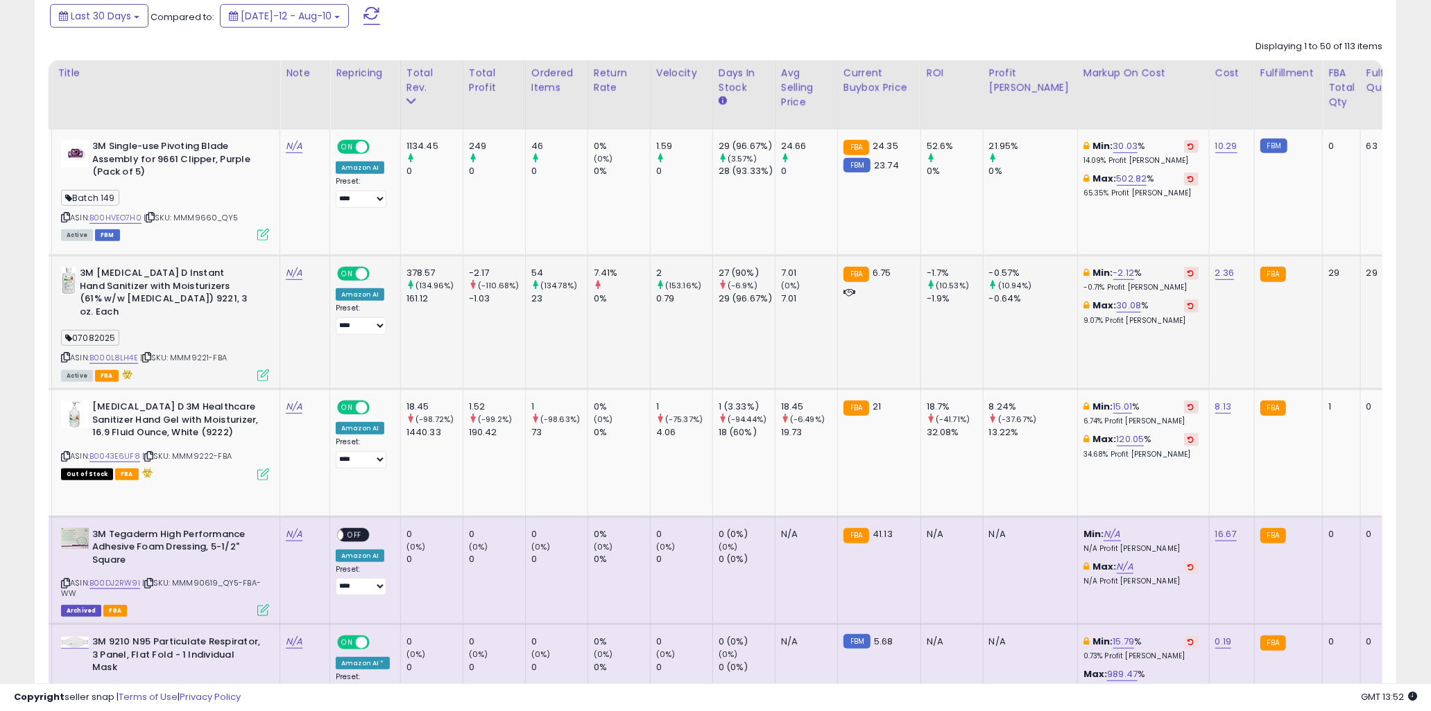
click at [491, 329] on td "-2.17 (-110.68%) -1.03" at bounding box center [494, 323] width 62 height 134
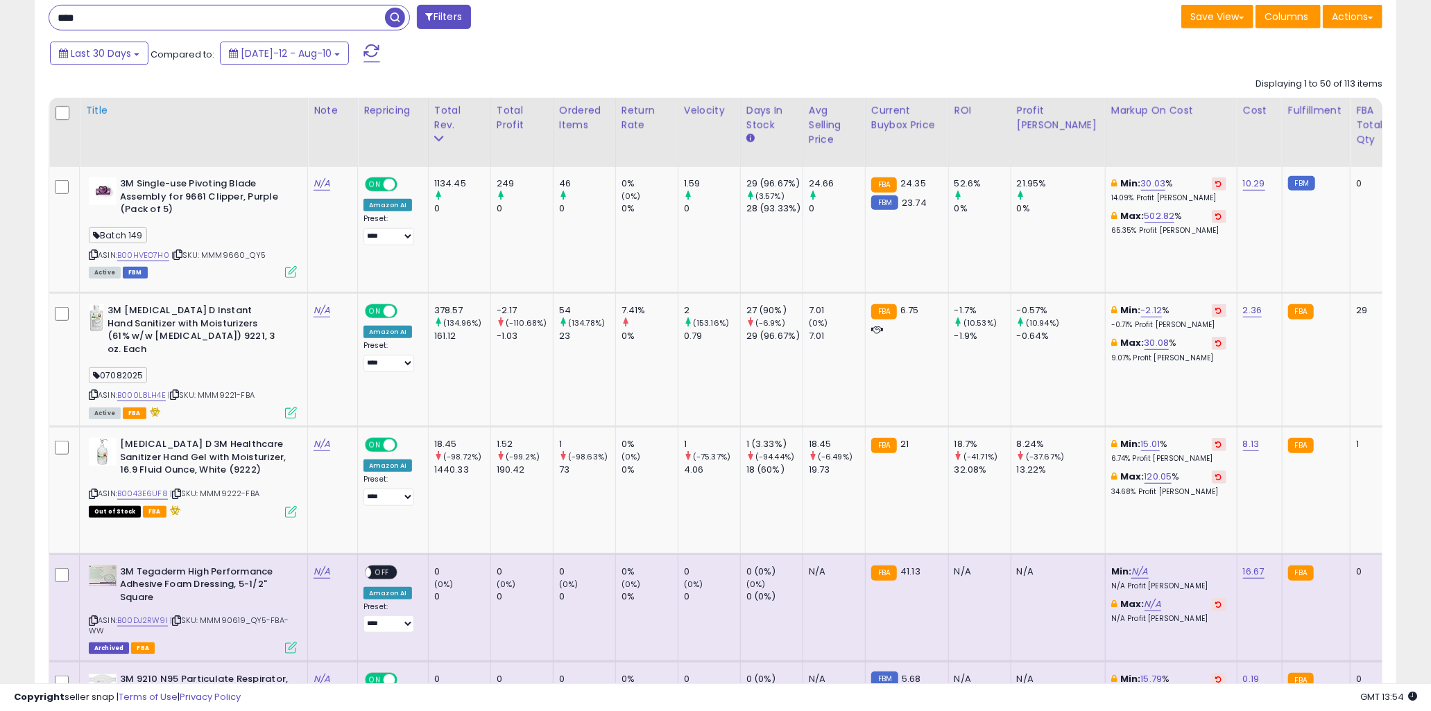
scroll to position [494, 0]
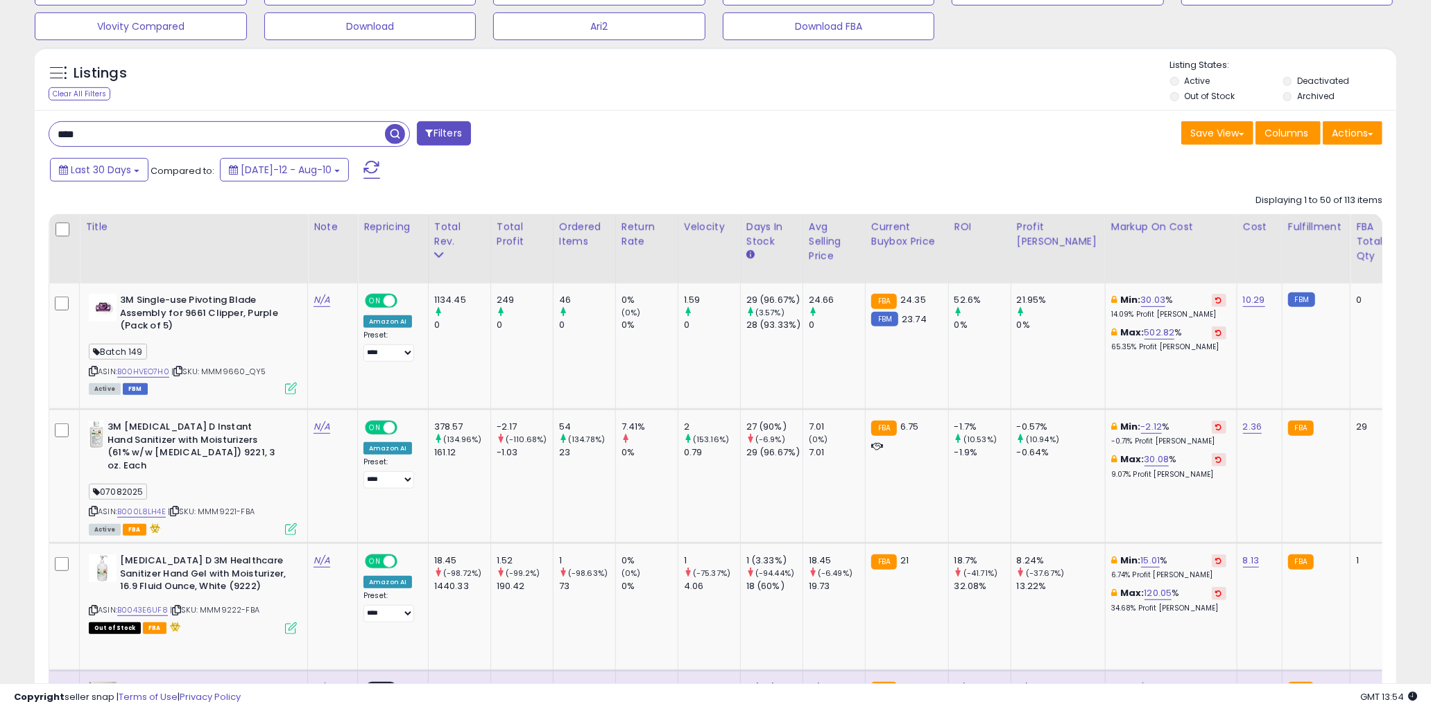
click at [199, 137] on input "****" at bounding box center [217, 134] width 336 height 24
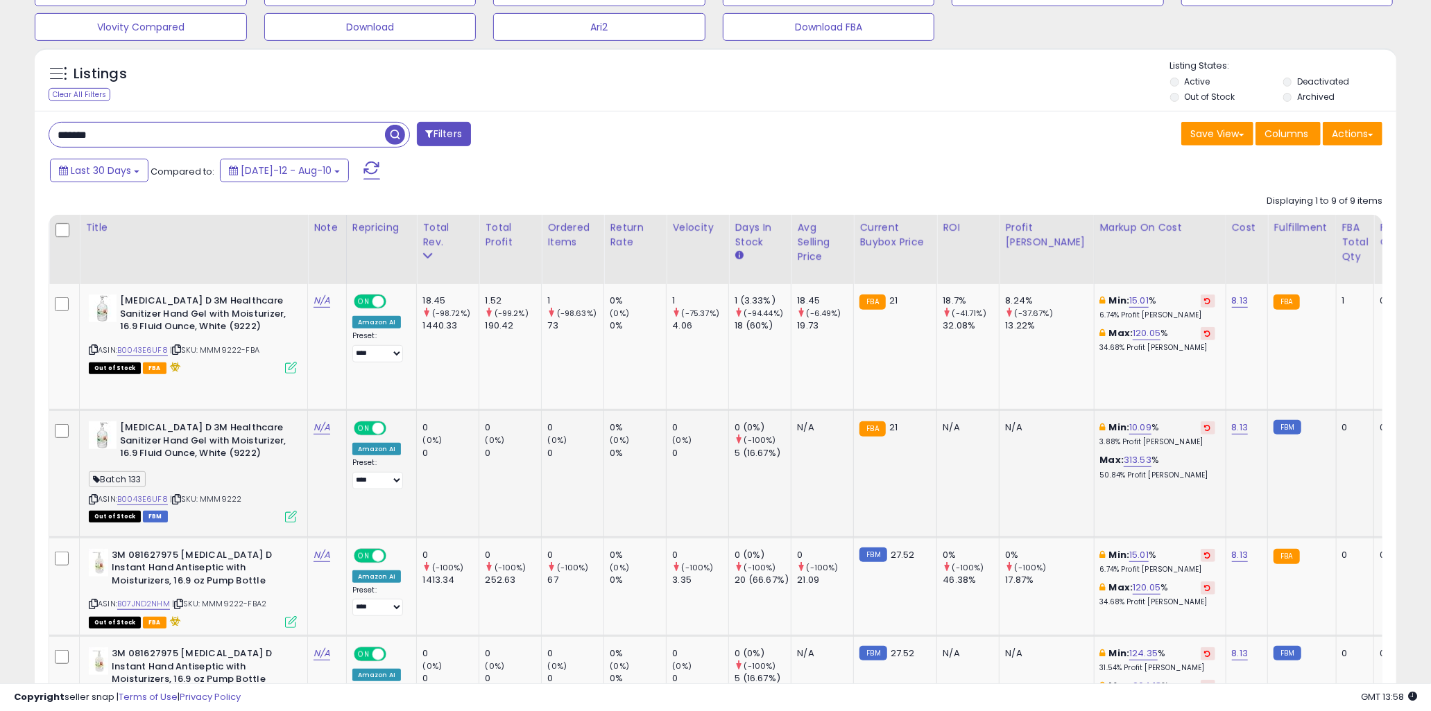
scroll to position [354, 0]
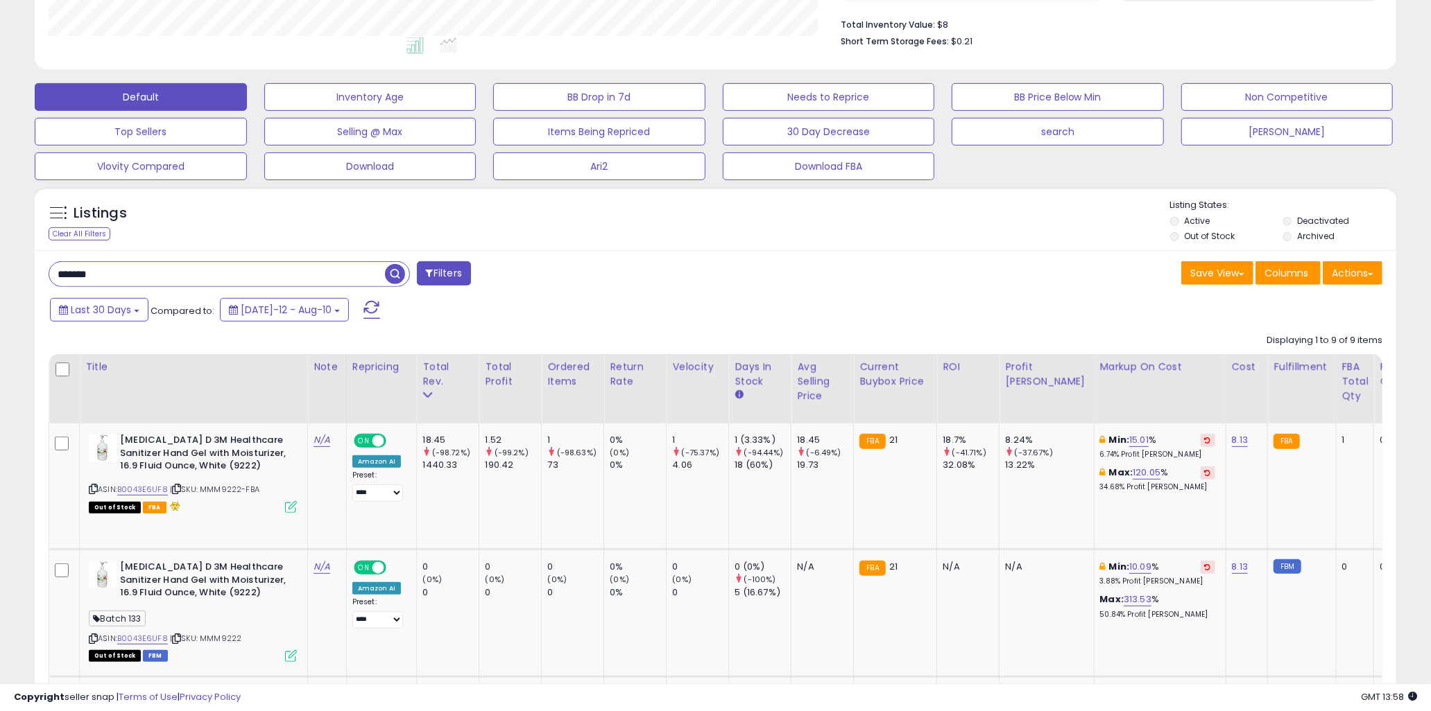
click at [175, 286] on input "*******" at bounding box center [217, 274] width 336 height 24
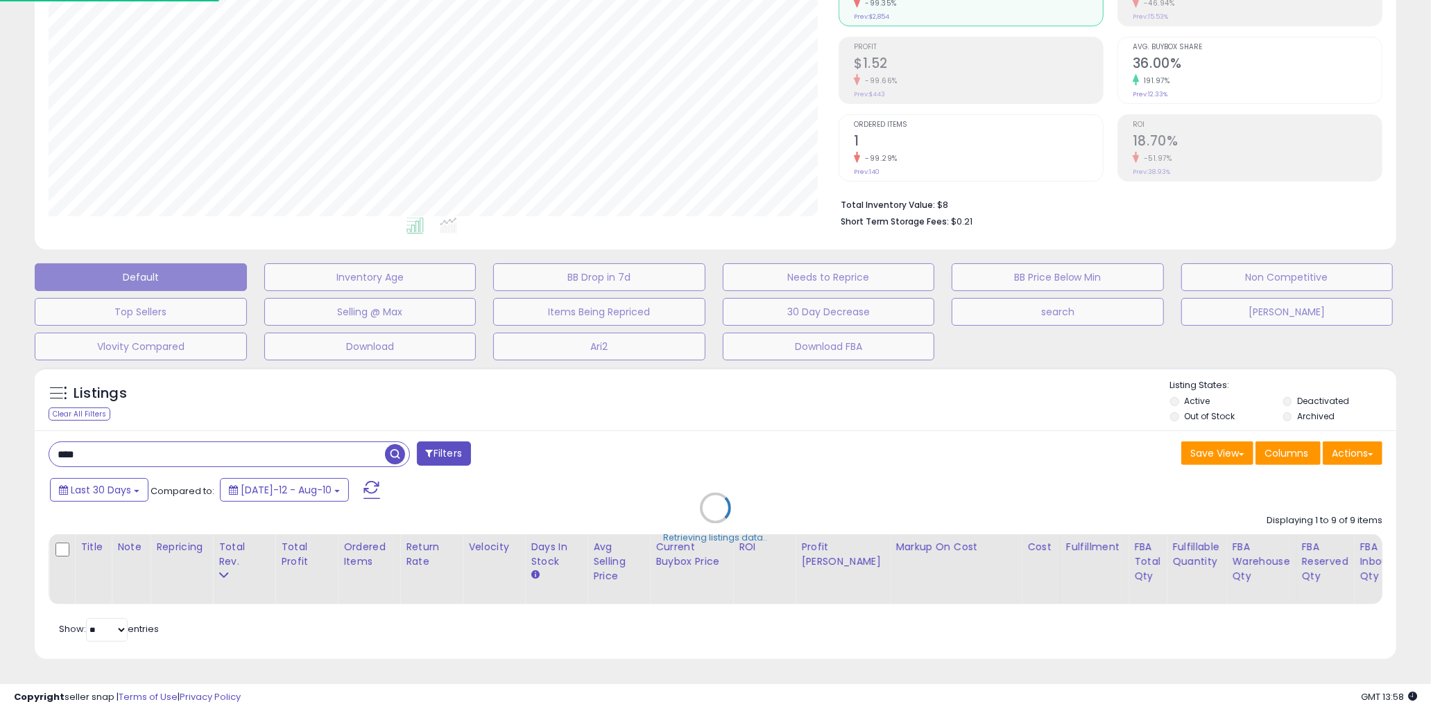
scroll to position [284, 797]
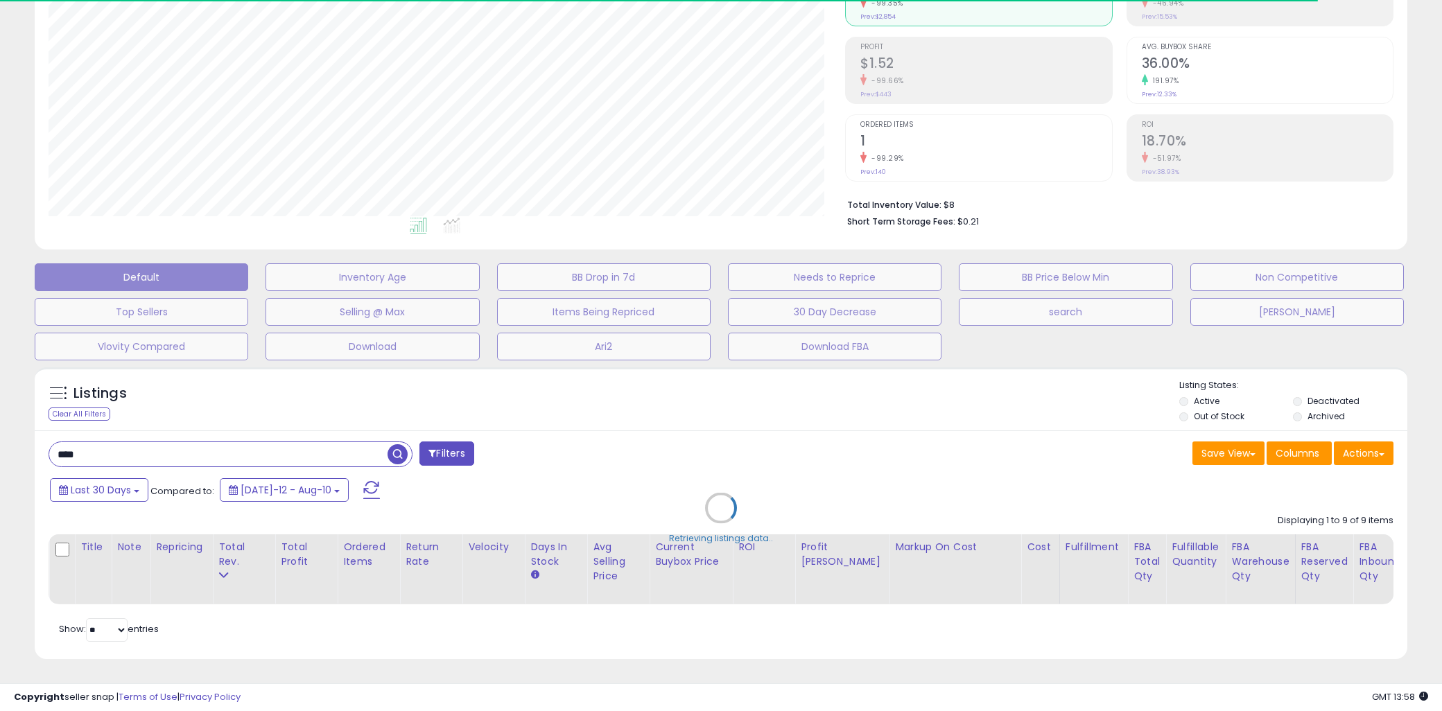
click at [564, 398] on div "Retrieving listings data.." at bounding box center [721, 519] width 1394 height 316
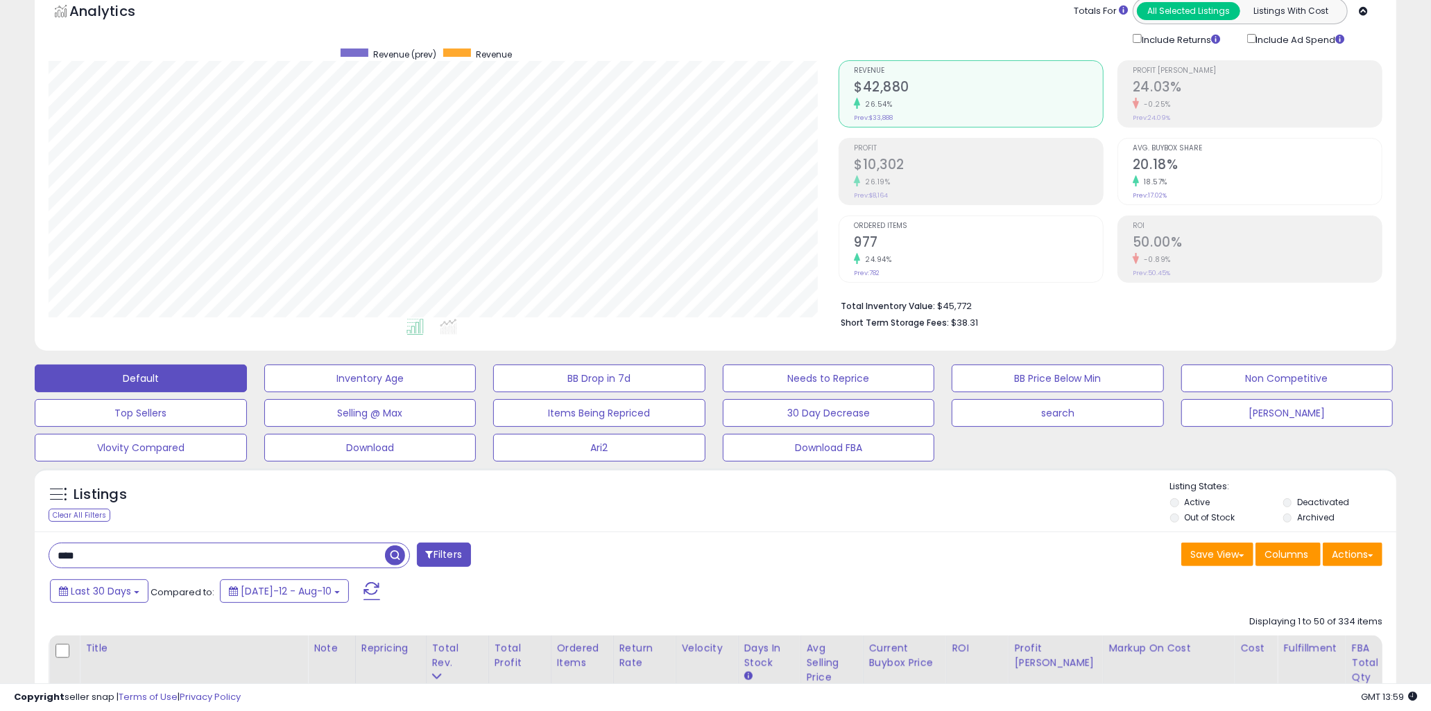
scroll to position [462, 0]
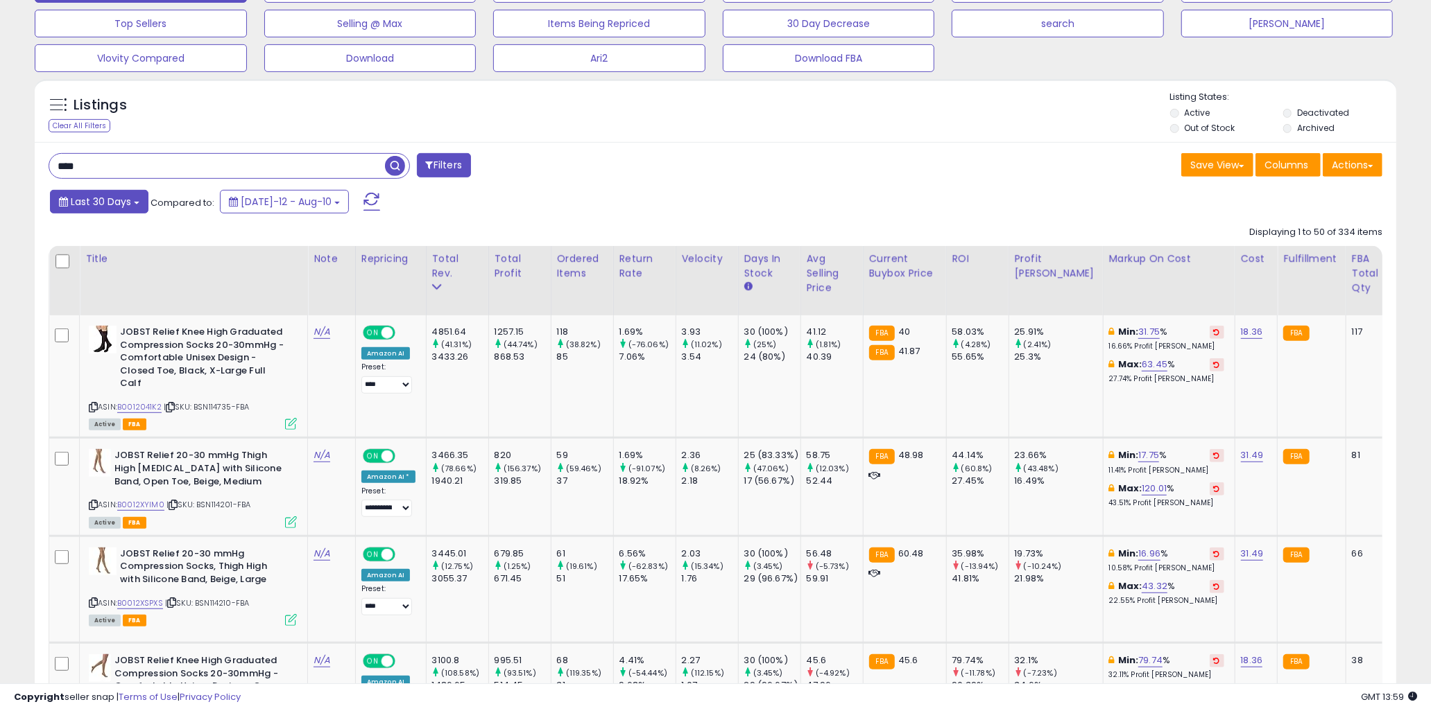
click at [110, 203] on span "Last 30 Days" at bounding box center [101, 202] width 60 height 14
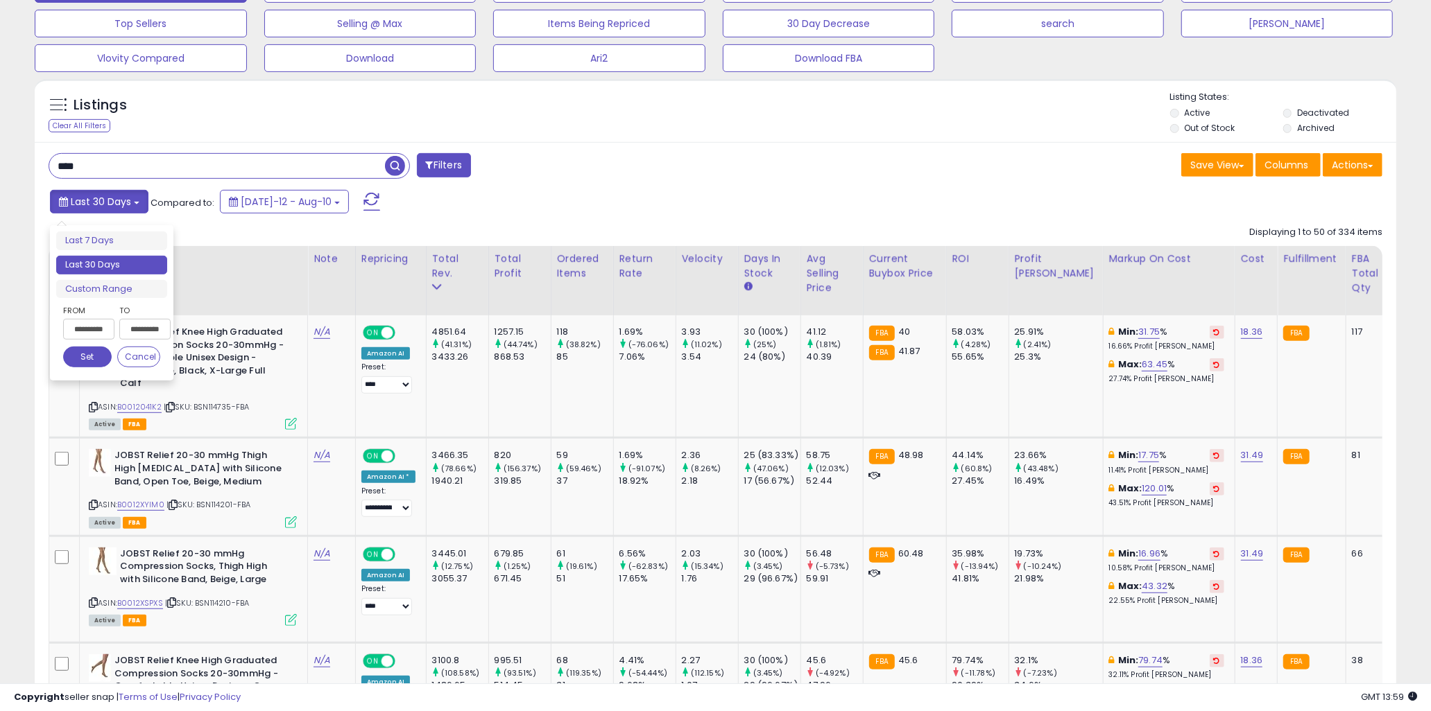
click at [110, 203] on span "Last 30 Days" at bounding box center [101, 202] width 60 height 14
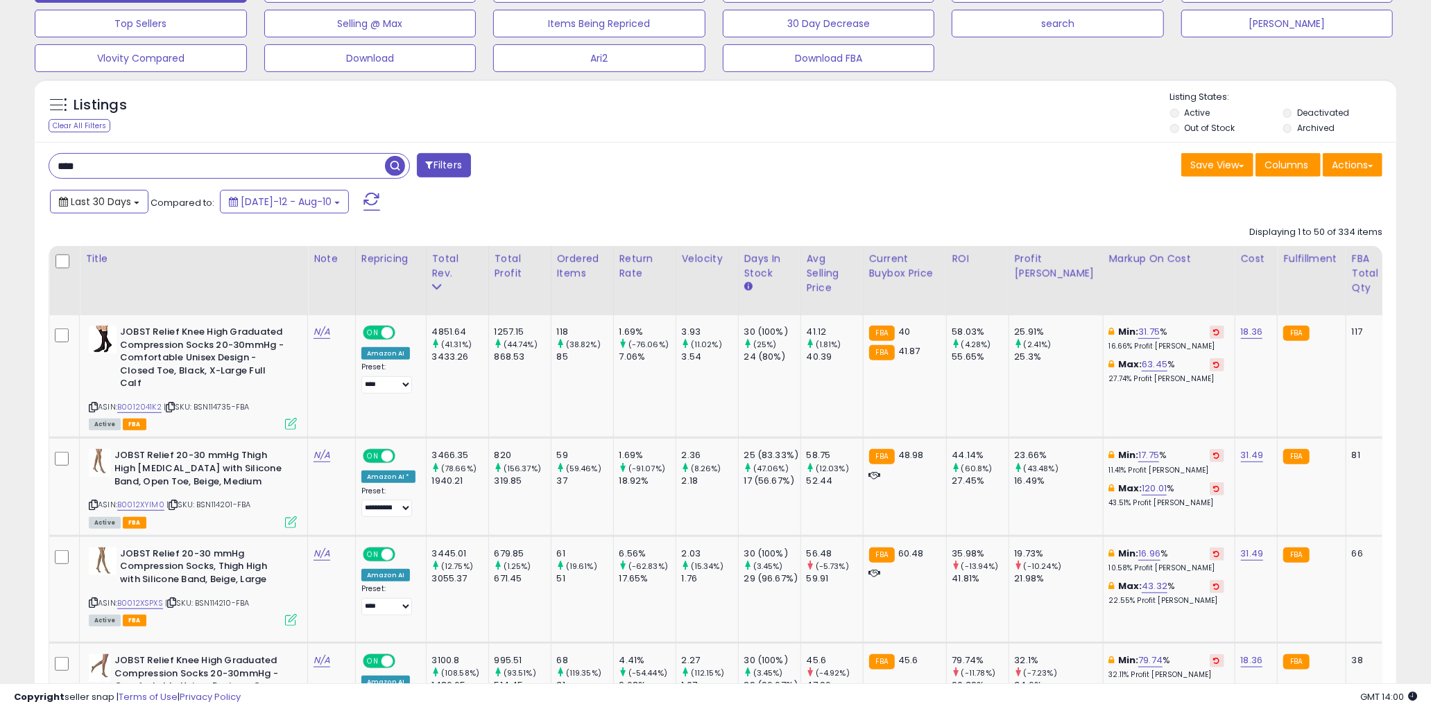
scroll to position [308, 0]
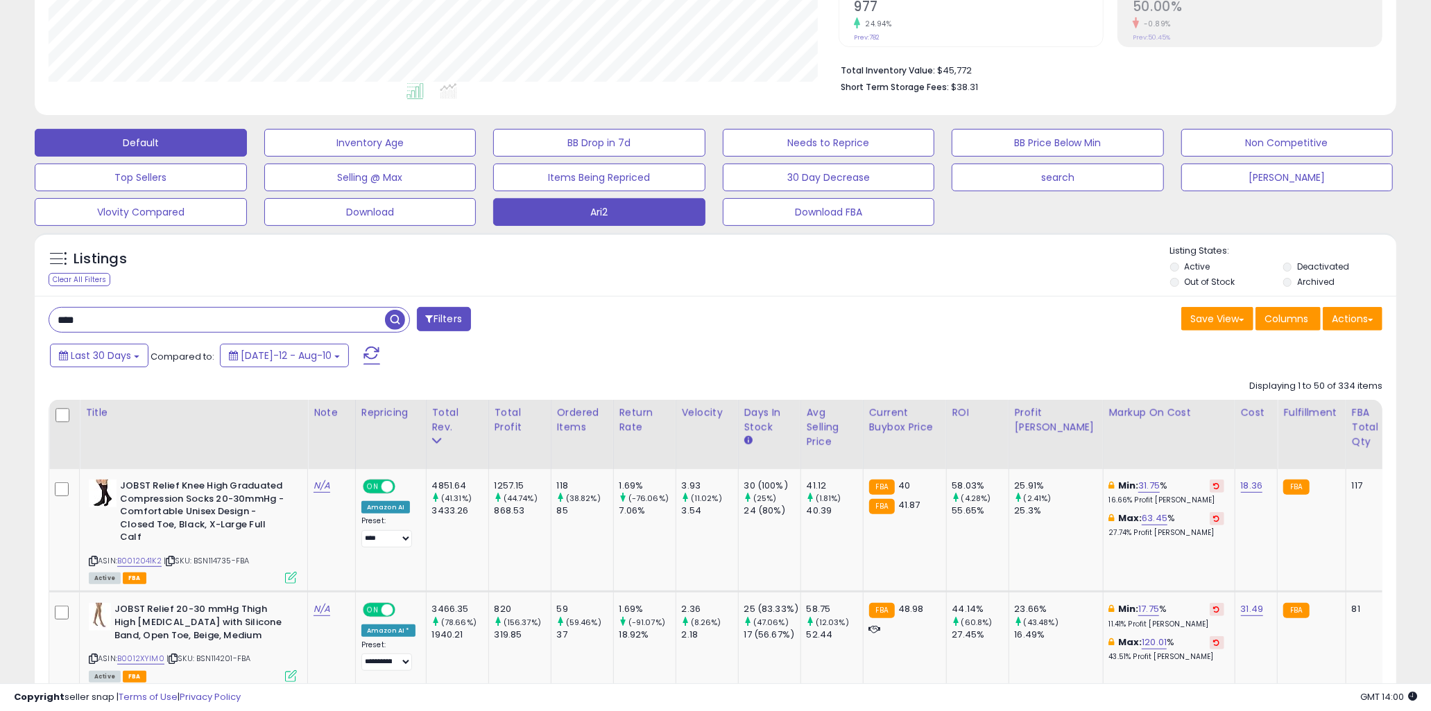
click at [608, 212] on button "Ari2" at bounding box center [599, 212] width 212 height 28
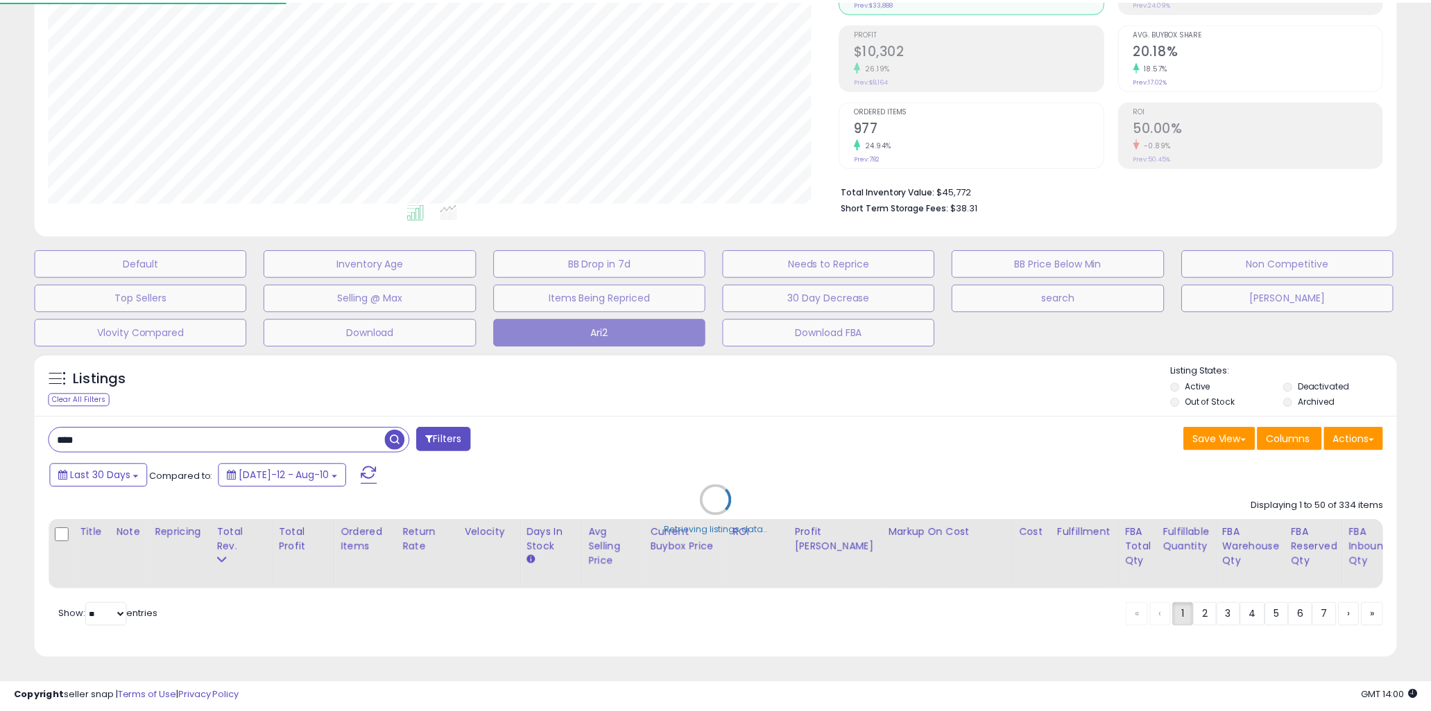
scroll to position [284, 797]
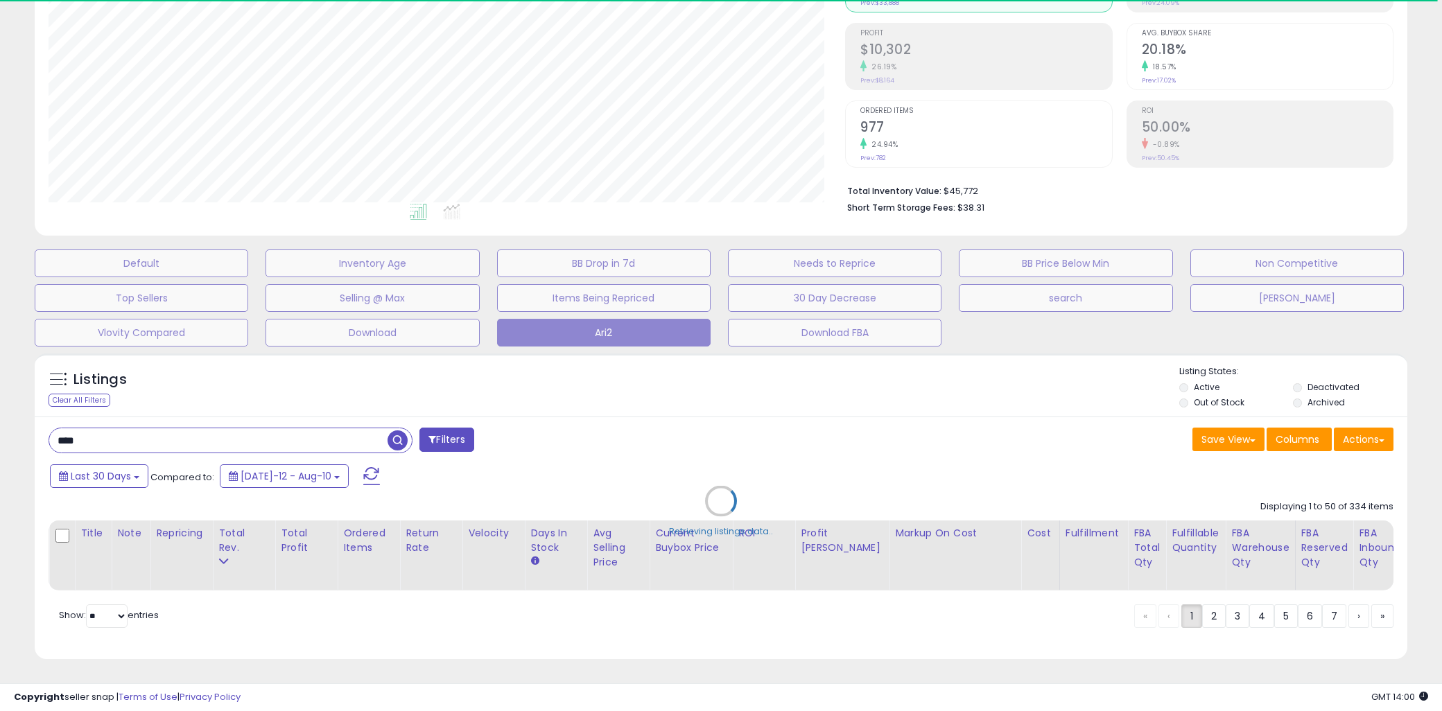
click at [485, 370] on div "Retrieving listings data.." at bounding box center [721, 512] width 1394 height 330
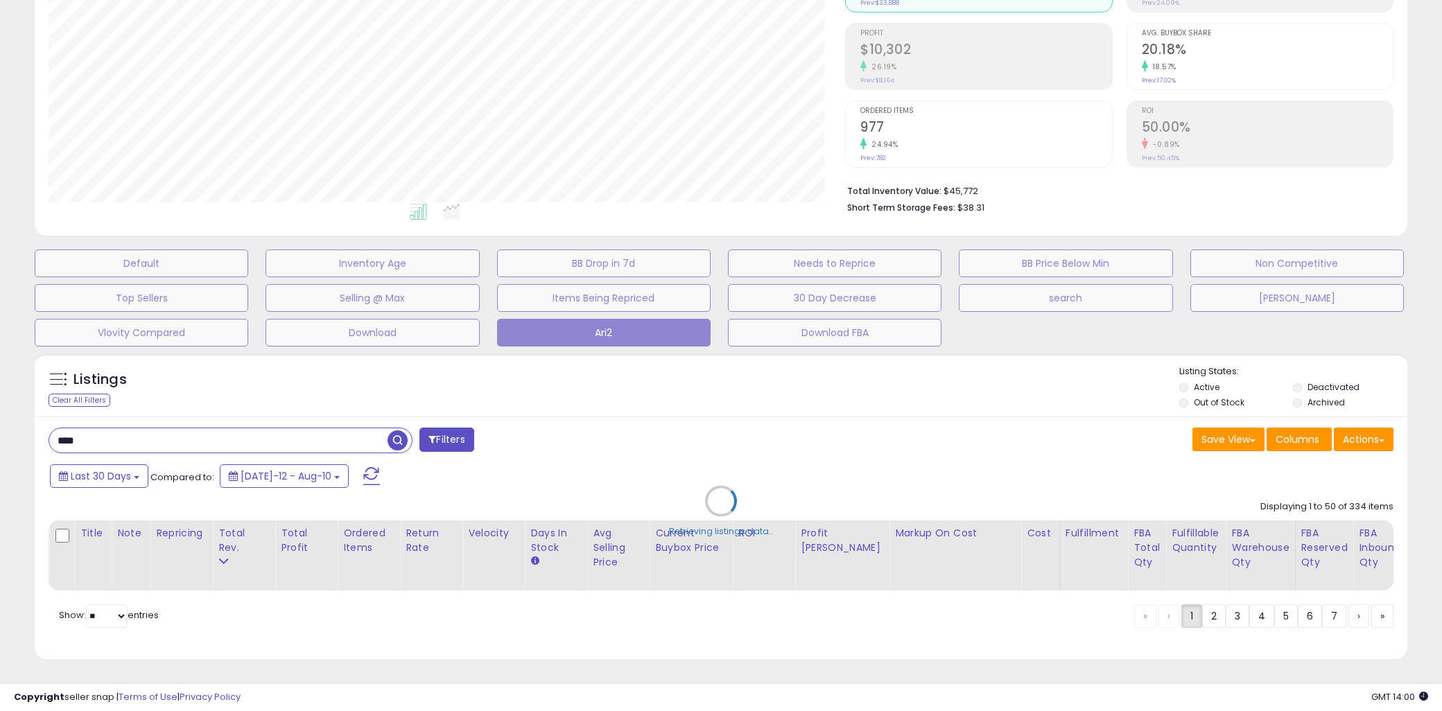
click at [791, 372] on div "Retrieving listings data.." at bounding box center [721, 512] width 1394 height 330
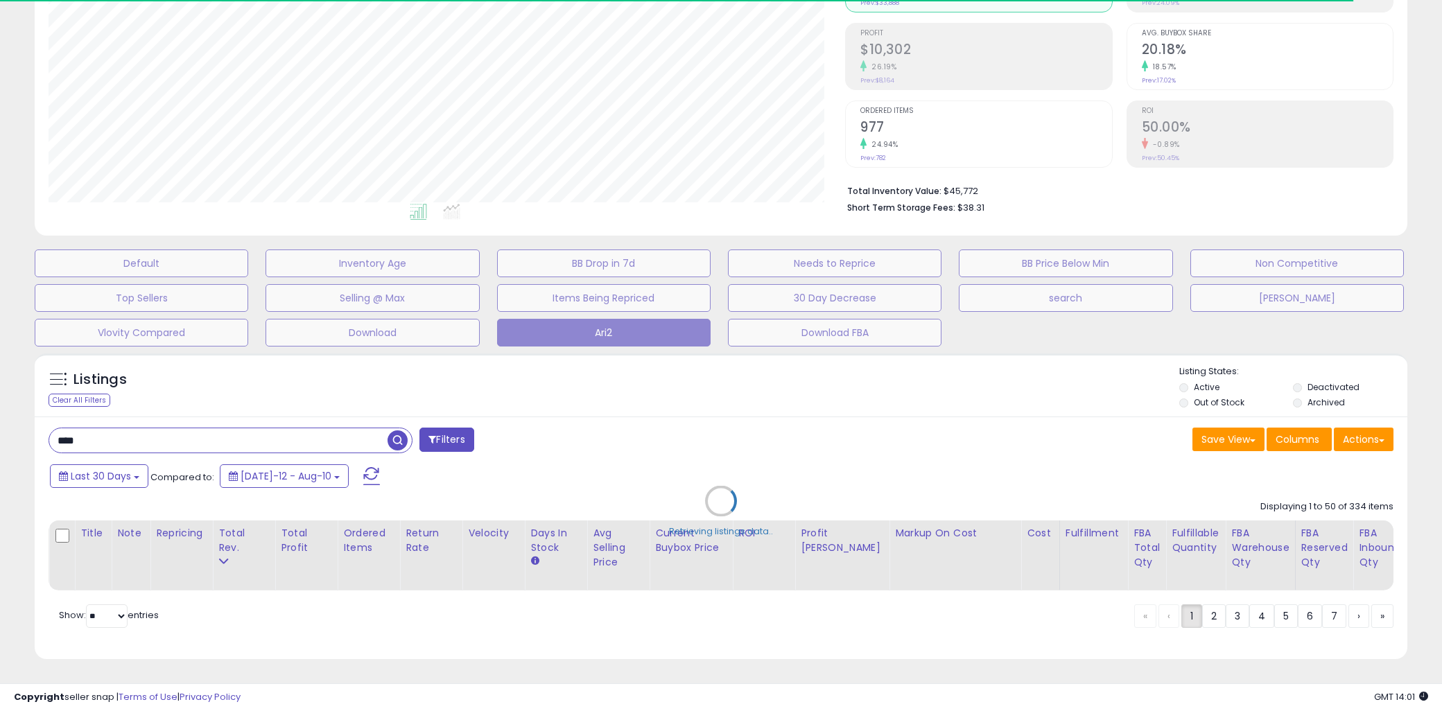
type input "***"
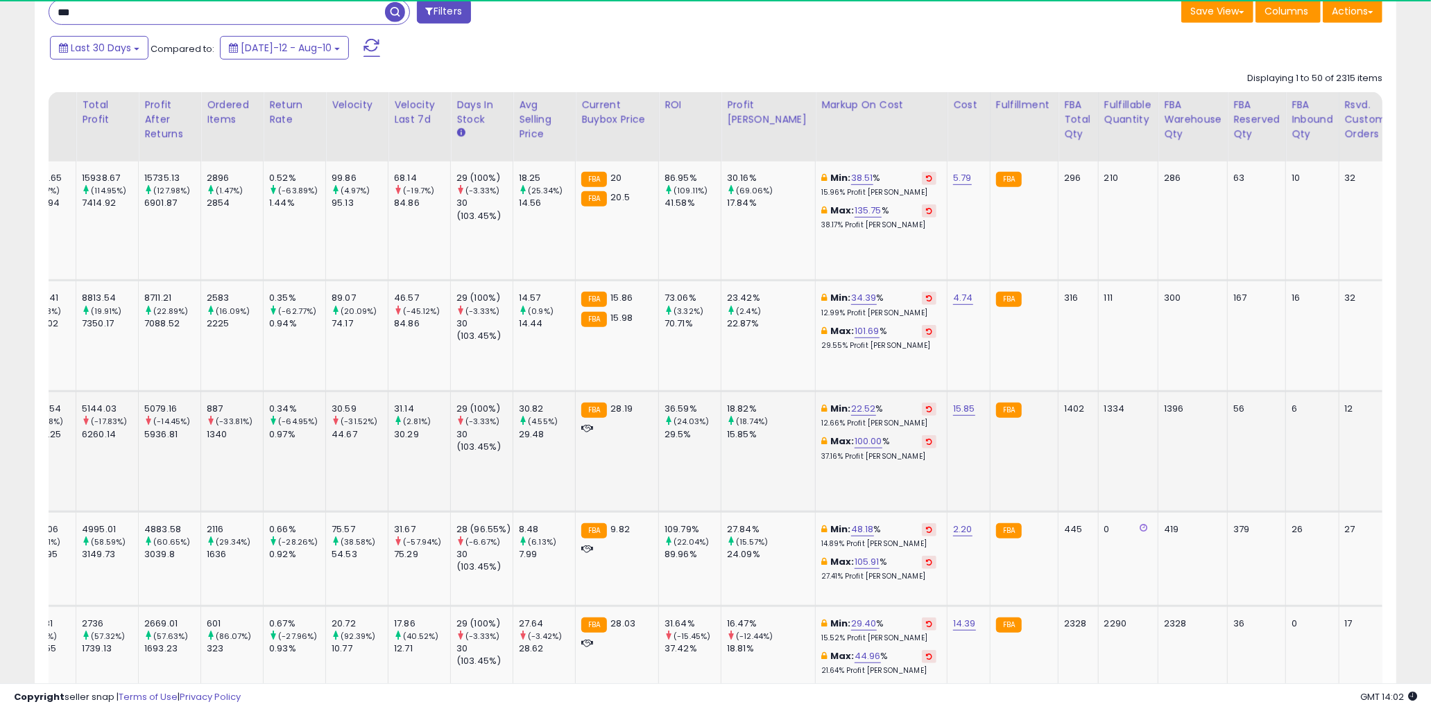
scroll to position [0, 0]
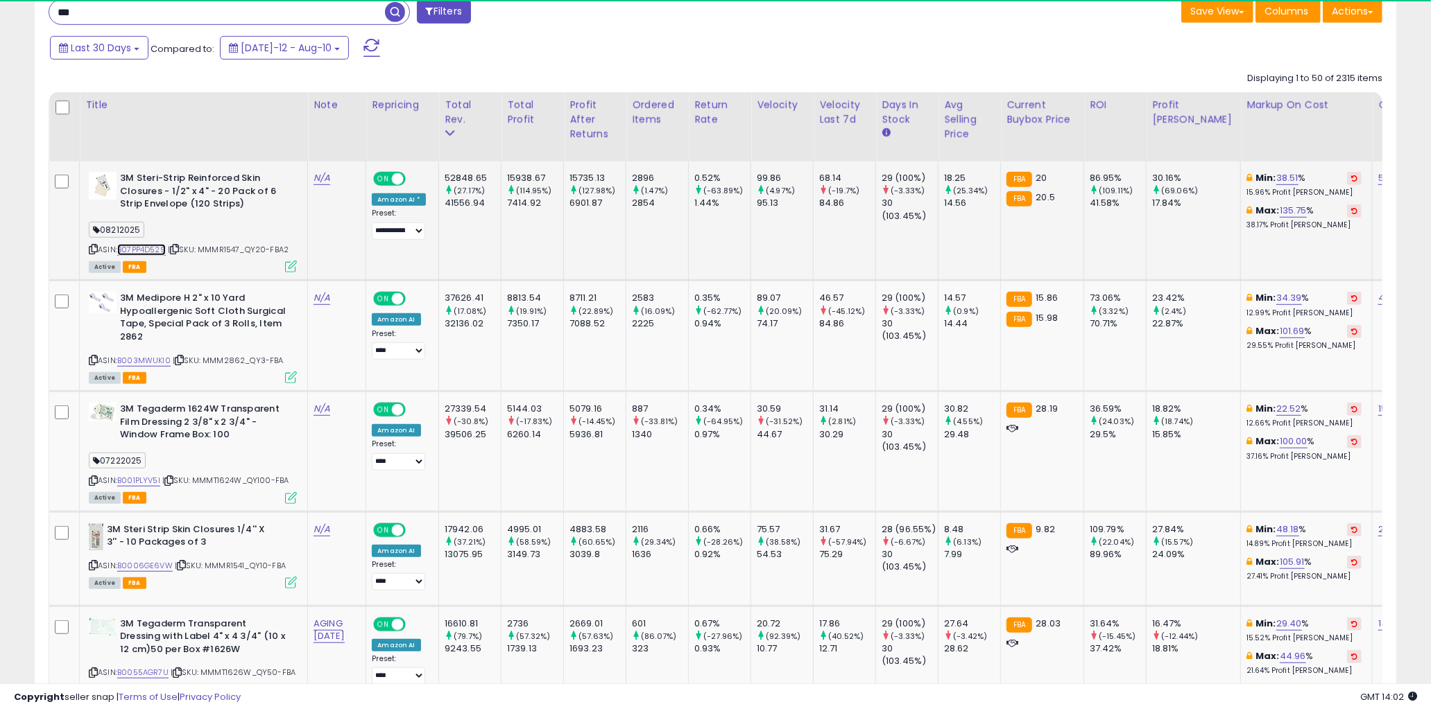
click at [149, 251] on link "B07PP4D529" at bounding box center [141, 250] width 49 height 12
